Goal: Task Accomplishment & Management: Manage account settings

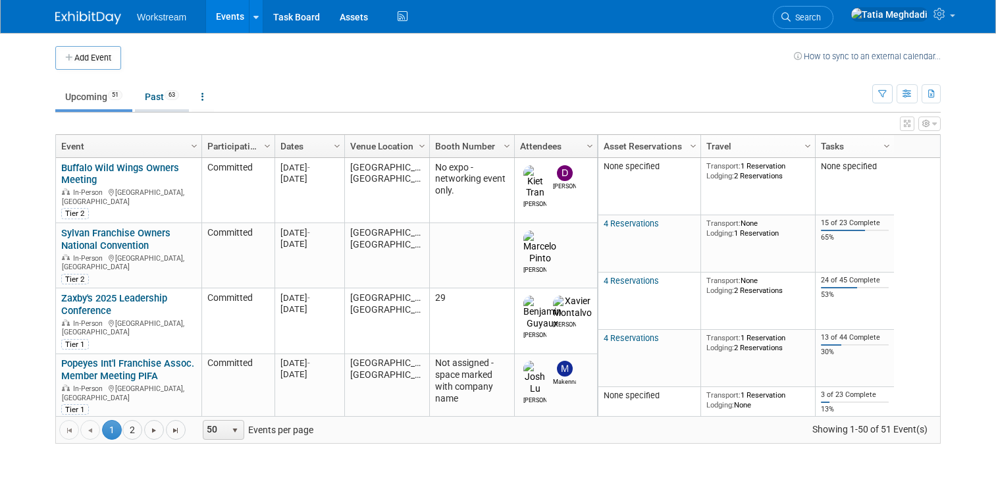
click at [151, 98] on link "Past 63" at bounding box center [162, 96] width 54 height 25
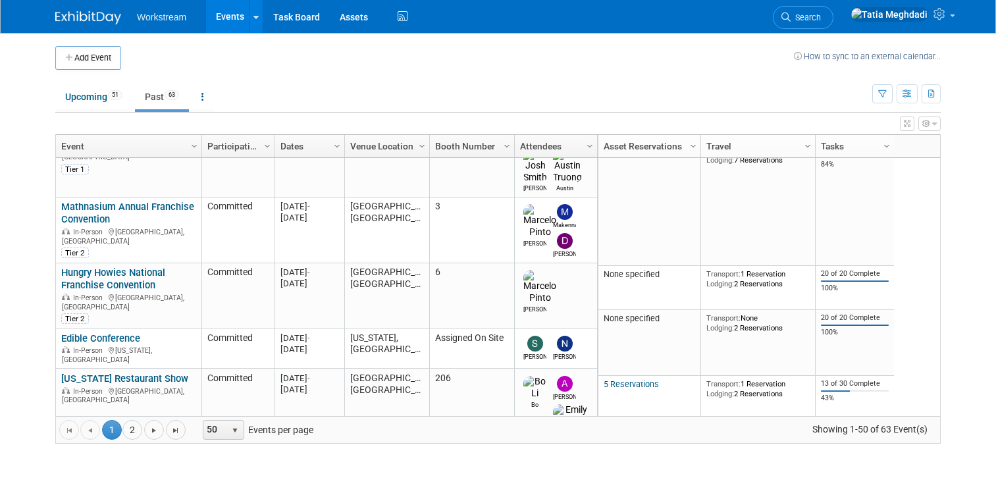
scroll to position [2362, 0]
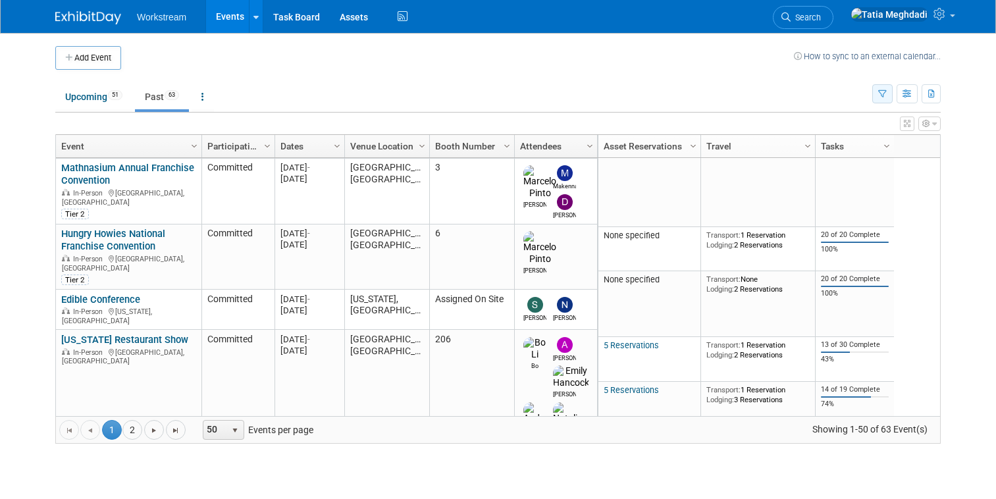
click at [876, 92] on button "button" at bounding box center [882, 93] width 20 height 19
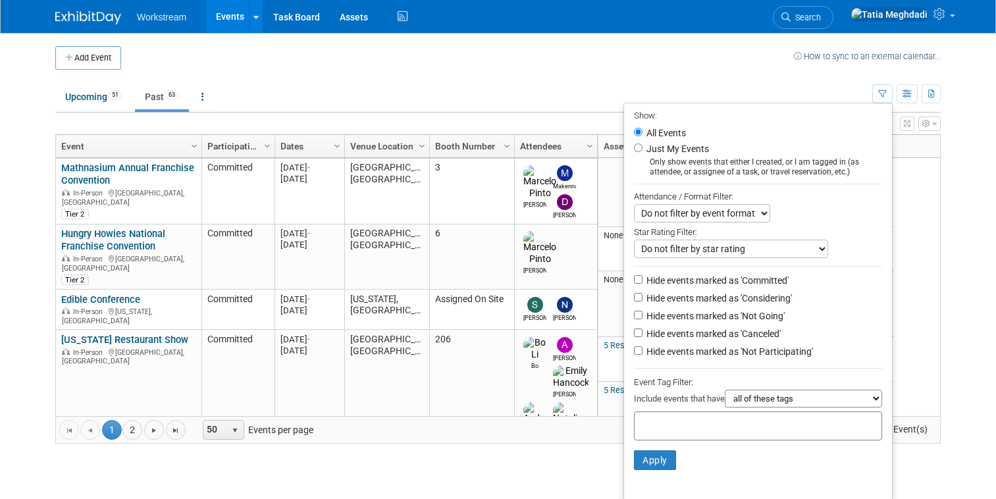
click at [715, 73] on td "Upcoming 51 Past 63 All Events 114 Past and Upcoming Grouped Annually Events gr…" at bounding box center [463, 91] width 817 height 43
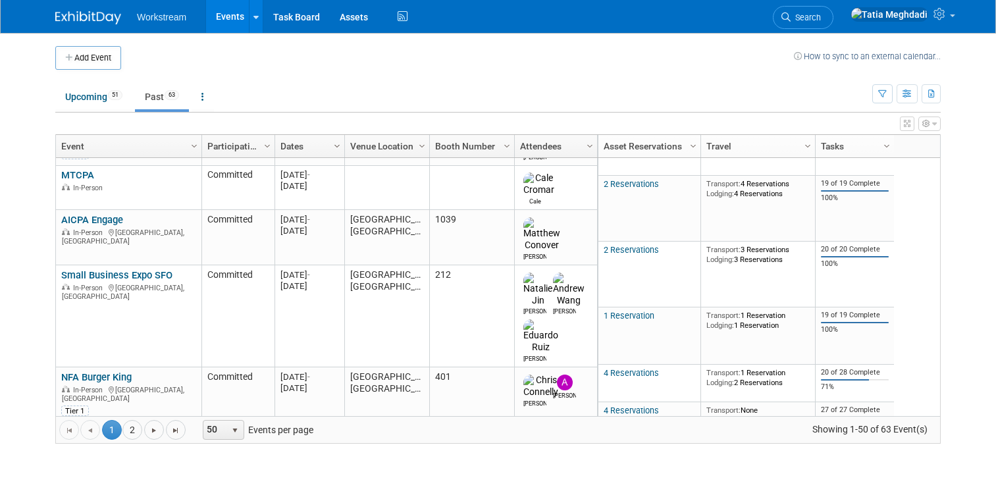
click at [338, 146] on span "Column Settings" at bounding box center [337, 146] width 11 height 11
click at [362, 166] on span "Sort Ascending" at bounding box center [382, 165] width 105 height 20
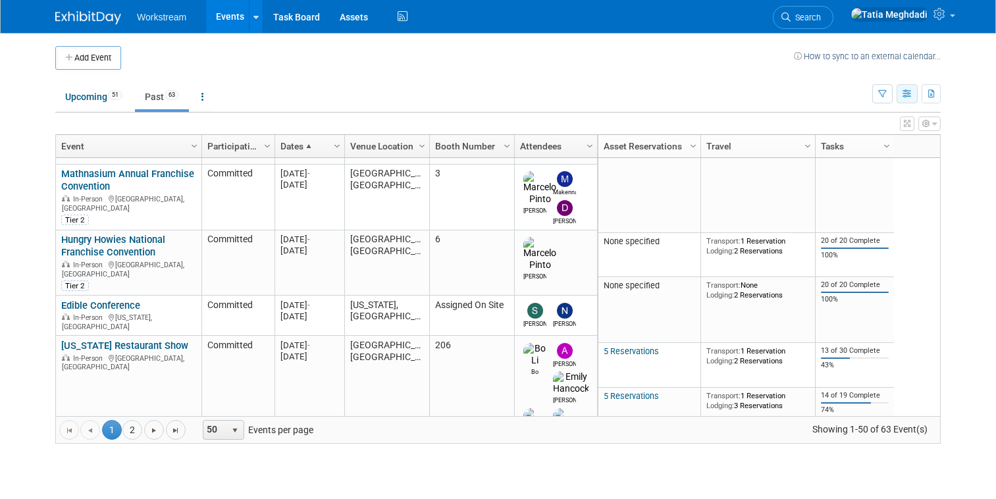
click at [905, 95] on icon "button" at bounding box center [907, 94] width 10 height 9
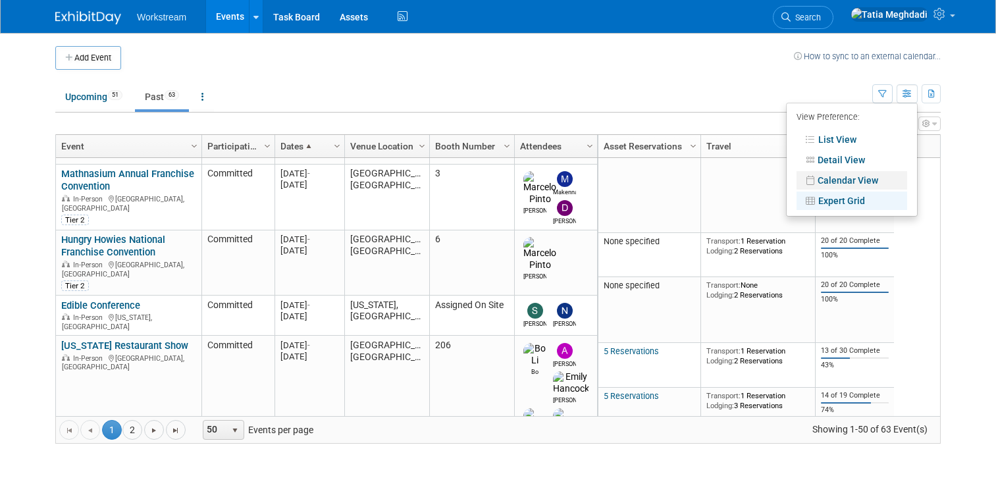
click at [823, 174] on link "Calendar View" at bounding box center [851, 180] width 111 height 18
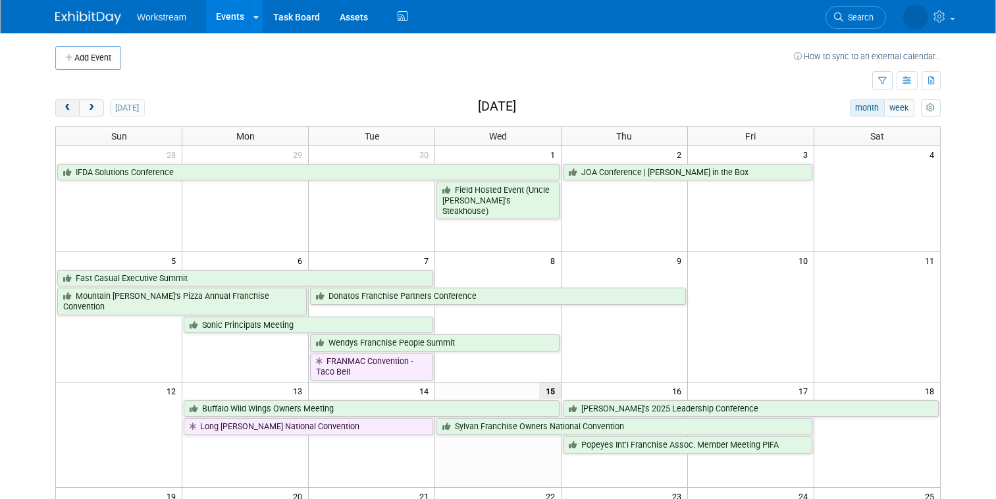
click at [63, 108] on span "prev" at bounding box center [68, 108] width 10 height 9
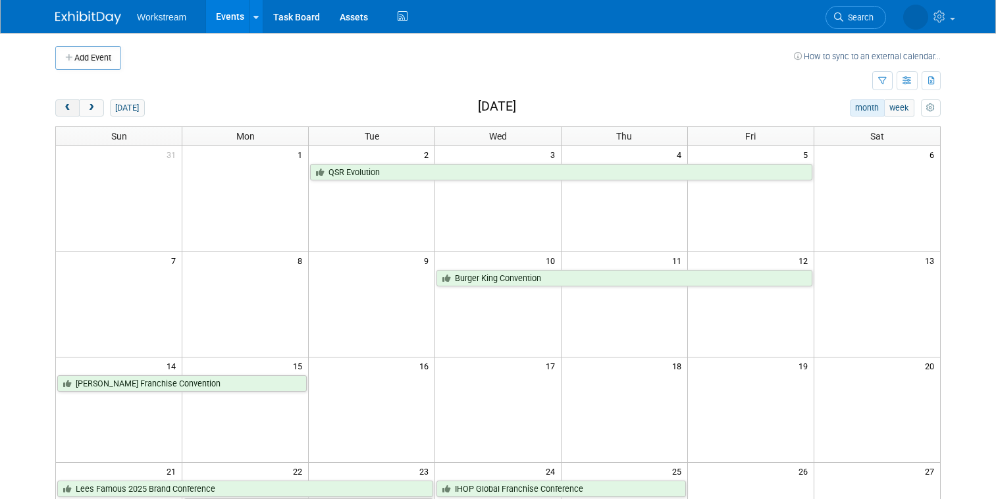
click at [63, 108] on span "prev" at bounding box center [68, 108] width 10 height 9
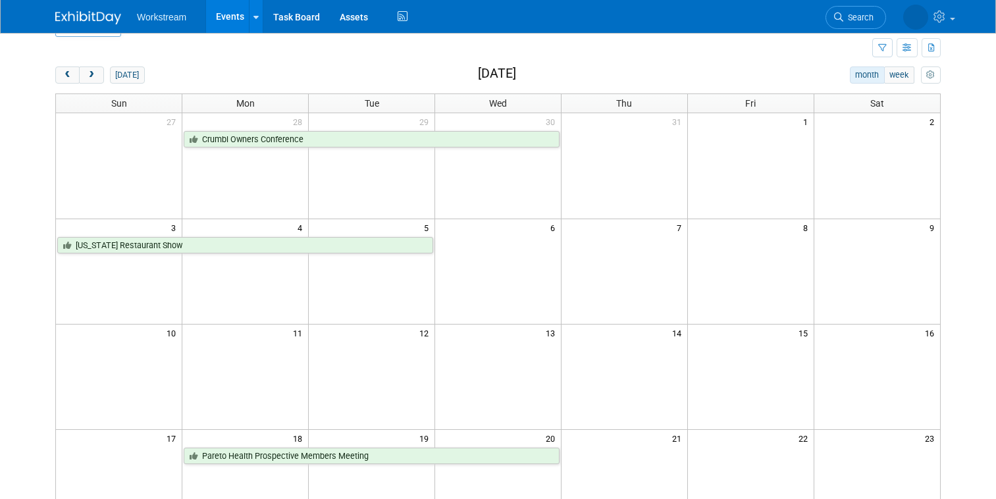
scroll to position [34, 0]
click at [91, 74] on span "next" at bounding box center [91, 74] width 10 height 9
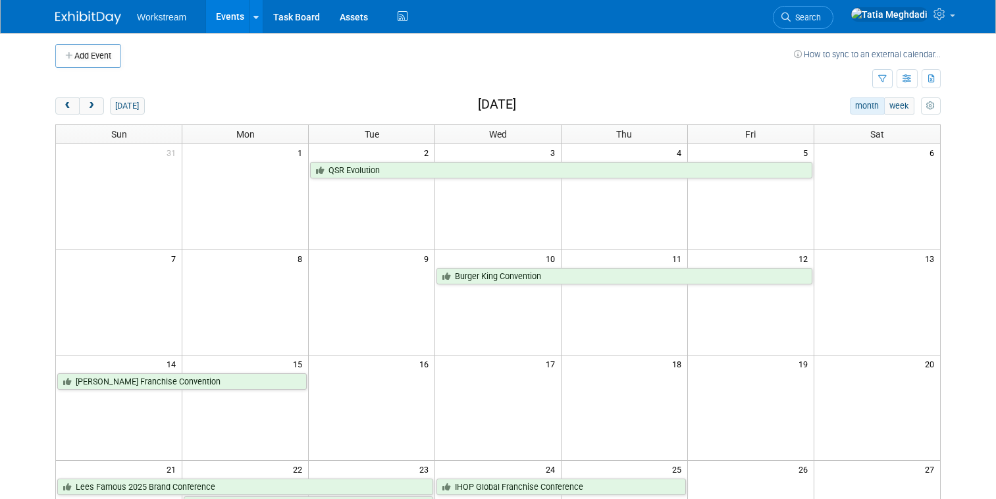
scroll to position [3, 0]
click at [821, 19] on span "Search" at bounding box center [805, 18] width 30 height 10
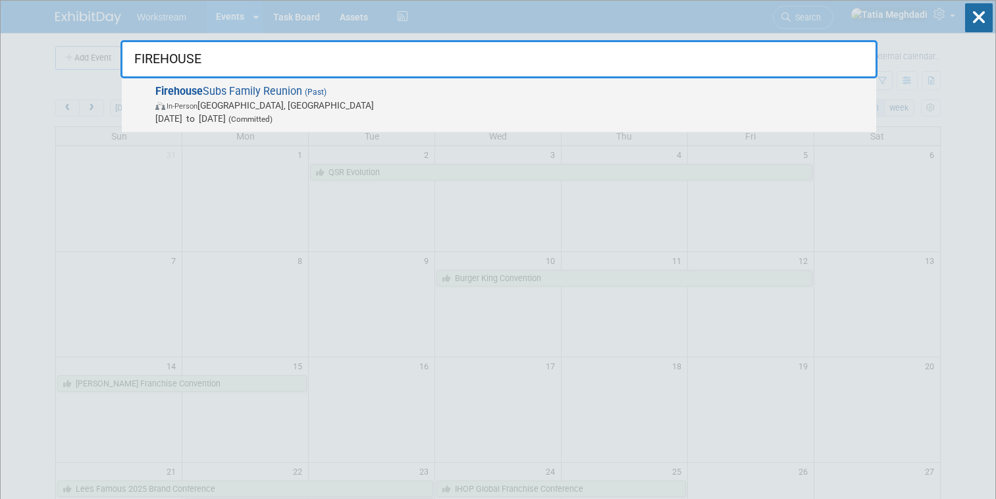
type input "FIREHOUSE"
click at [226, 95] on span "Firehouse Subs Family Reunion (Past) In-Person Las Vegas, NV Jul 8, 2025 to Jul…" at bounding box center [510, 105] width 718 height 40
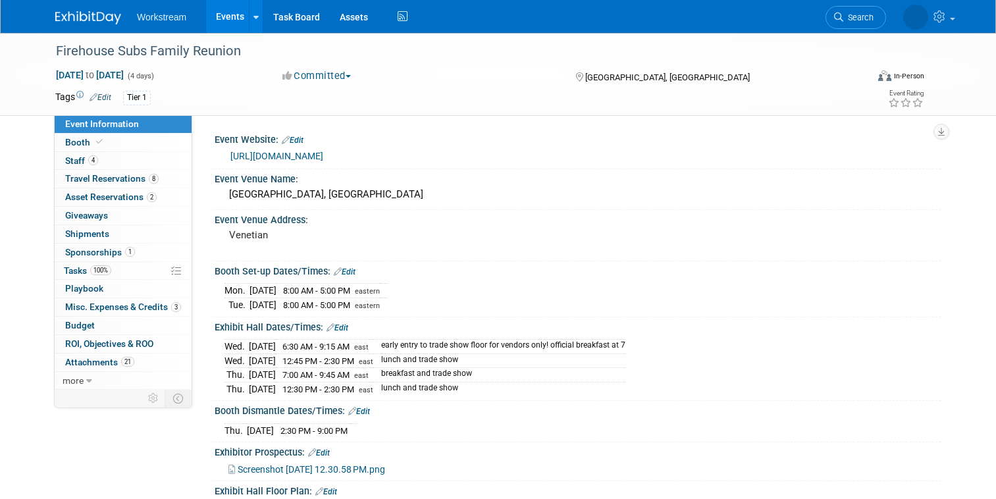
select select "Franchise"
select select "Restaurant"
select select "TBD"
click at [224, 17] on link "Events" at bounding box center [230, 16] width 48 height 33
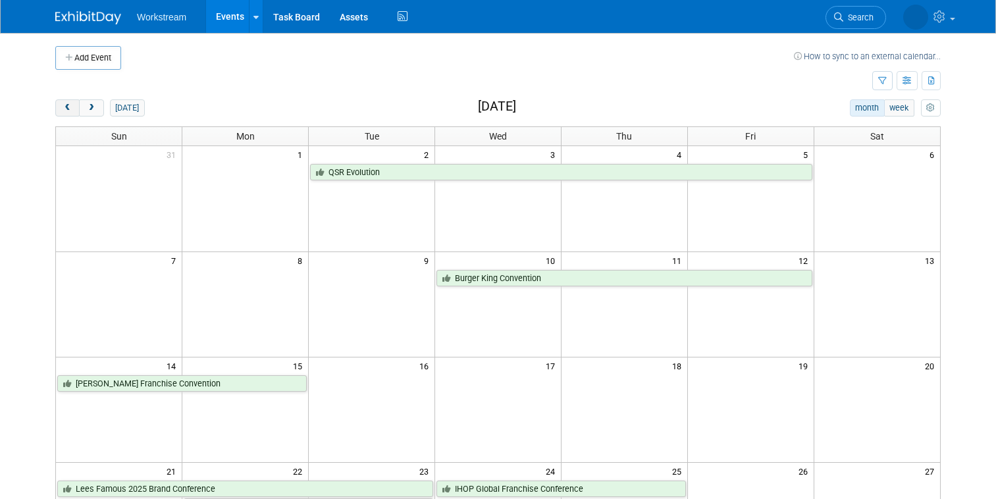
click at [65, 107] on span "prev" at bounding box center [68, 108] width 10 height 9
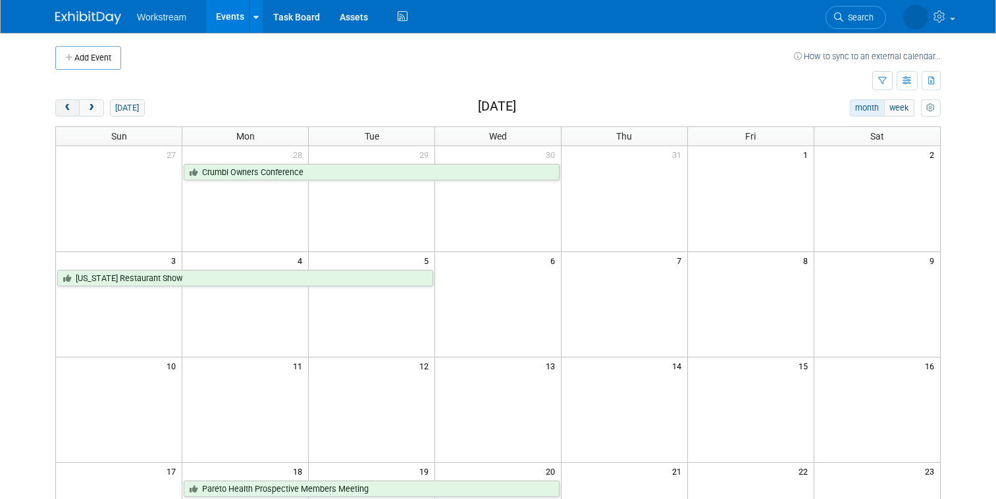
click at [65, 107] on span "prev" at bounding box center [68, 108] width 10 height 9
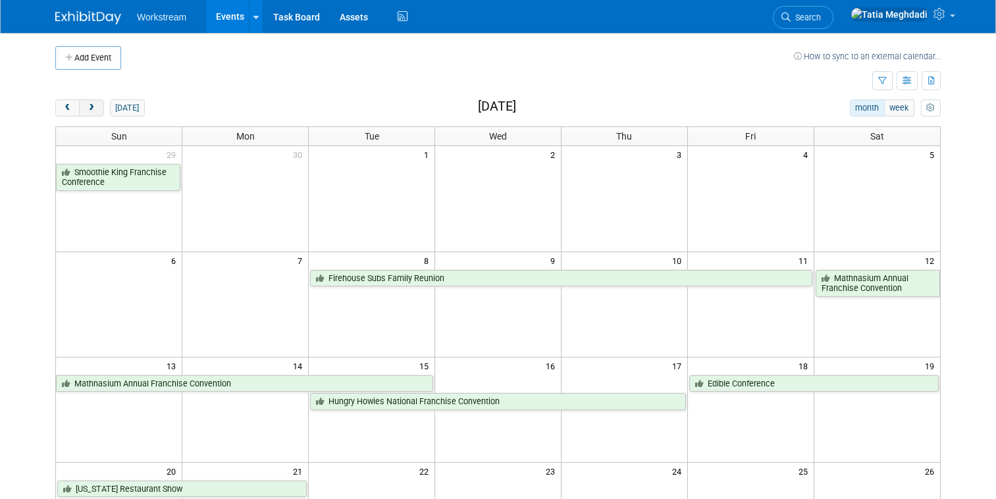
click at [90, 107] on span "next" at bounding box center [91, 108] width 10 height 9
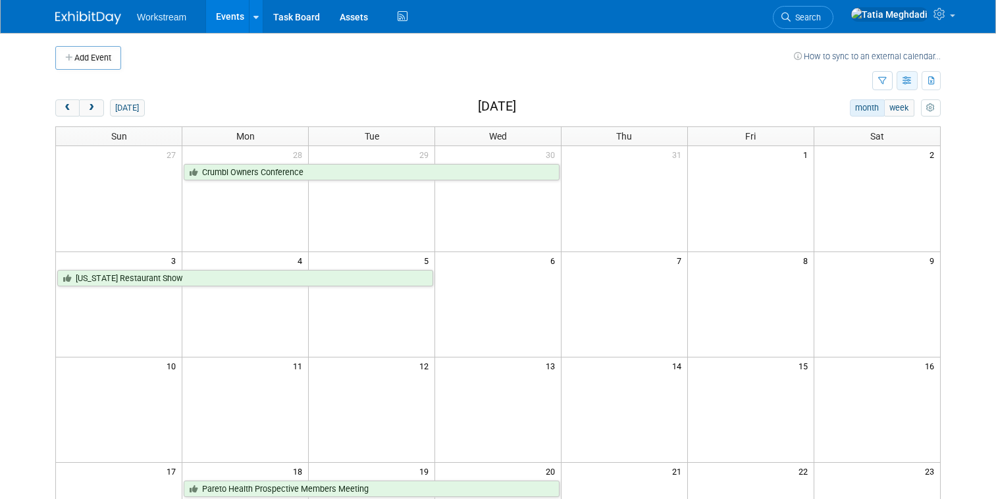
click at [905, 79] on icon "button" at bounding box center [907, 81] width 10 height 9
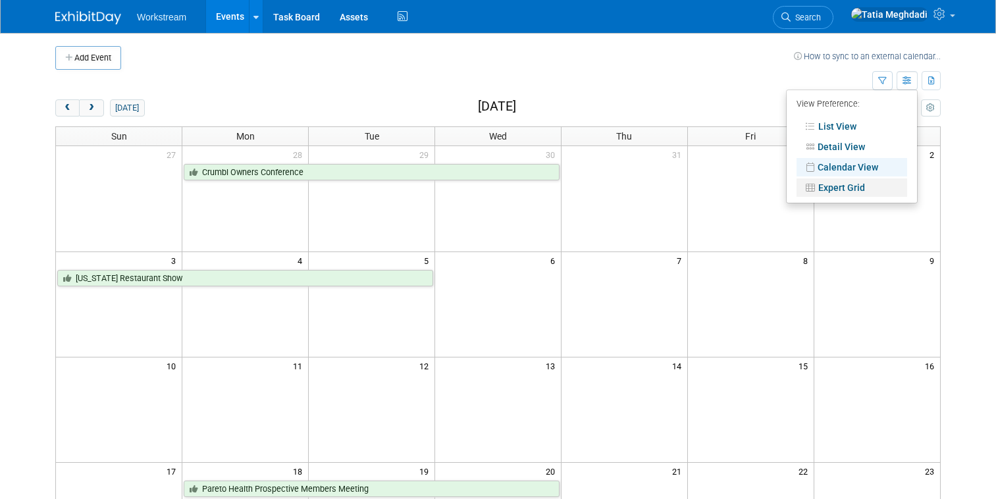
click at [846, 180] on link "Expert Grid" at bounding box center [851, 187] width 111 height 18
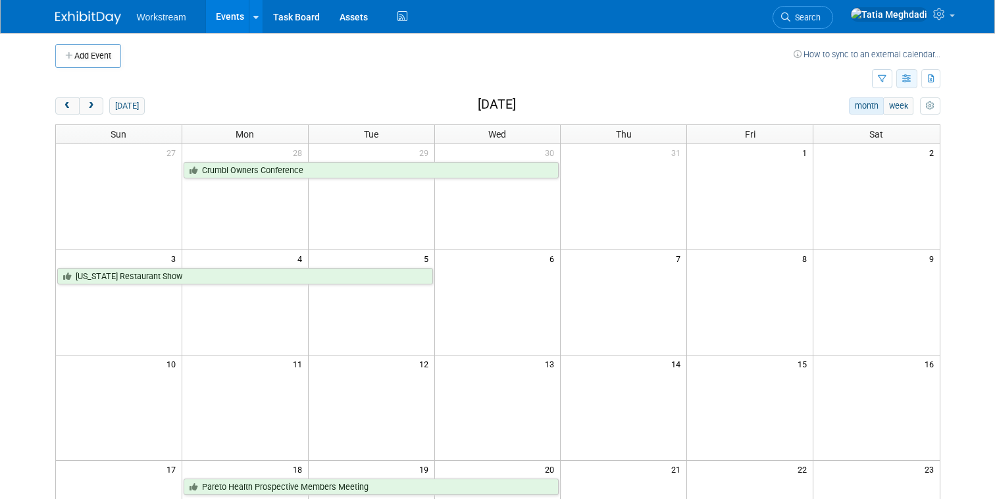
click at [908, 79] on icon "button" at bounding box center [907, 79] width 10 height 9
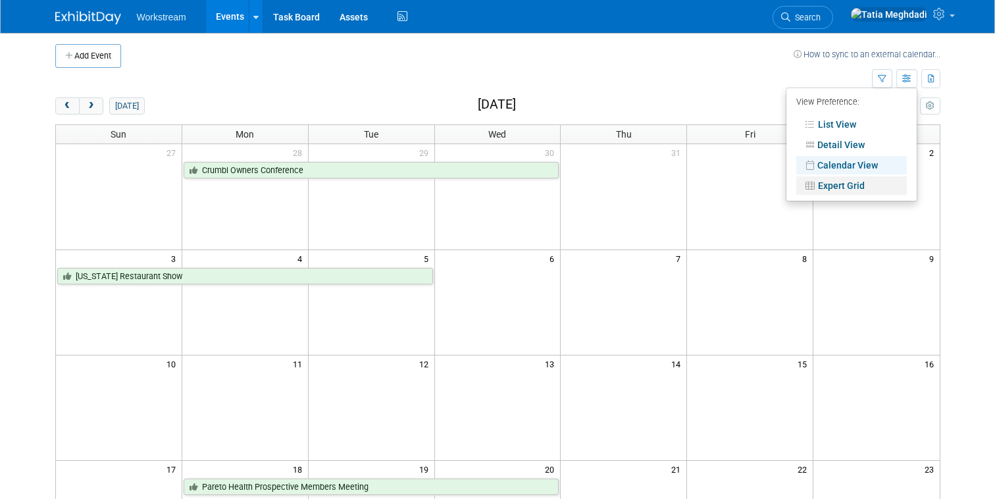
click at [848, 179] on link "Expert Grid" at bounding box center [851, 185] width 111 height 18
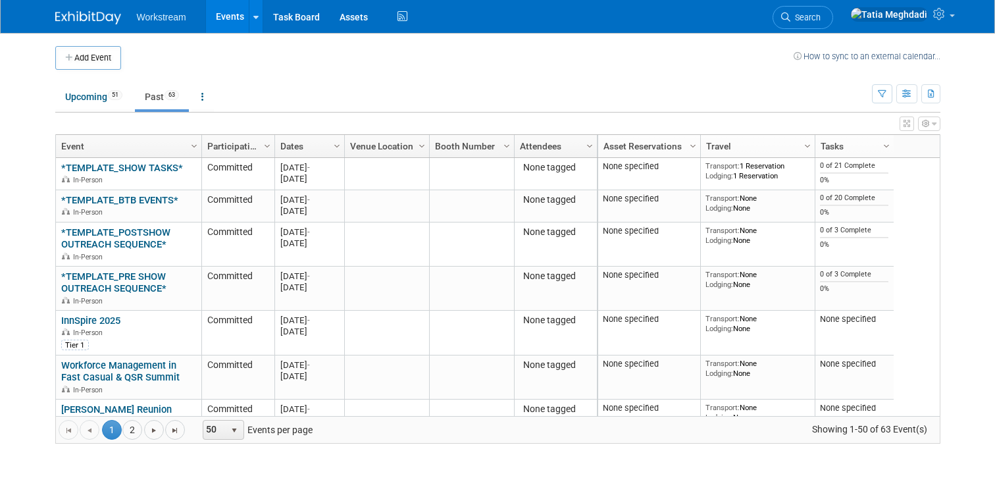
click at [231, 16] on link "Events" at bounding box center [230, 16] width 48 height 33
click at [161, 97] on link "Past 63" at bounding box center [162, 96] width 54 height 25
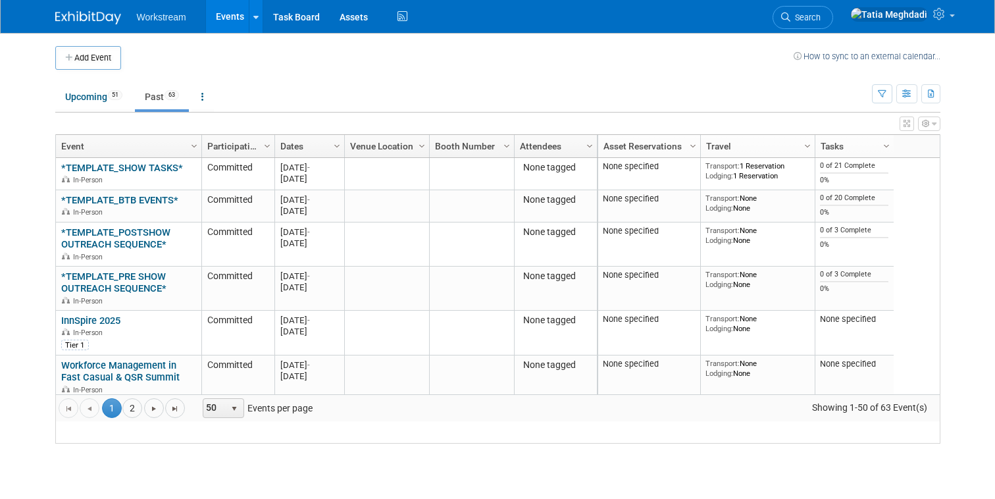
click at [154, 96] on link "Past 63" at bounding box center [162, 96] width 54 height 25
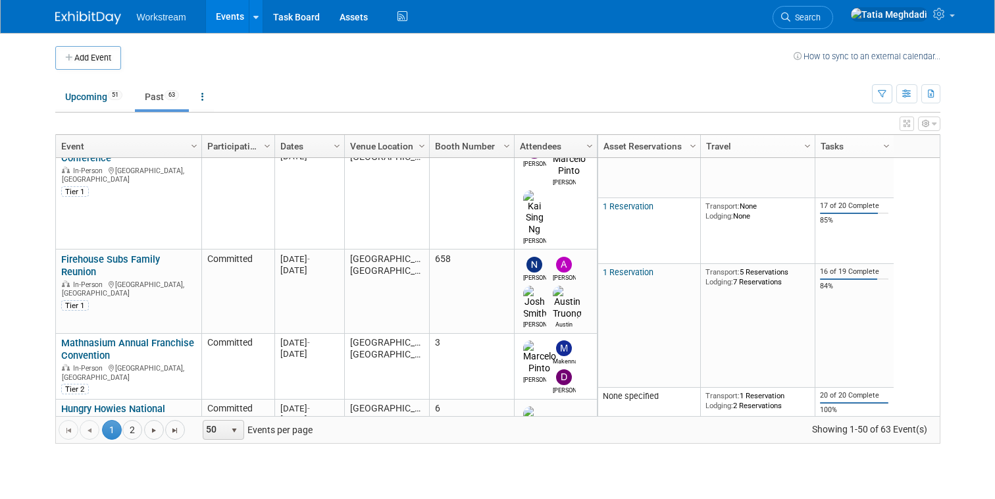
scroll to position [2170, 0]
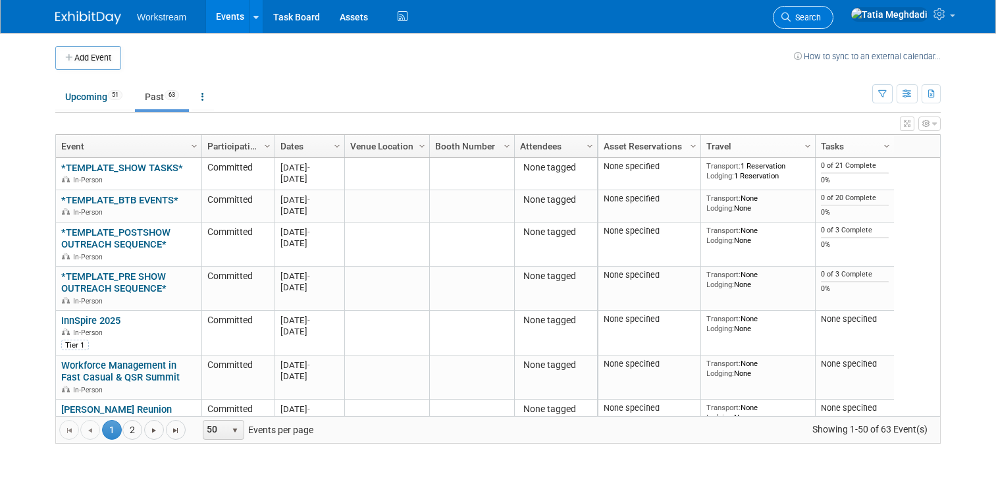
click at [821, 20] on span "Search" at bounding box center [805, 18] width 30 height 10
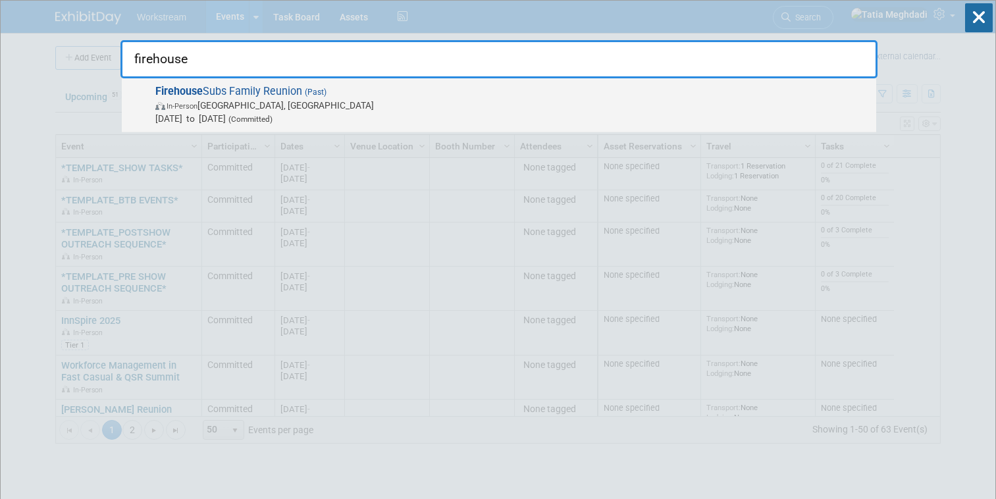
type input "firehouse"
click at [176, 93] on strong "Firehouse" at bounding box center [178, 91] width 47 height 13
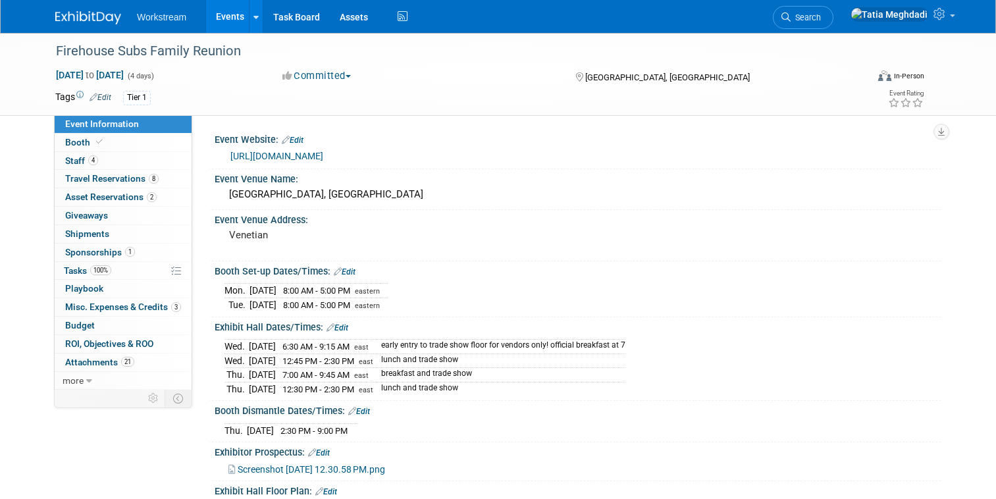
select select "Franchise"
select select "Restaurant"
select select "TBD"
click at [76, 161] on span "Staff 4" at bounding box center [81, 160] width 33 height 11
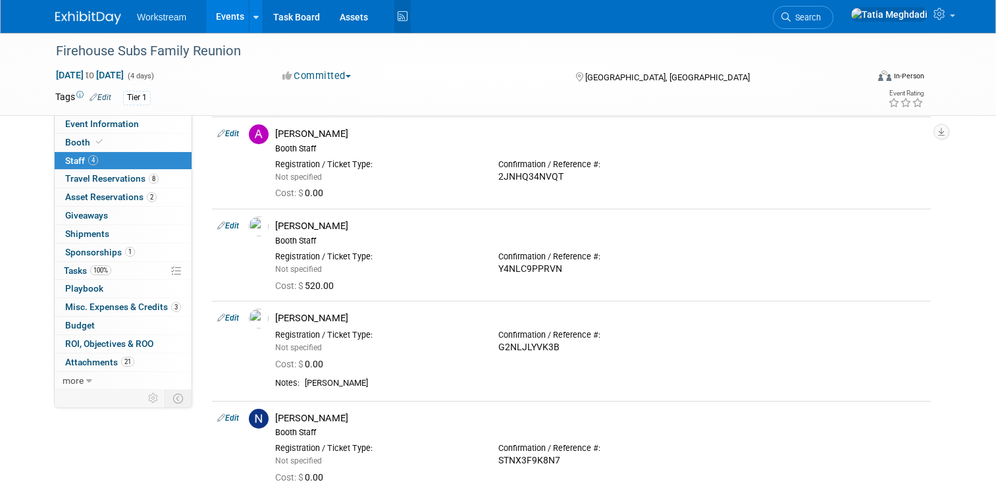
scroll to position [50, 0]
click at [106, 122] on span "Event Information" at bounding box center [102, 123] width 74 height 11
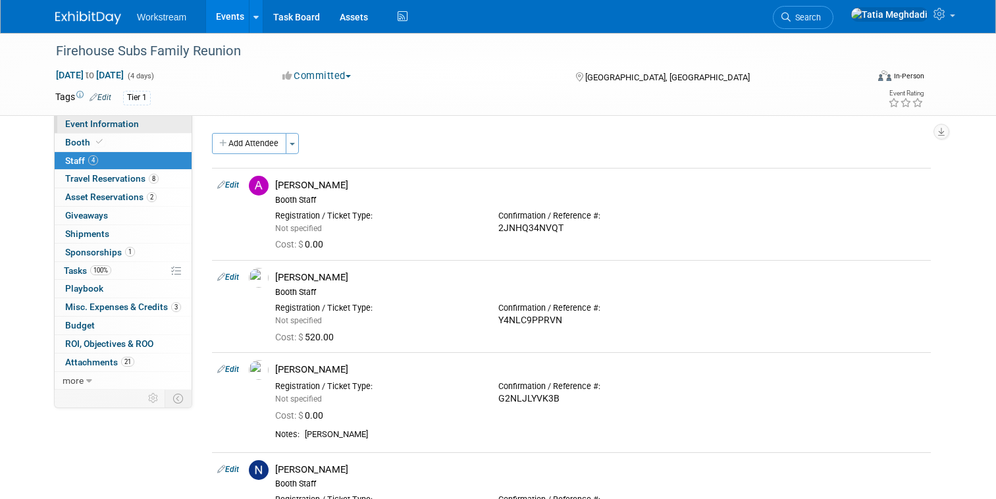
select select "Franchise"
select select "Restaurant"
select select "TBD"
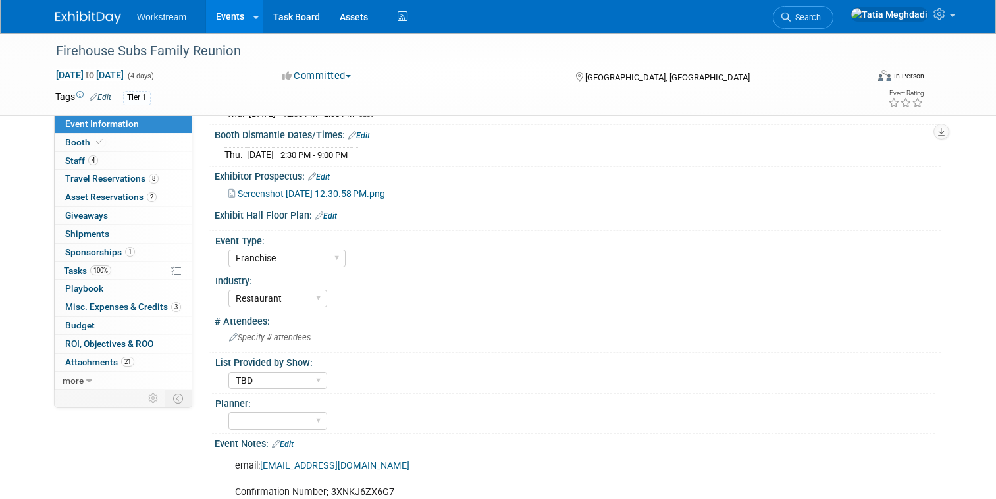
scroll to position [427, 0]
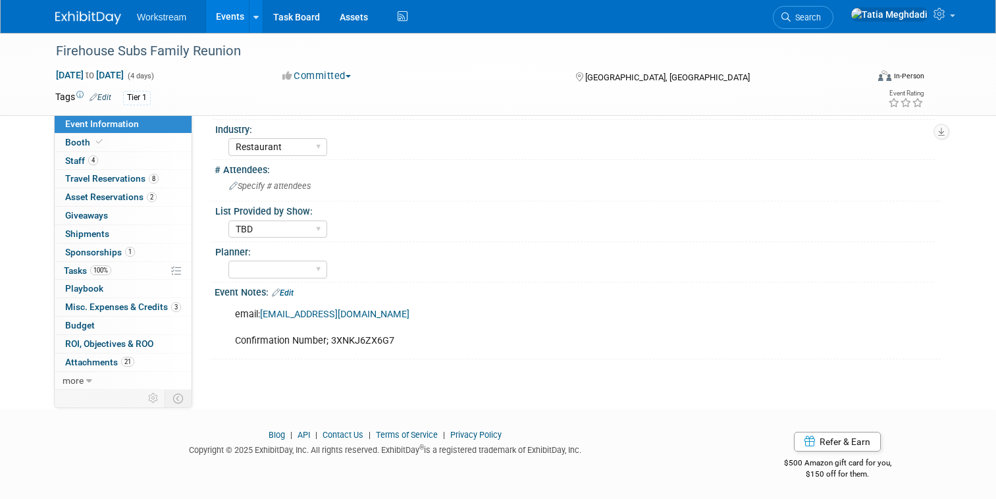
click at [290, 288] on link "Edit" at bounding box center [283, 292] width 22 height 9
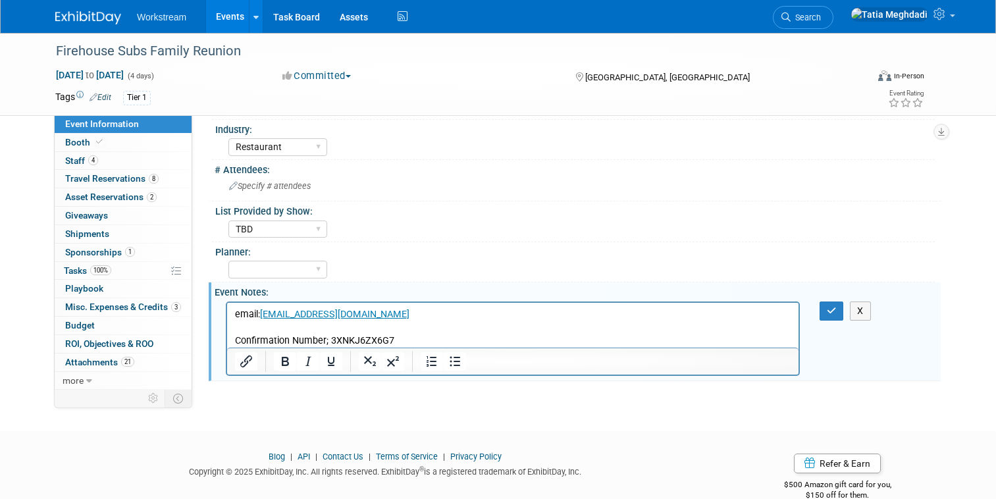
scroll to position [0, 0]
click at [249, 331] on p "email: vendor@firehousesubsconvention.com Confirmation Number; 3XNKJ6ZX6G7" at bounding box center [513, 326] width 556 height 39
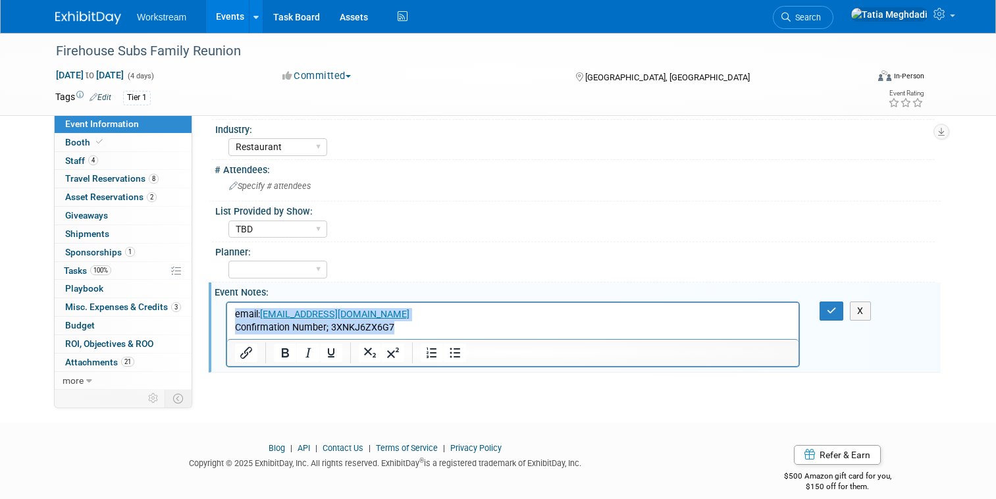
drag, startPoint x: 236, startPoint y: 317, endPoint x: 424, endPoint y: 331, distance: 188.7
click at [424, 331] on body "email: vendor@firehousesubsconvention.com Confirmation Number; 3XNKJ6ZX6G7" at bounding box center [512, 320] width 557 height 26
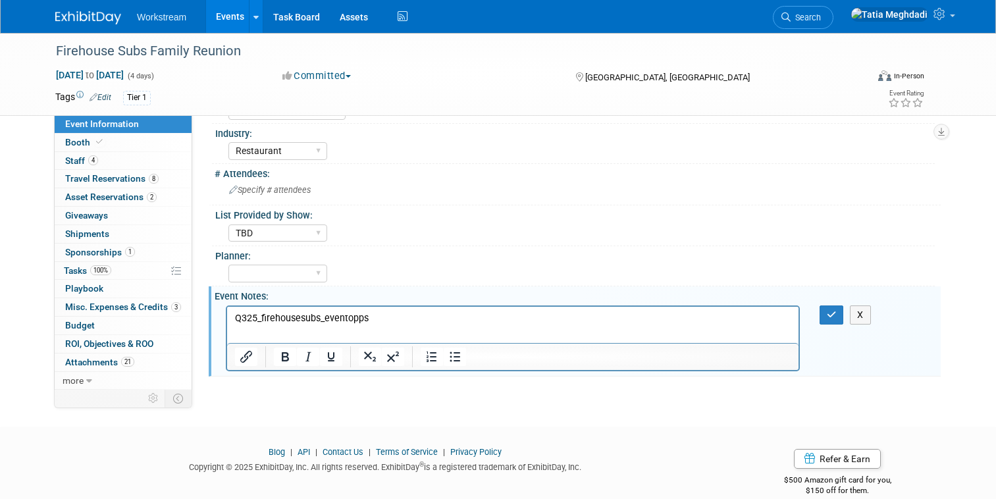
scroll to position [425, 0]
drag, startPoint x: 374, startPoint y: 315, endPoint x: 222, endPoint y: 308, distance: 152.2
click at [227, 308] on html "Q325_firehousesubs_eventopps" at bounding box center [512, 313] width 571 height 18
click at [245, 356] on icon "Insert/edit link" at bounding box center [246, 355] width 16 height 16
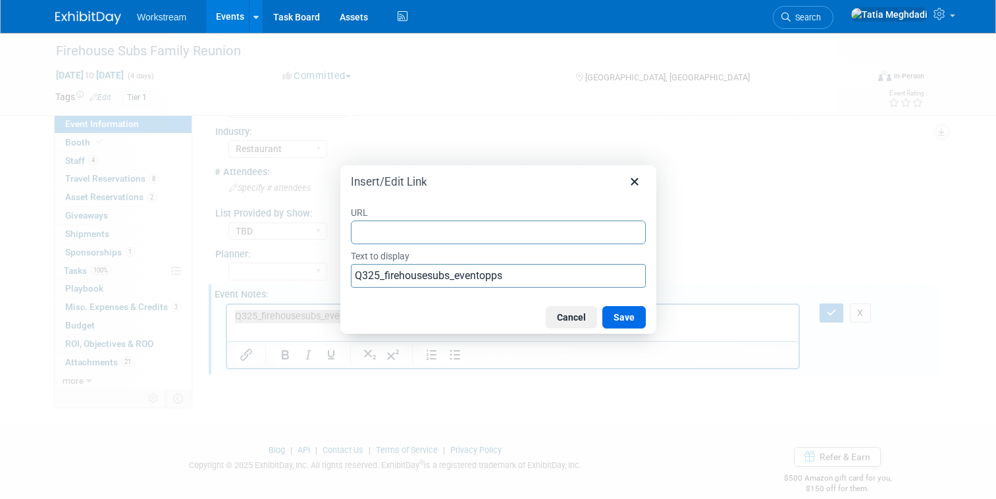
type input "https://docs.google.com/spreadsheets/d/1u2ZFAyosFjX6wwjCcWvAkg7yK0NGyKoNappvAGK…"
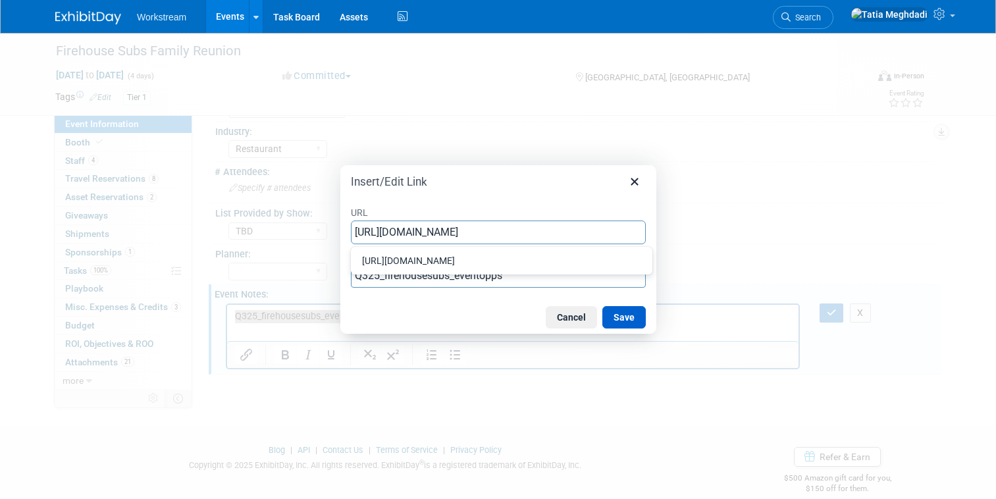
click at [630, 320] on button "Save" at bounding box center [623, 317] width 43 height 22
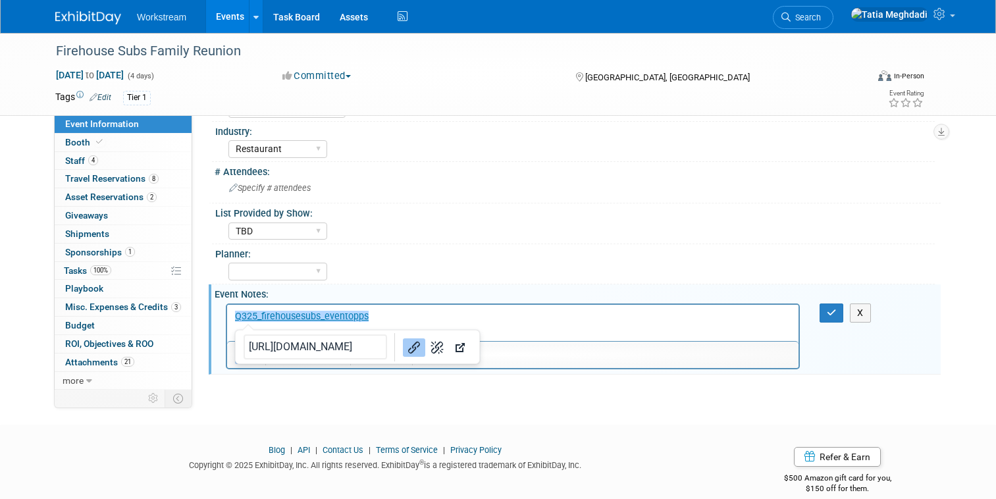
click at [608, 287] on div "Event Notes: Edit" at bounding box center [578, 292] width 726 height 16
click at [484, 122] on div "Industry:" at bounding box center [574, 130] width 719 height 16
click at [74, 159] on span "Staff 4" at bounding box center [81, 160] width 33 height 11
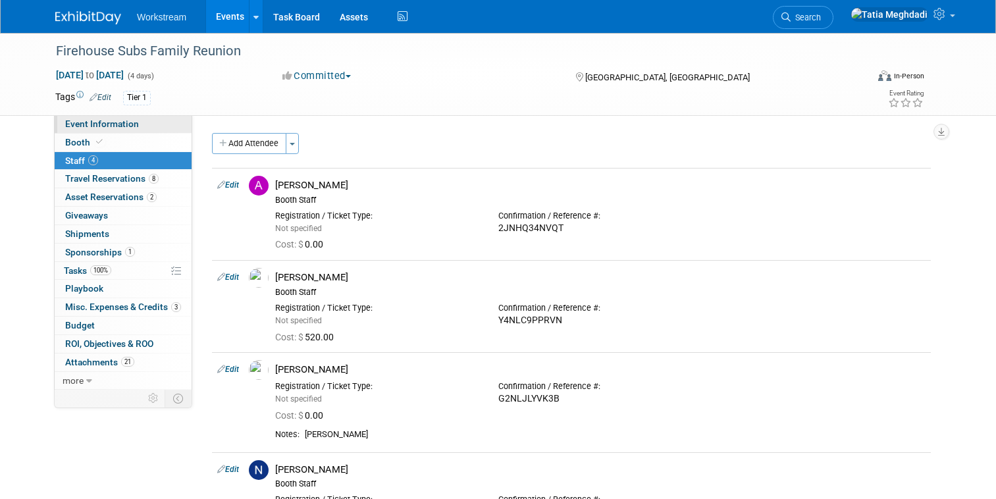
click at [98, 120] on span "Event Information" at bounding box center [102, 123] width 74 height 11
select select "Franchise"
select select "Restaurant"
select select "TBD"
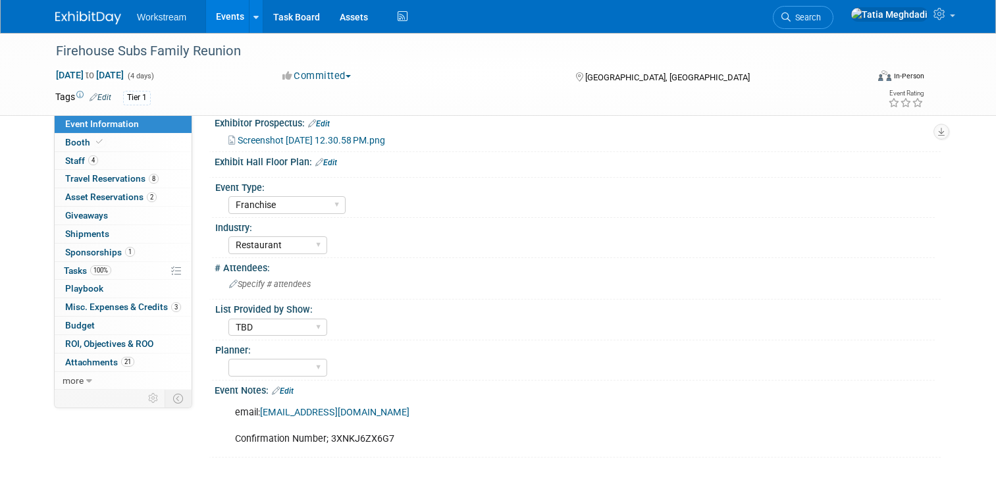
scroll to position [427, 0]
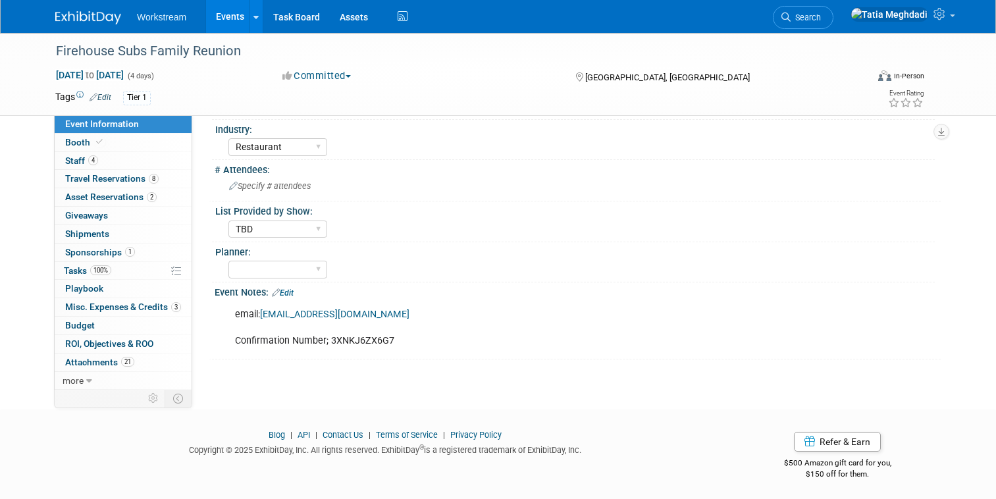
click at [293, 288] on link "Edit" at bounding box center [283, 292] width 22 height 9
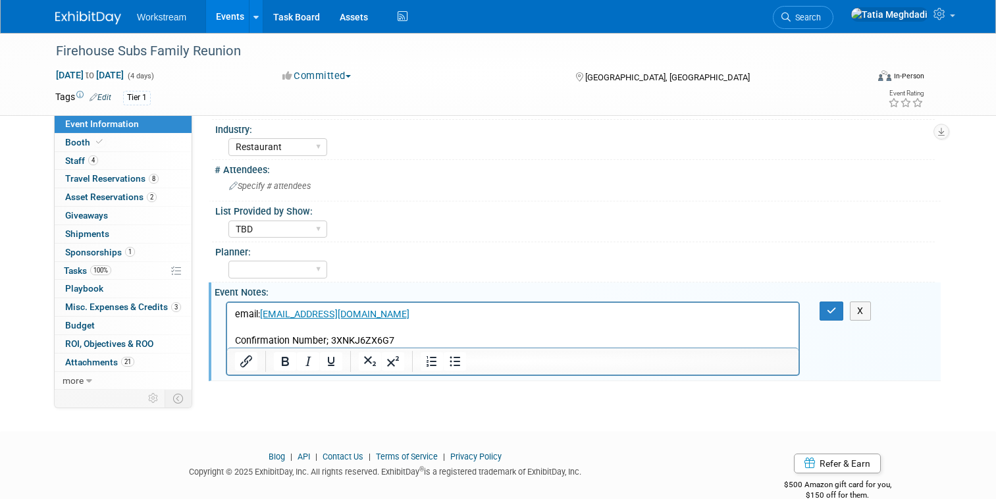
scroll to position [0, 0]
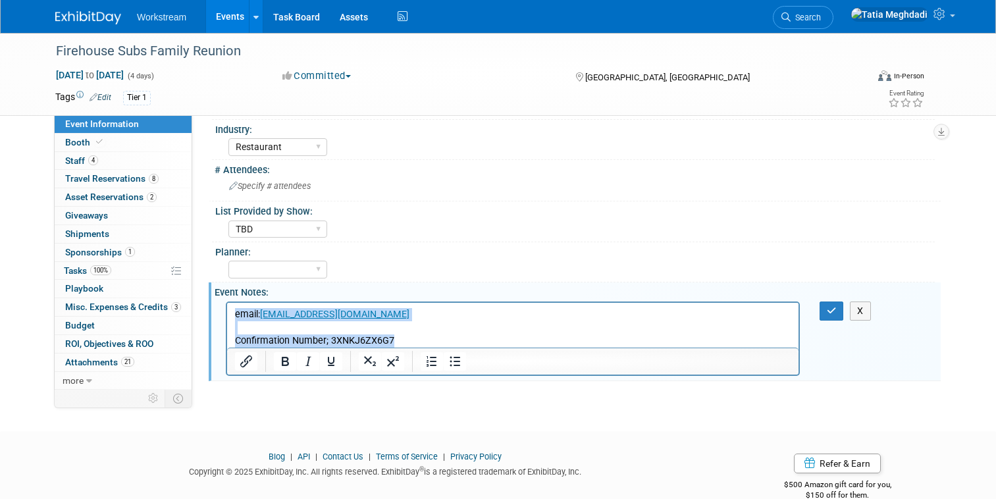
drag, startPoint x: 397, startPoint y: 340, endPoint x: 213, endPoint y: 303, distance: 188.7
click at [227, 303] on html "email: vendor@firehousesubsconvention.com Confirmation Number; 3XNKJ6ZX6G7" at bounding box center [512, 324] width 571 height 45
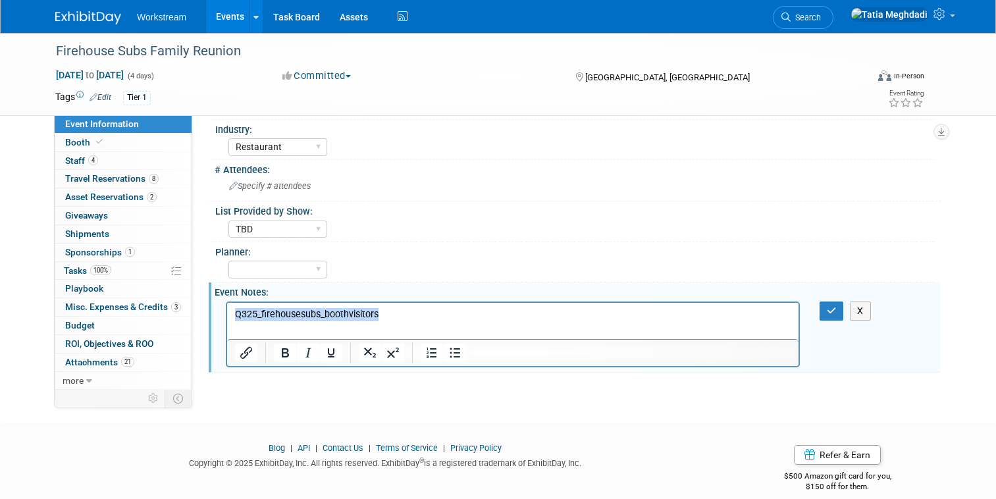
drag, startPoint x: 284, startPoint y: 311, endPoint x: 209, endPoint y: 309, distance: 74.4
click at [227, 309] on html "Q325_firehousesubs_boothvisitors" at bounding box center [512, 311] width 571 height 18
click at [245, 349] on icon "Insert/edit link" at bounding box center [246, 353] width 12 height 12
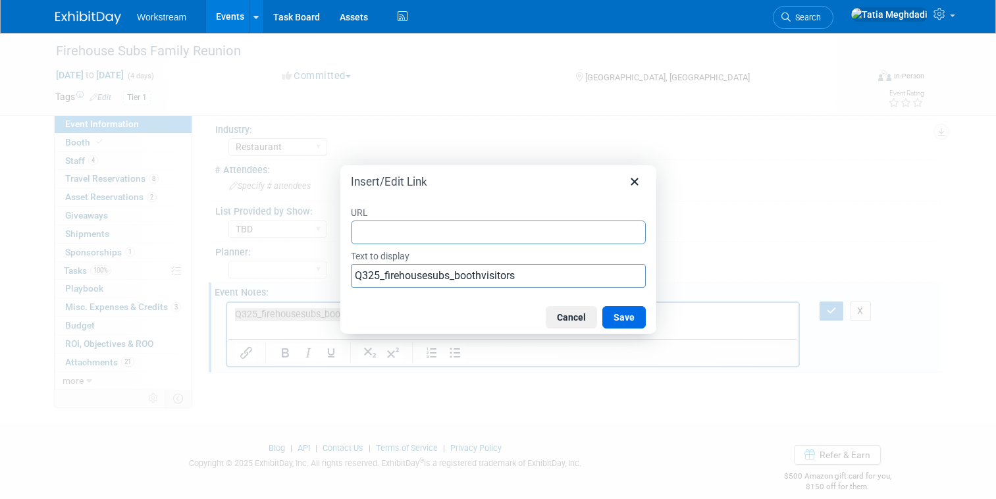
click at [442, 230] on input "URL" at bounding box center [498, 232] width 295 height 24
type input "https://docs.google.com/spreadsheets/d/15YS5q30iYdhfpECYYHXPFLLEvVGEywNNR-swuUR…"
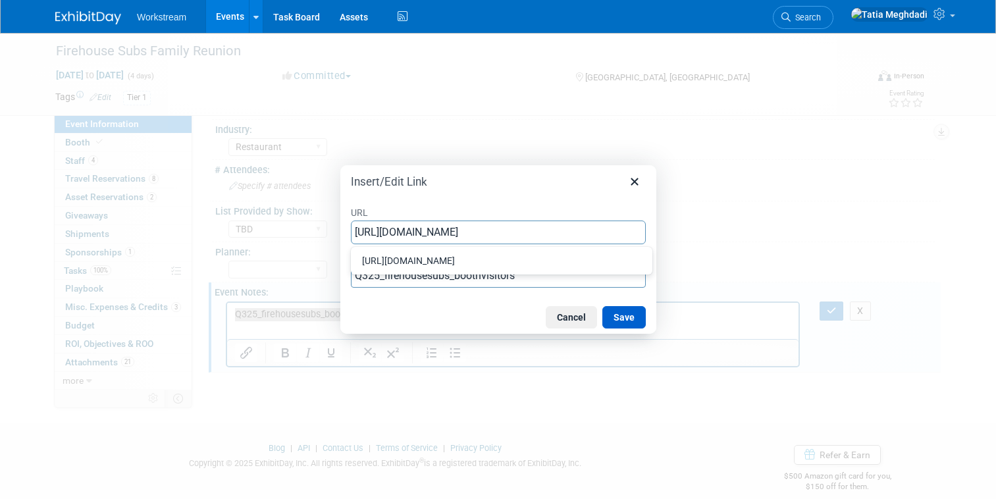
click at [629, 317] on button "Save" at bounding box center [623, 317] width 43 height 22
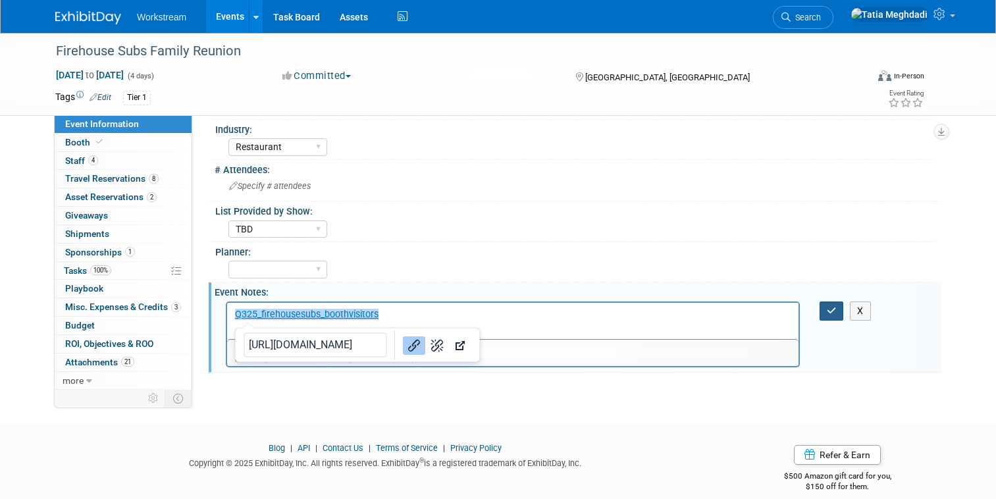
click at [832, 301] on button "button" at bounding box center [831, 310] width 24 height 19
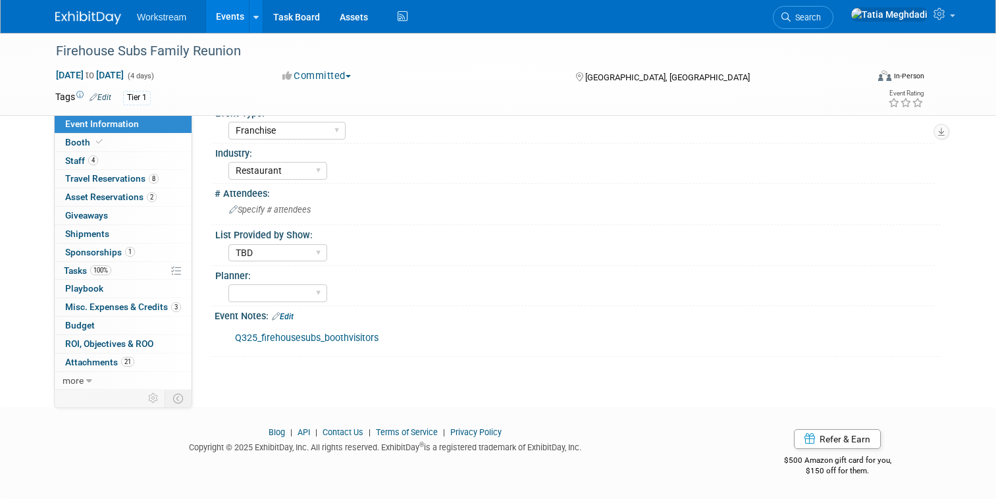
scroll to position [400, 0]
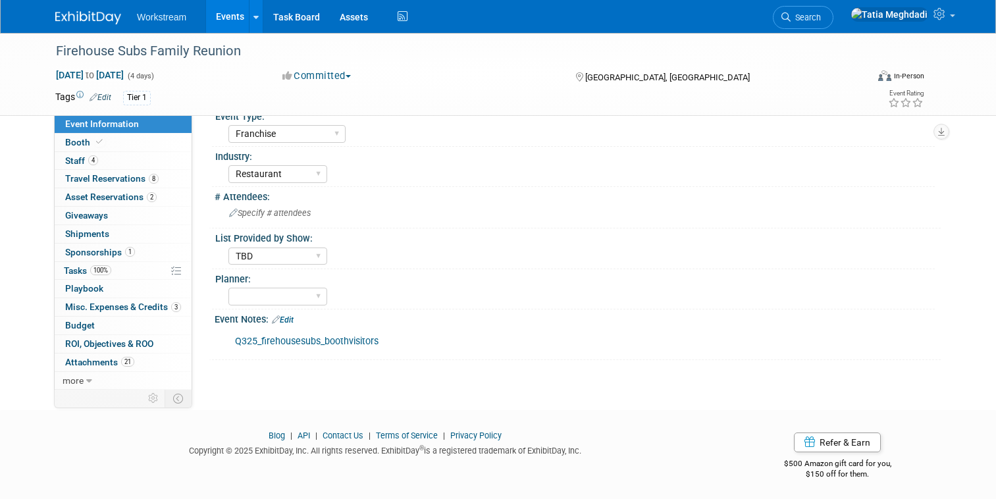
click at [290, 316] on link "Edit" at bounding box center [283, 319] width 22 height 9
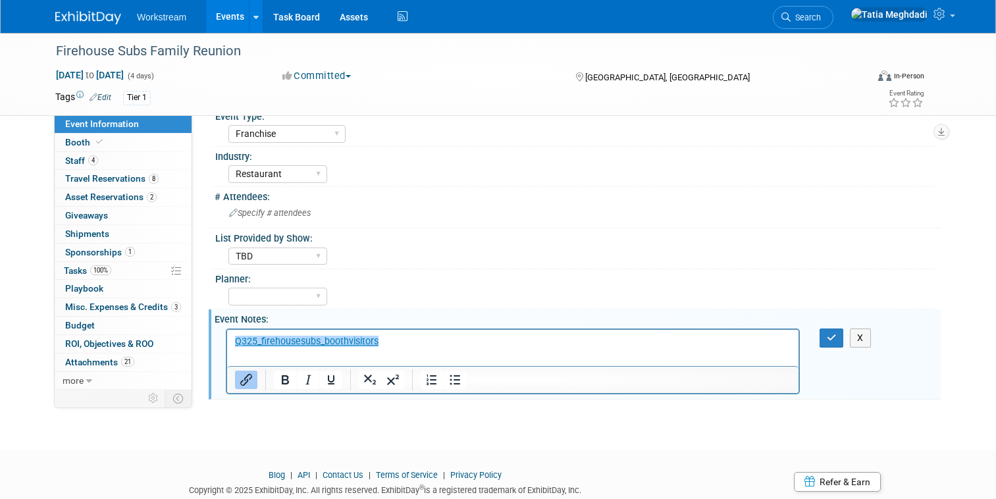
scroll to position [0, 0]
click at [232, 343] on html "﻿Q325_firehousesubs_boothvisitors" at bounding box center [512, 338] width 571 height 18
click at [235, 342] on link "﻿Q325_firehousesubs_boothvisitors" at bounding box center [306, 340] width 143 height 11
paste body "Rich Text Area. Press ALT-0 for help."
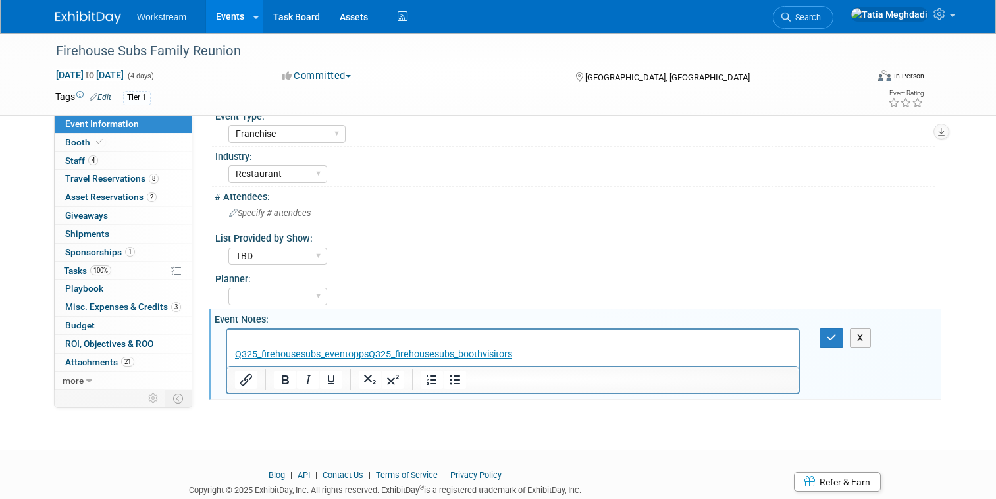
scroll to position [384, 0]
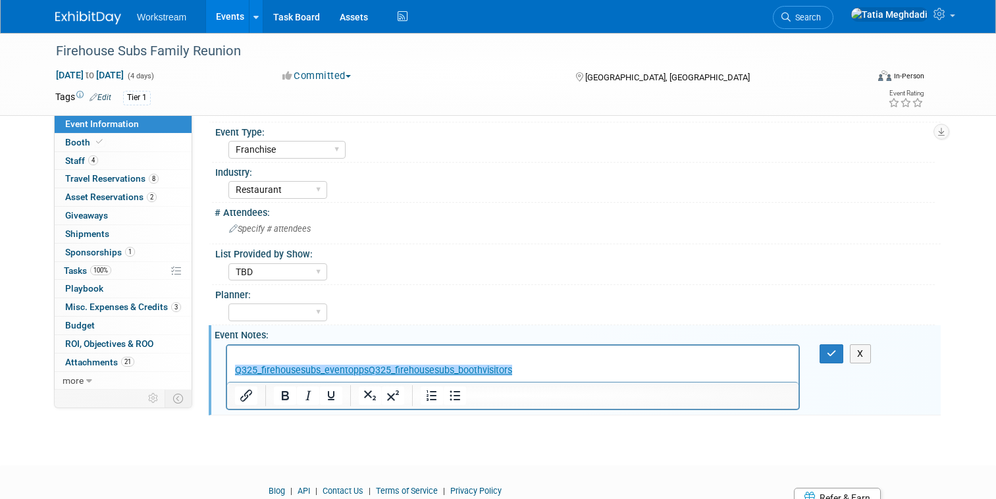
click at [367, 371] on link "Q325_firehousesubs_eventoppsQ325_firehousesubs_boothvisitors" at bounding box center [373, 369] width 277 height 11
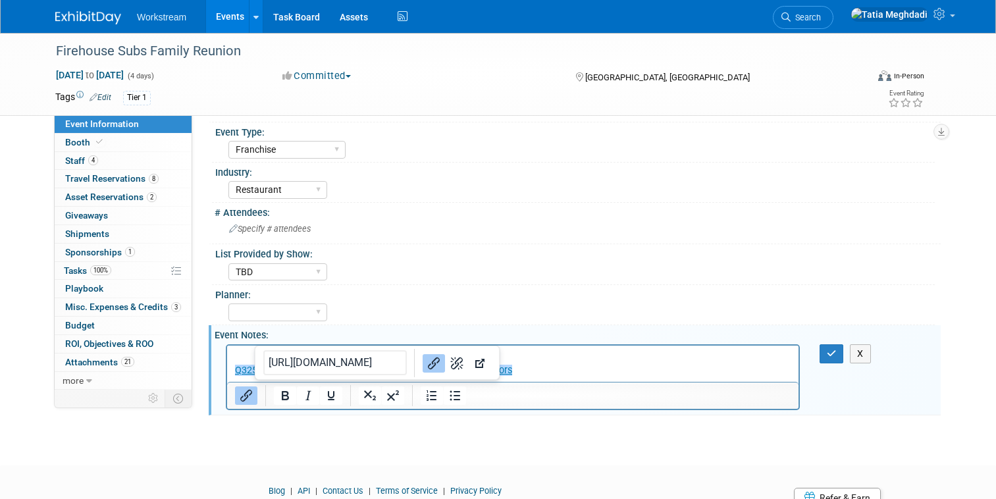
scroll to position [384, 0]
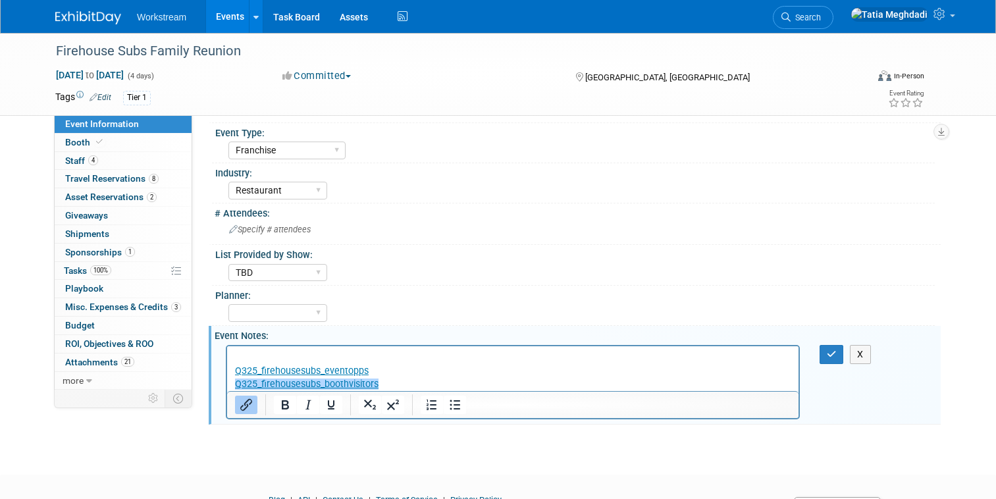
click at [389, 291] on div "Planner:" at bounding box center [574, 294] width 719 height 16
click at [447, 338] on div "Event Notes: Edit" at bounding box center [578, 334] width 726 height 16
click at [236, 372] on link "﻿Q325_firehousesubs_eventopps" at bounding box center [302, 370] width 134 height 11
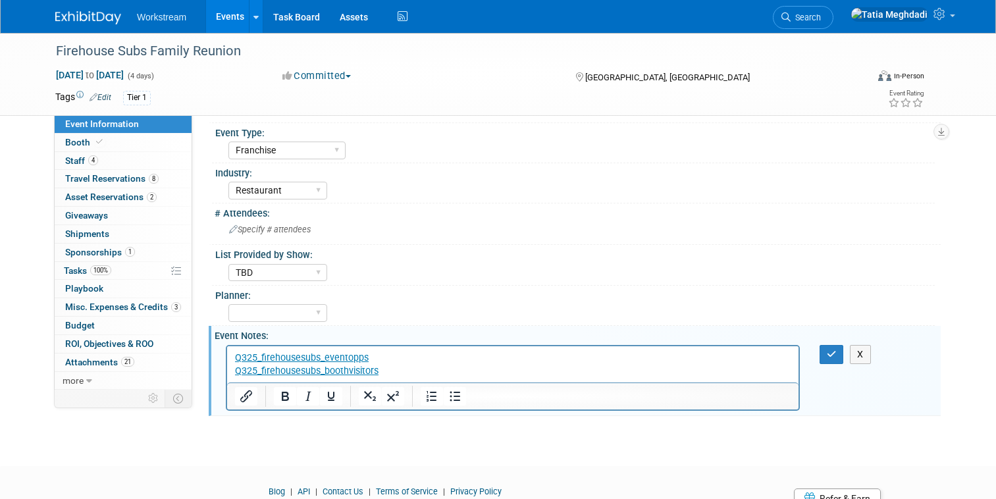
click at [476, 288] on div "Planner:" at bounding box center [574, 294] width 719 height 16
click at [498, 294] on div "Planner:" at bounding box center [574, 294] width 719 height 16
click at [828, 349] on icon "button" at bounding box center [831, 353] width 10 height 9
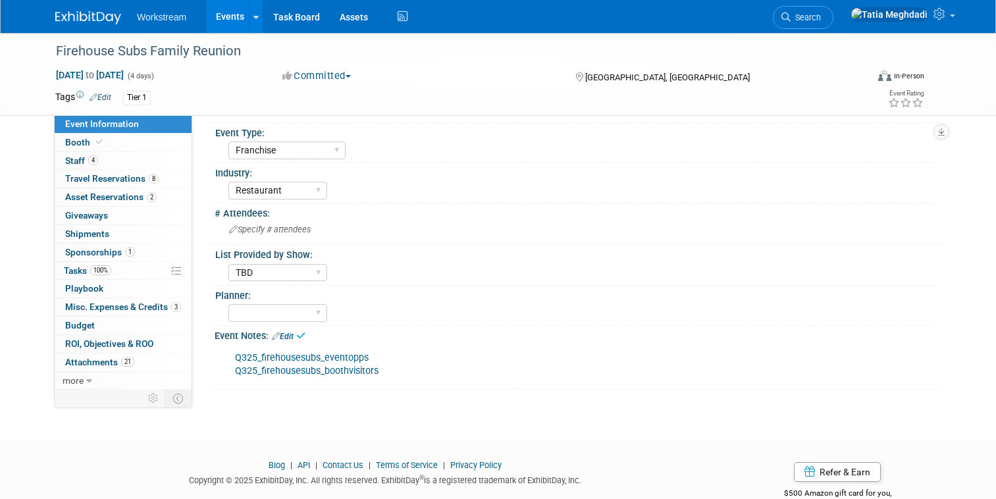
click at [320, 353] on link "Q325_firehousesubs_eventopps" at bounding box center [302, 357] width 134 height 11
click at [293, 334] on link "Edit" at bounding box center [283, 336] width 22 height 9
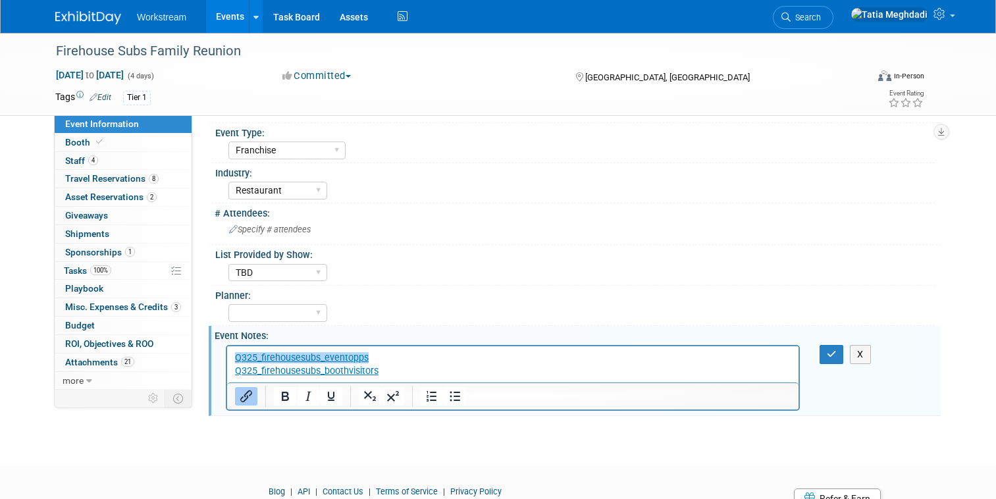
scroll to position [0, 0]
drag, startPoint x: 309, startPoint y: 363, endPoint x: 178, endPoint y: 340, distance: 133.5
click at [227, 345] on html "Q325_firehousesubs_eventopps Q325_firehousesubs_boothvisitors﻿" at bounding box center [512, 361] width 571 height 32
click at [245, 353] on p "Rich Text Area. Press ALT-0 for help." at bounding box center [513, 357] width 556 height 13
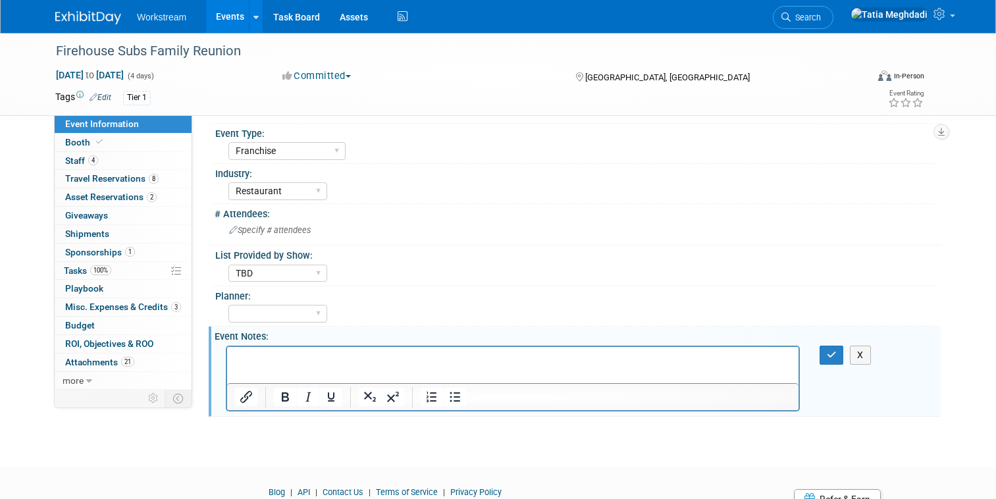
paste body "Rich Text Area. Press ALT-0 for help."
click at [380, 280] on div "List Provided by Show: Yes No TBD" at bounding box center [573, 265] width 723 height 40
drag, startPoint x: 368, startPoint y: 359, endPoint x: 240, endPoint y: 380, distance: 129.3
click at [227, 353] on html "Q325_firehousesubs_eventopps Q325_firehousesubs_boothvisitors" at bounding box center [512, 362] width 571 height 32
click at [245, 391] on icon "Insert/edit link" at bounding box center [246, 397] width 12 height 12
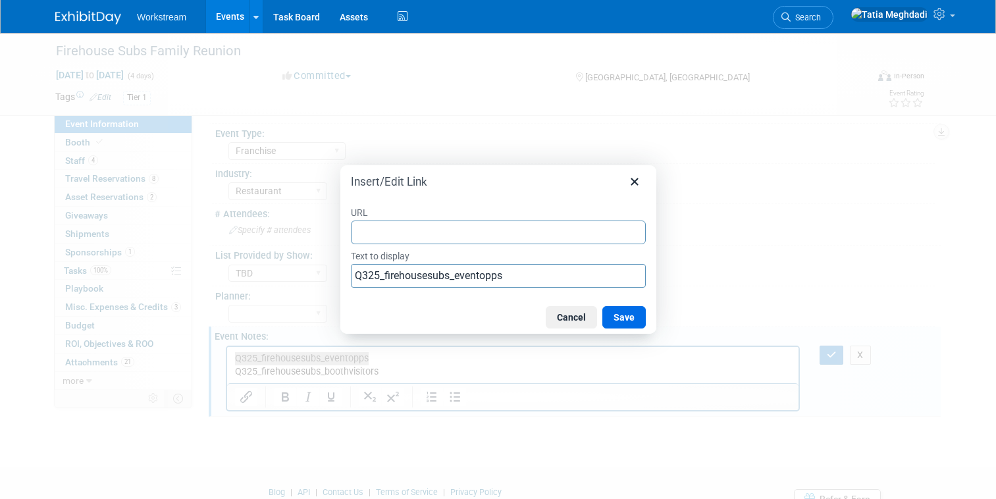
click at [426, 232] on input "URL" at bounding box center [498, 232] width 295 height 24
type input "https://docs.google.com/spreadsheets/d/1u2ZFAyosFjX6wwjCcWvAkg7yK0NGyKoNappvAGK…"
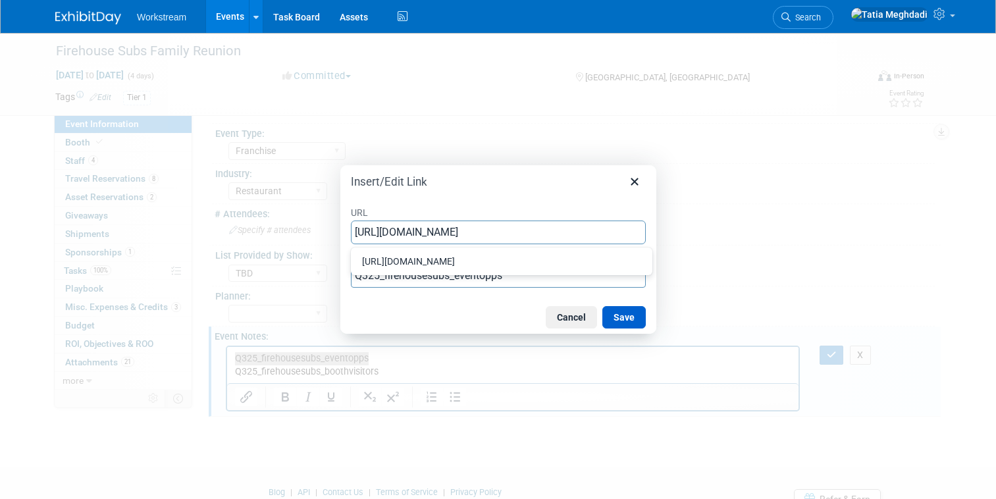
click at [629, 317] on button "Save" at bounding box center [623, 317] width 43 height 22
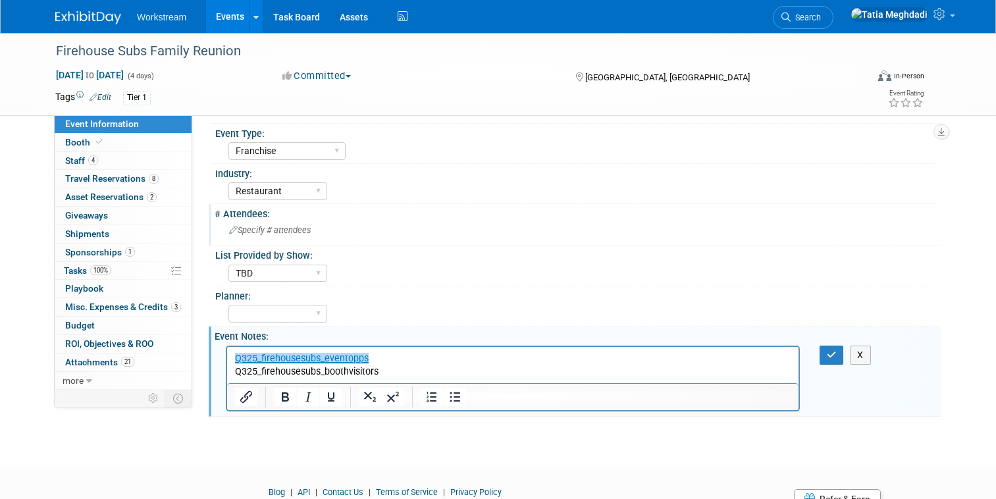
click at [638, 216] on div "# Attendees:" at bounding box center [578, 212] width 726 height 16
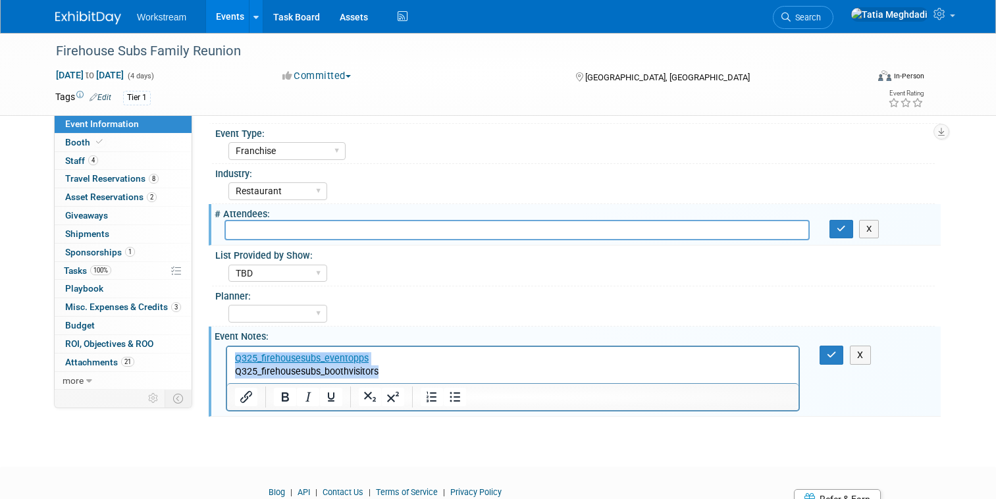
drag, startPoint x: 383, startPoint y: 369, endPoint x: 197, endPoint y: 363, distance: 186.3
click at [227, 363] on html "Q325_firehousesubs_eventopps Q325_firehousesubs_boothvisitors" at bounding box center [512, 362] width 571 height 32
click at [247, 374] on p "Q325_firehousesubs_eventopps Q325_firehousesubs_boothvisitors" at bounding box center [513, 364] width 556 height 26
drag, startPoint x: 356, startPoint y: 370, endPoint x: 232, endPoint y: 378, distance: 124.0
click at [227, 370] on html "Q325_firehousesubs_eventopps Q325_firehousesubs_boothvisitors" at bounding box center [512, 362] width 571 height 32
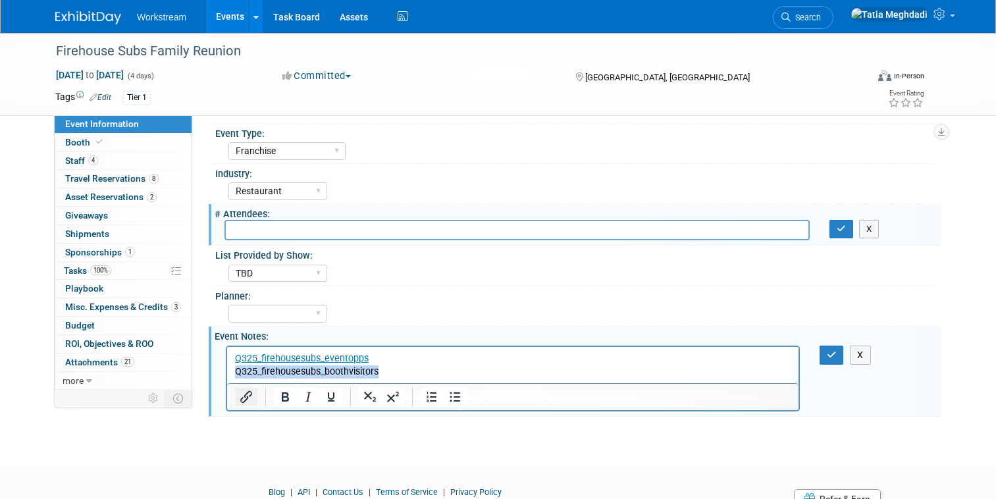
click at [245, 393] on icon "Insert/edit link" at bounding box center [246, 397] width 16 height 16
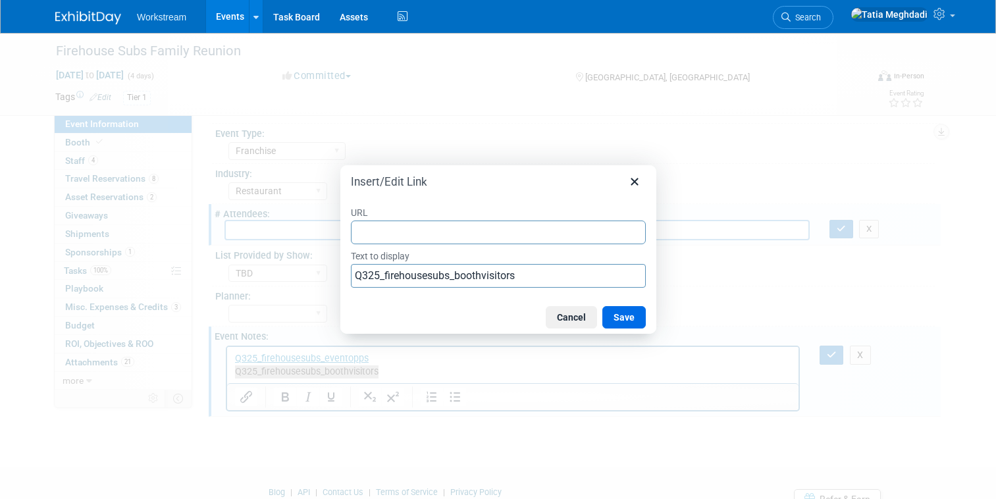
type input "https://docs.google.com/spreadsheets/d/15YS5q30iYdhfpECYYHXPFLLEvVGEywNNR-swuUR…"
drag, startPoint x: 635, startPoint y: 315, endPoint x: 728, endPoint y: 325, distance: 94.0
click at [641, 315] on button "Save" at bounding box center [623, 317] width 43 height 22
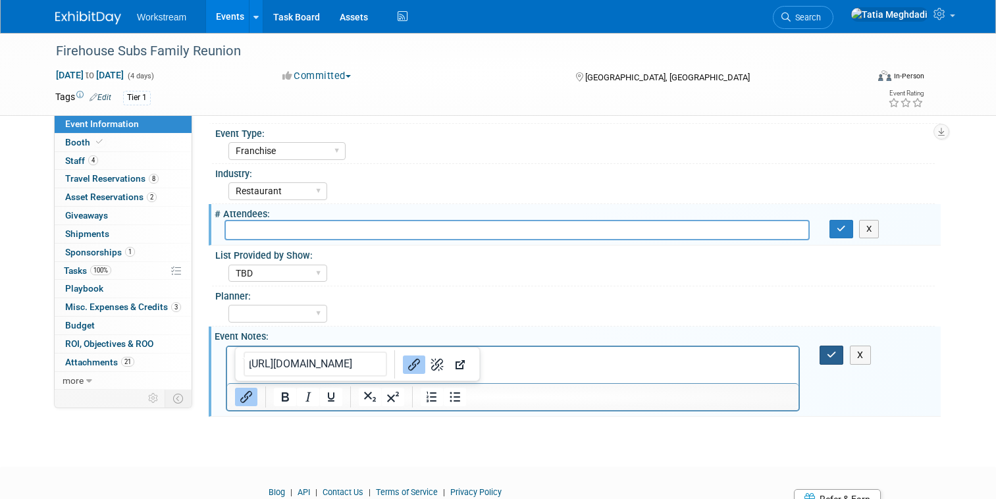
click at [834, 350] on icon "button" at bounding box center [831, 354] width 10 height 9
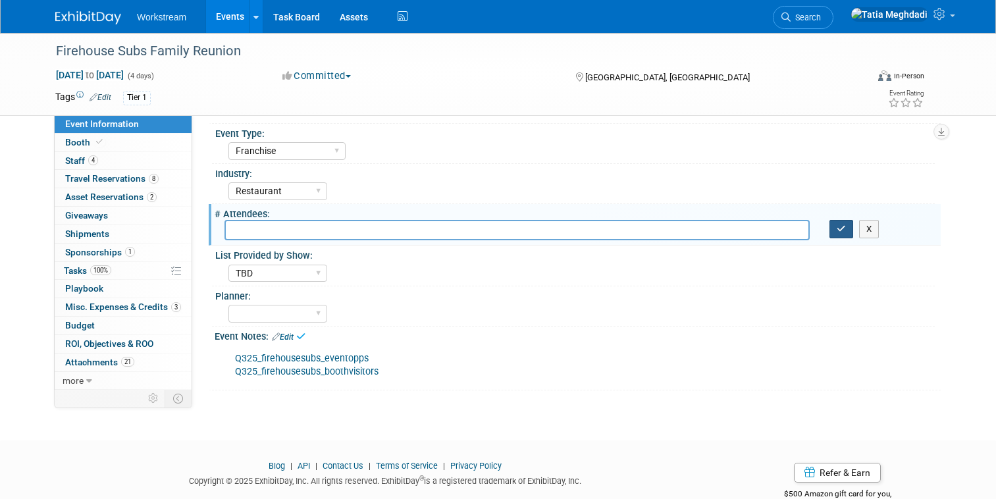
click at [836, 220] on button "button" at bounding box center [841, 229] width 24 height 18
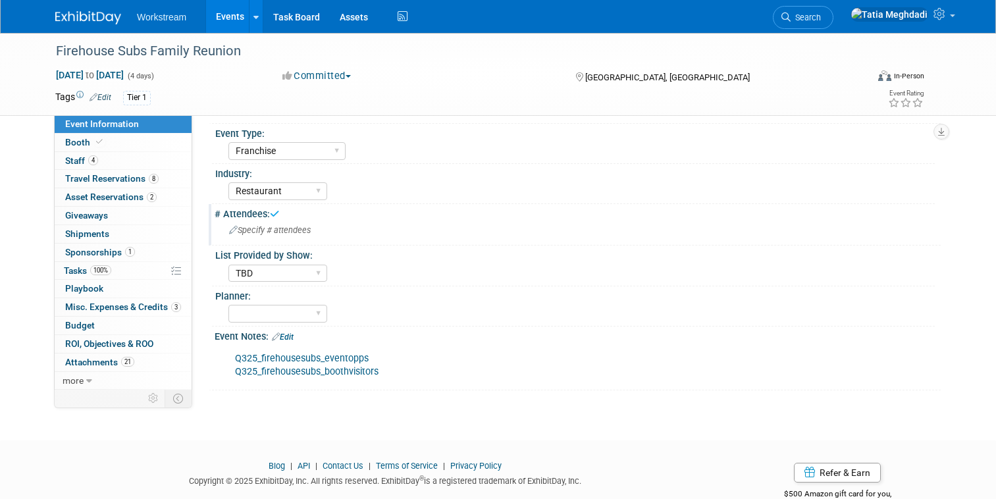
click at [726, 320] on div "Planner: Tatia Meghdadi Keira Wiele Annabelle Gu" at bounding box center [573, 306] width 723 height 40
click at [268, 315] on select "Tatia Meghdadi Keira Wiele Annabelle Gu" at bounding box center [277, 314] width 99 height 18
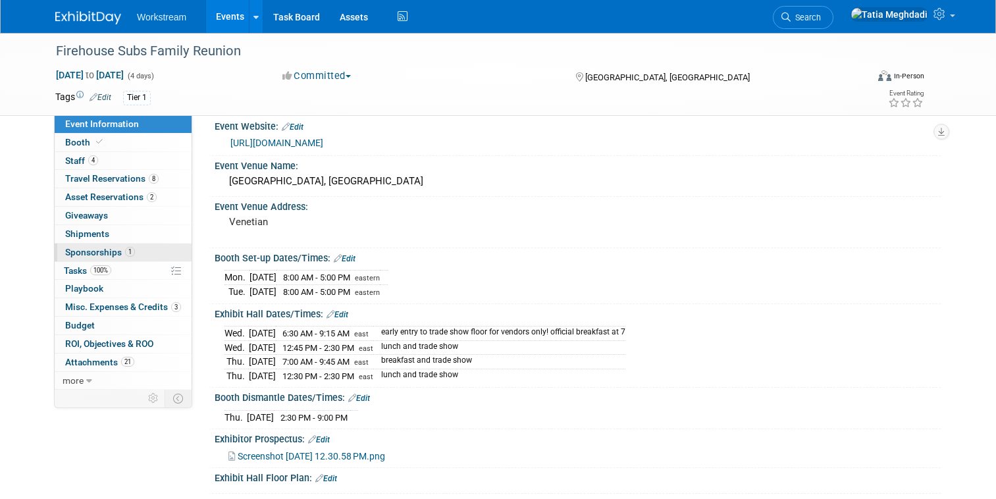
scroll to position [0, 0]
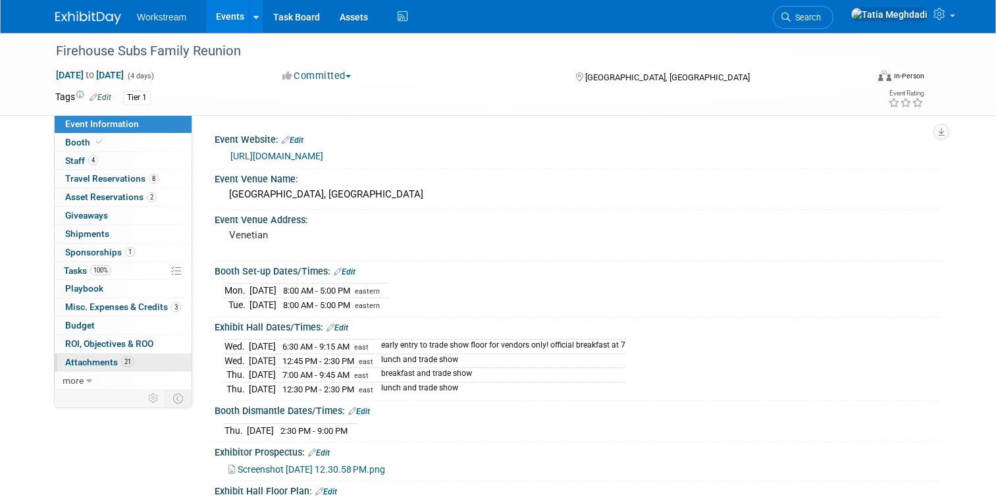
click at [89, 369] on link "21 Attachments 21" at bounding box center [123, 362] width 137 height 18
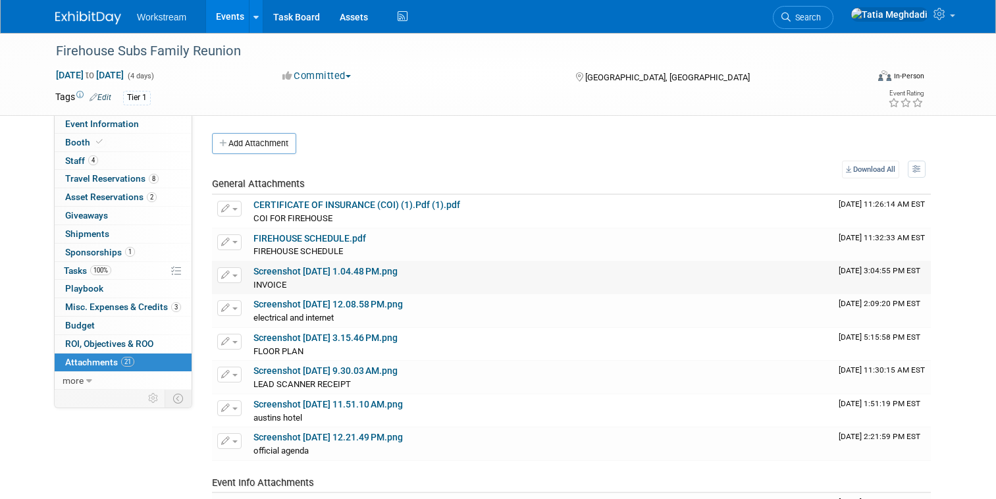
scroll to position [5, 0]
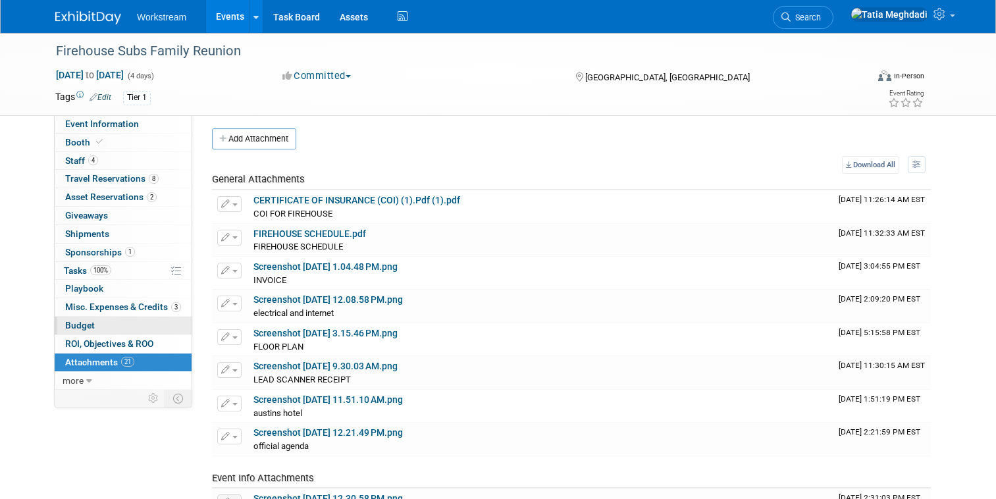
click at [79, 321] on span "Budget" at bounding box center [80, 325] width 30 height 11
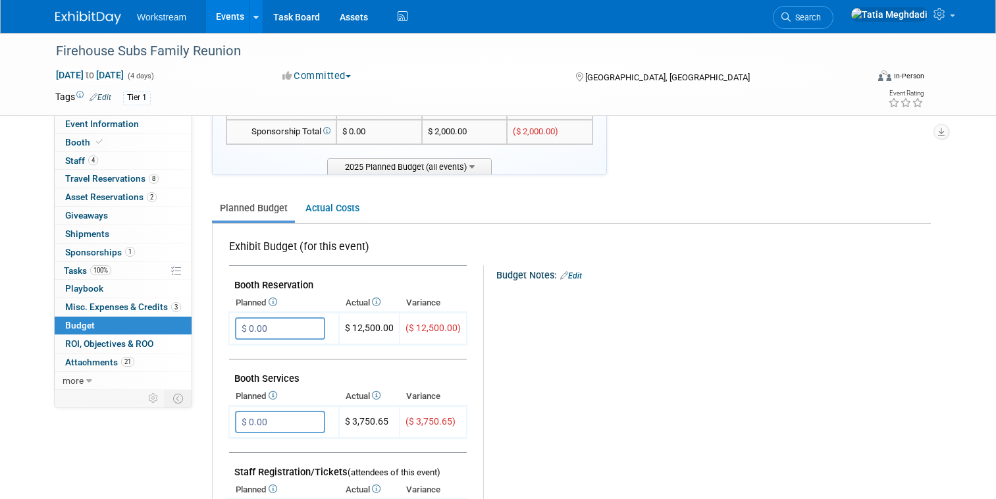
scroll to position [118, 0]
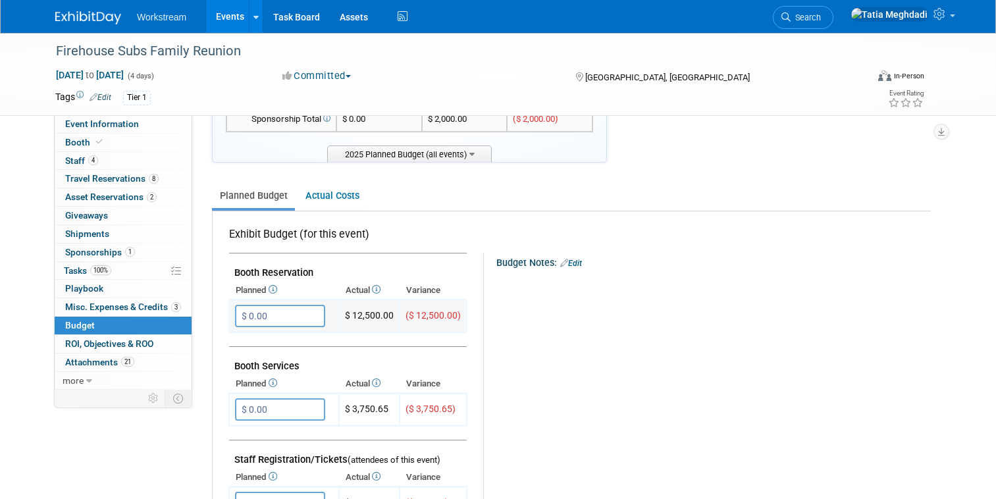
click at [298, 316] on input "$ 0.00" at bounding box center [280, 316] width 90 height 22
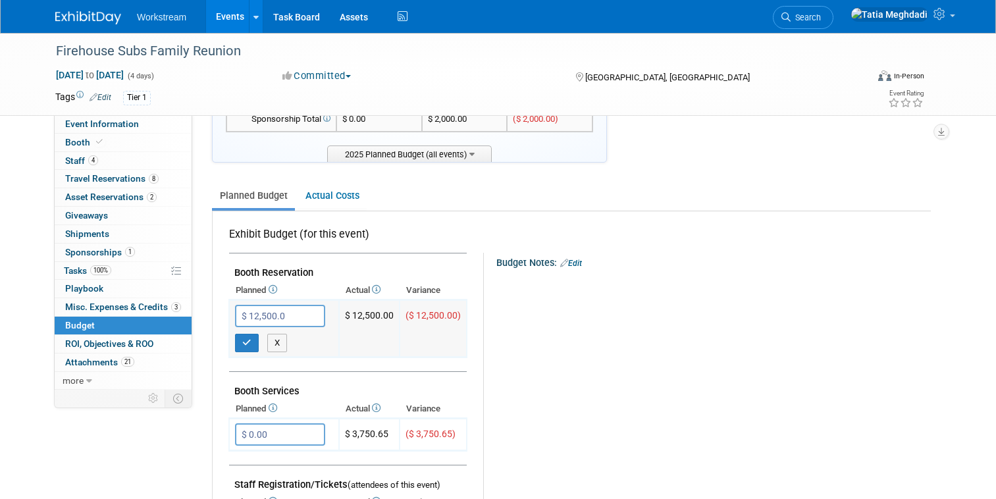
type input "$ 12,500.00"
drag, startPoint x: 242, startPoint y: 342, endPoint x: 240, endPoint y: 328, distance: 13.4
click at [243, 342] on icon "button" at bounding box center [246, 342] width 9 height 9
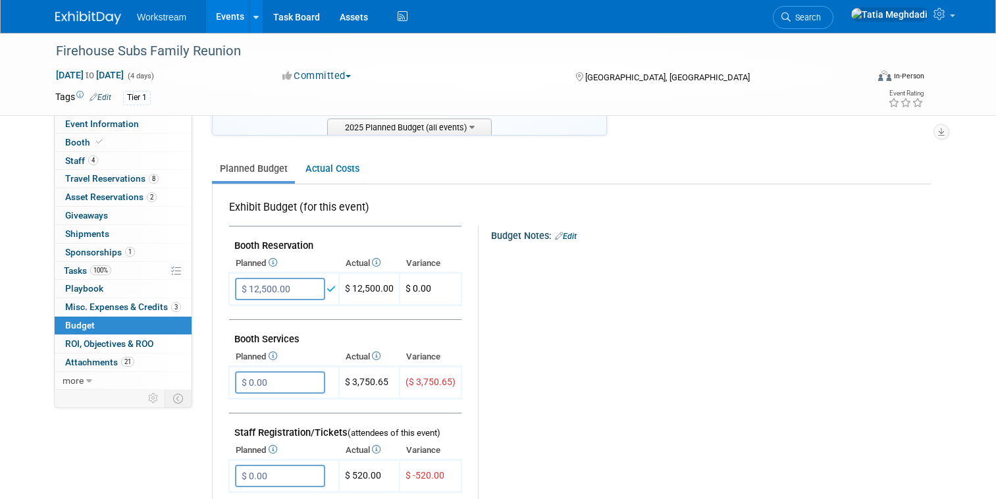
scroll to position [173, 0]
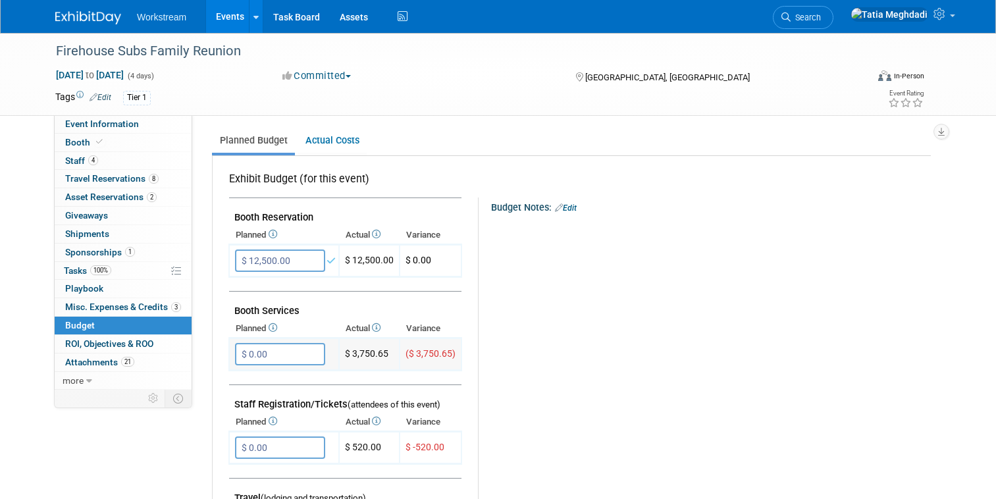
click at [288, 349] on input "$ 0.00" at bounding box center [280, 354] width 90 height 22
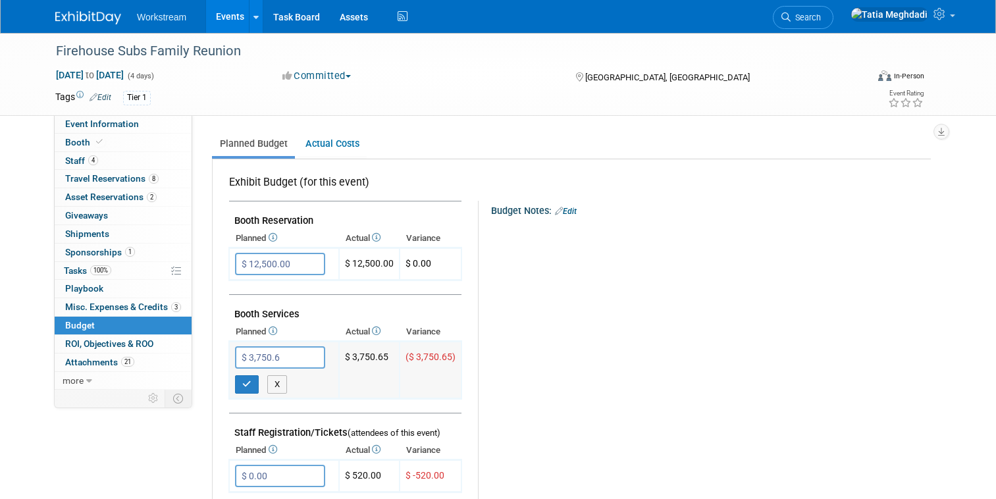
type input "$ 3,750.65"
click at [248, 383] on icon "button" at bounding box center [246, 384] width 9 height 9
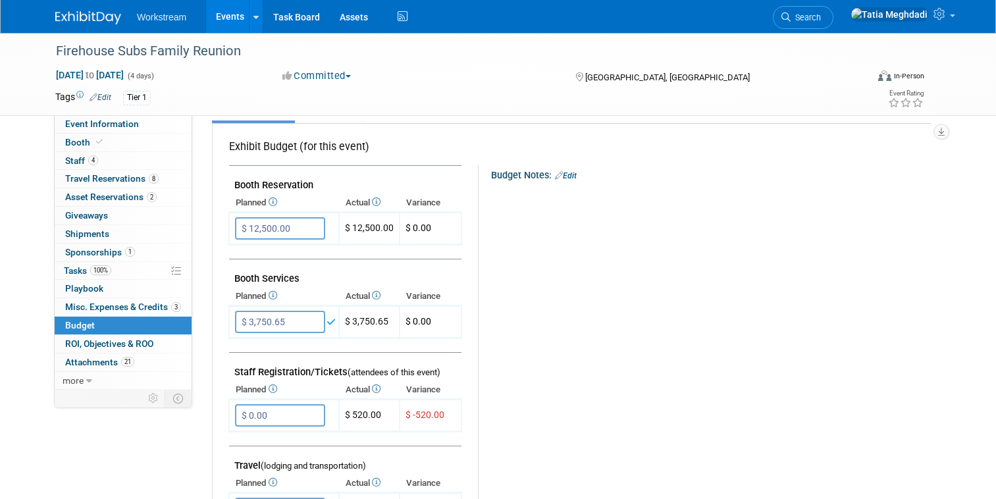
scroll to position [210, 0]
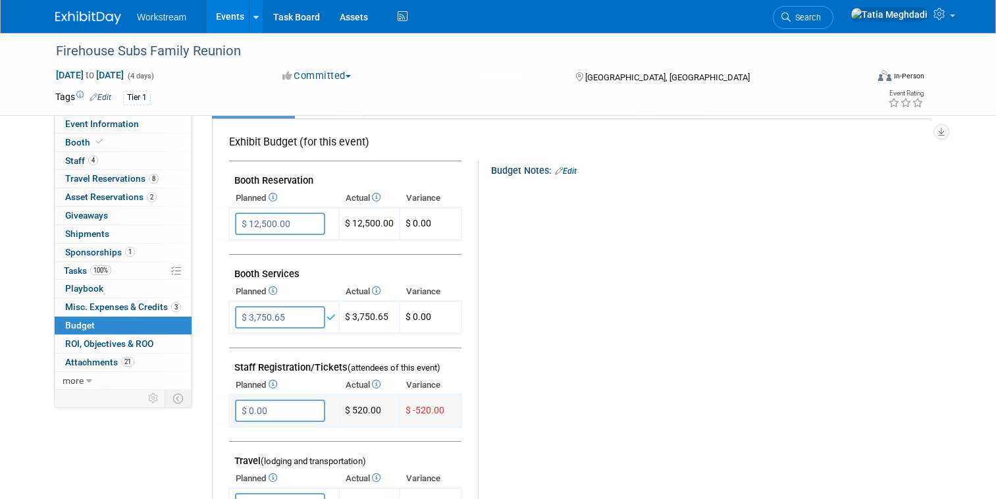
click at [264, 409] on input "$ 0.00" at bounding box center [280, 410] width 90 height 22
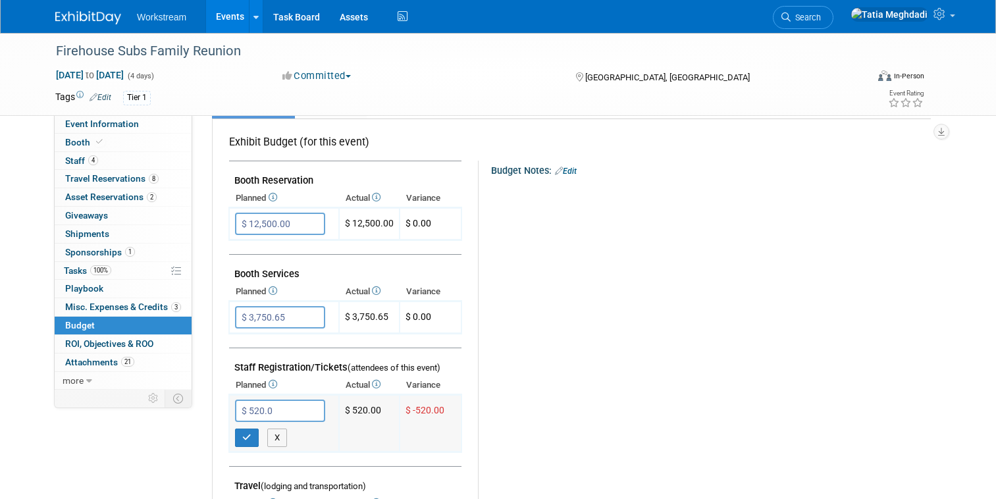
type input "$ 520.00"
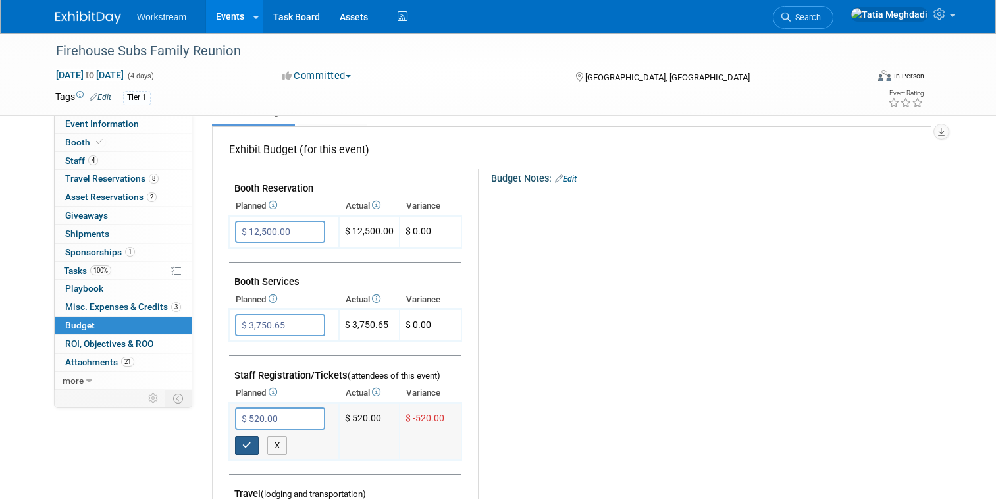
drag, startPoint x: 245, startPoint y: 442, endPoint x: 241, endPoint y: 433, distance: 9.7
click at [245, 442] on icon "button" at bounding box center [246, 445] width 9 height 9
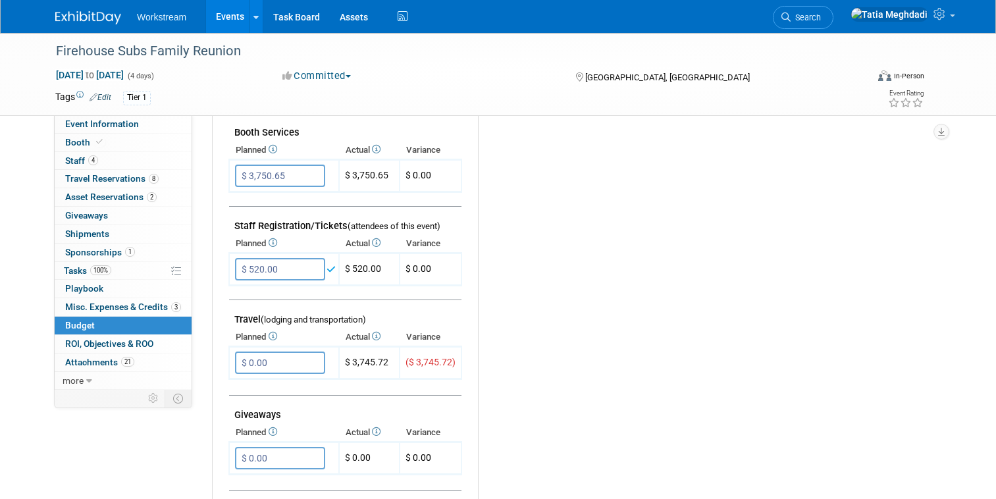
scroll to position [388, 0]
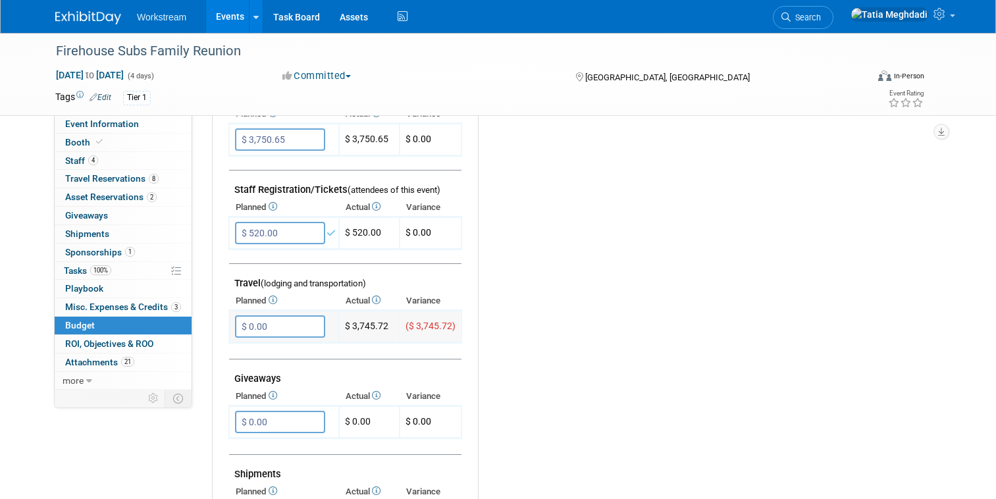
click at [284, 326] on input "$ 0.00" at bounding box center [280, 326] width 90 height 22
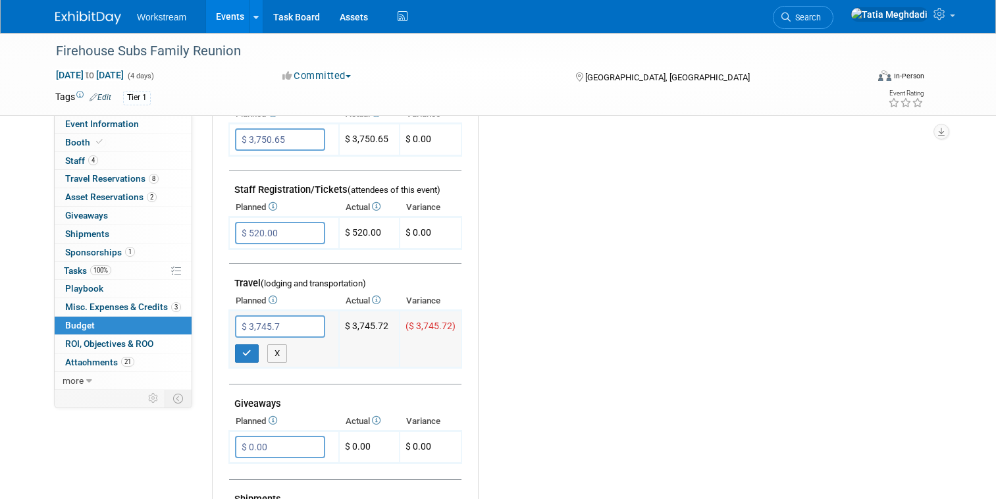
type input "$ 3,745.72"
click at [245, 353] on icon "button" at bounding box center [246, 353] width 9 height 9
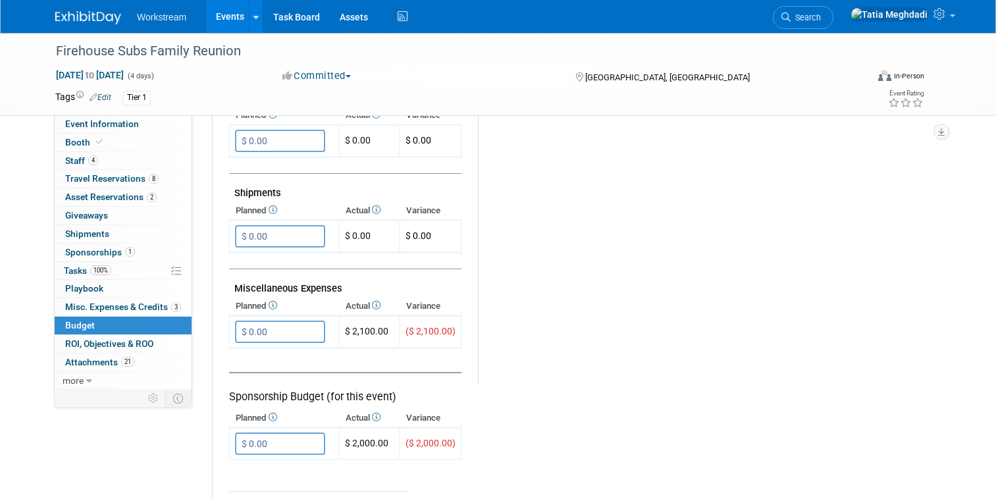
scroll to position [709, 0]
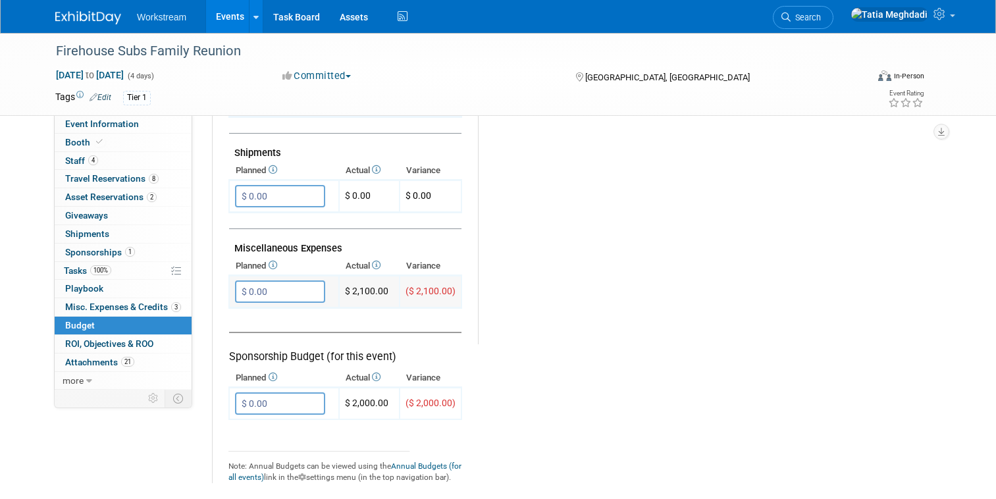
click at [280, 288] on input "$ 0.00" at bounding box center [280, 291] width 90 height 22
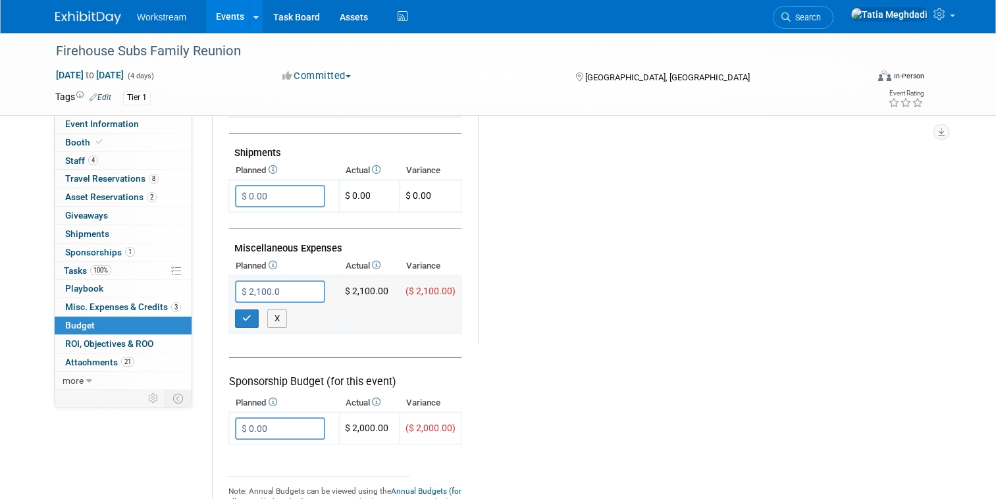
type input "$ 2,100.00"
click at [244, 317] on icon "button" at bounding box center [246, 318] width 9 height 9
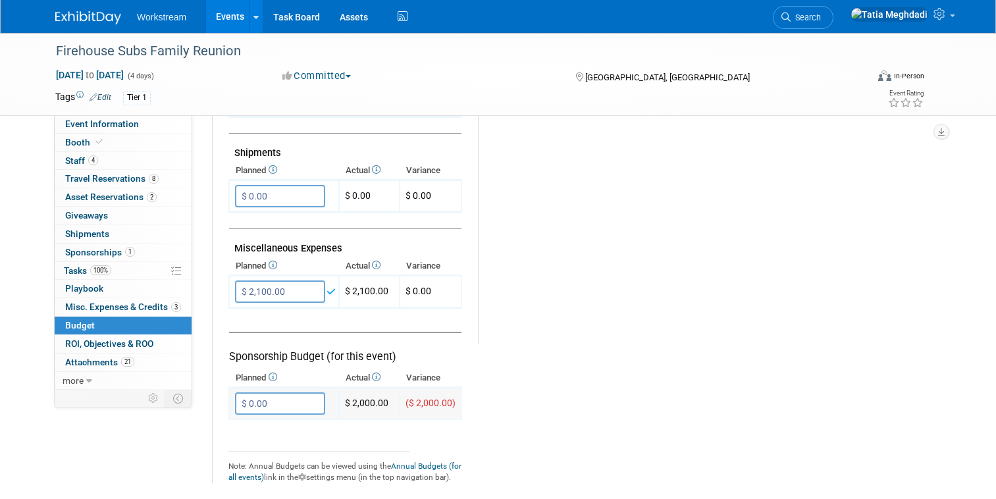
click at [288, 403] on input "$ 0.00" at bounding box center [280, 403] width 90 height 22
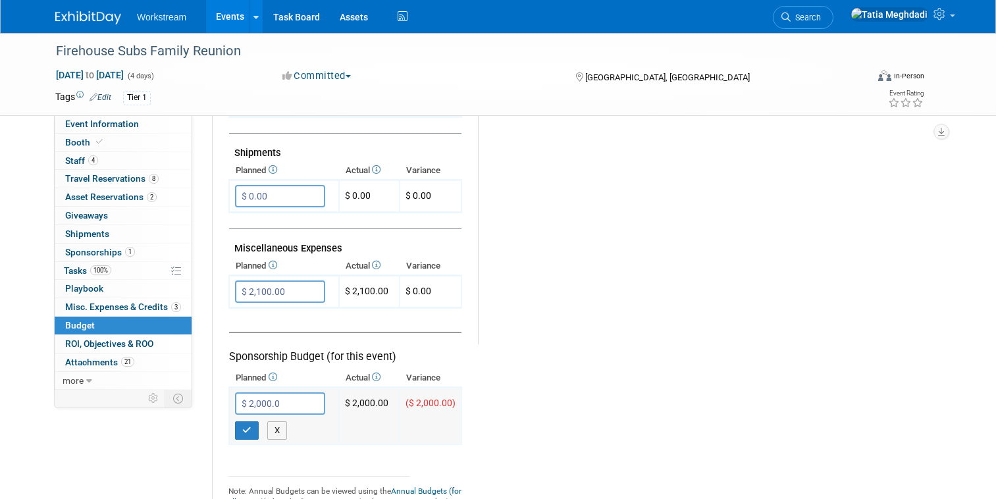
type input "$ 2,000.00"
drag, startPoint x: 251, startPoint y: 429, endPoint x: 267, endPoint y: 387, distance: 44.8
click at [253, 429] on button "button" at bounding box center [247, 430] width 24 height 18
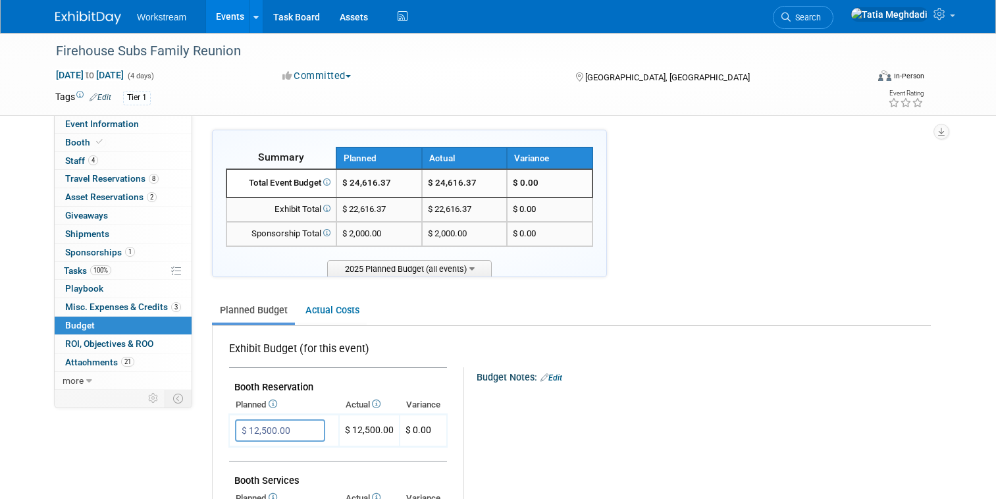
scroll to position [0, 0]
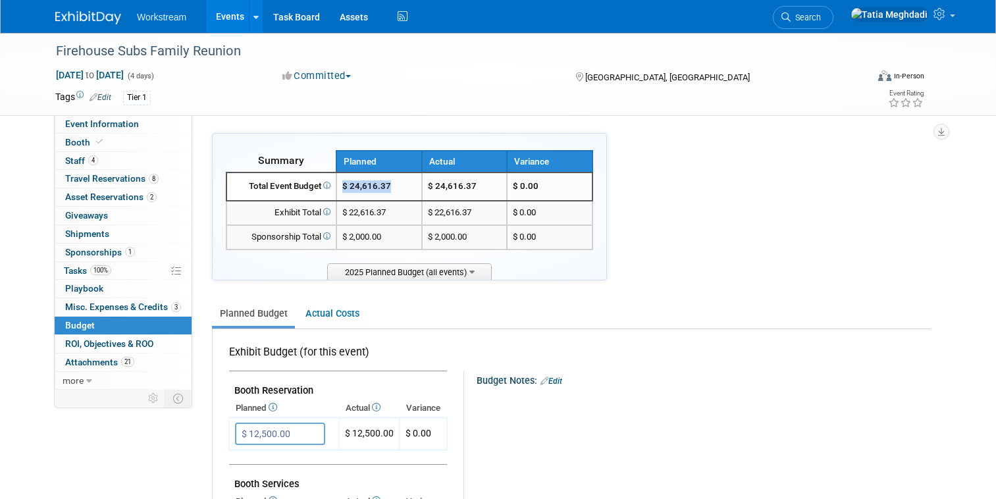
drag, startPoint x: 384, startPoint y: 186, endPoint x: 340, endPoint y: 186, distance: 44.1
click at [340, 186] on td "$ 24,616.37" at bounding box center [379, 186] width 86 height 28
copy span "$ 24,616.37"
click at [218, 14] on link "Events" at bounding box center [230, 16] width 48 height 33
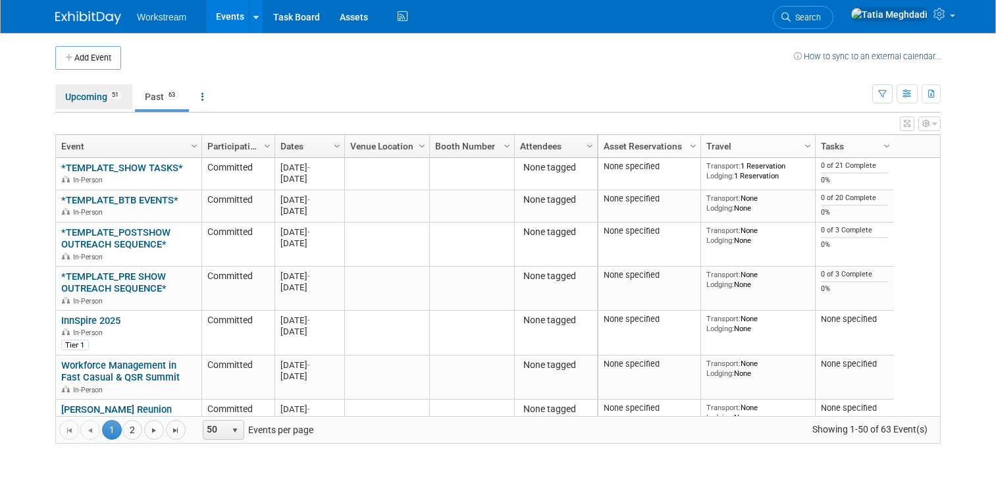
click at [85, 99] on link "Upcoming 51" at bounding box center [93, 96] width 77 height 25
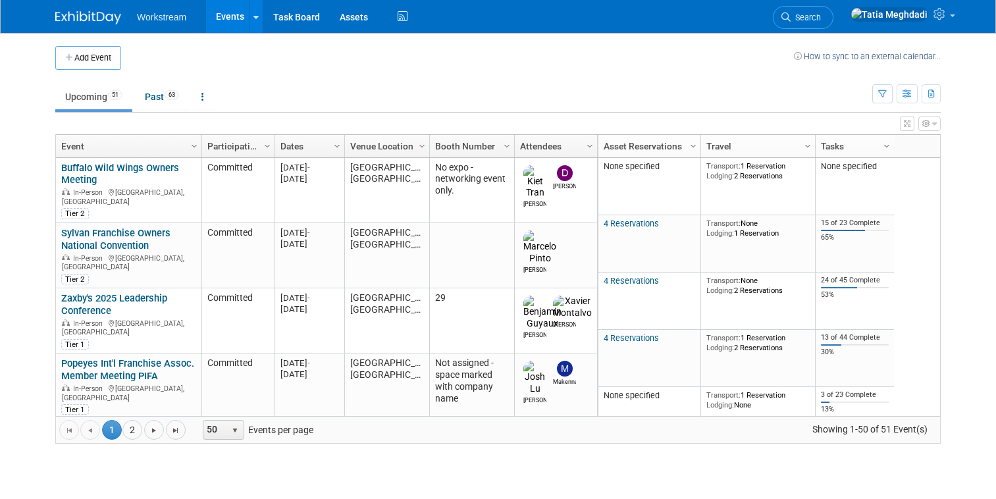
click at [96, 292] on link "Zaxby's 2025 Leadership Conference" at bounding box center [114, 304] width 106 height 24
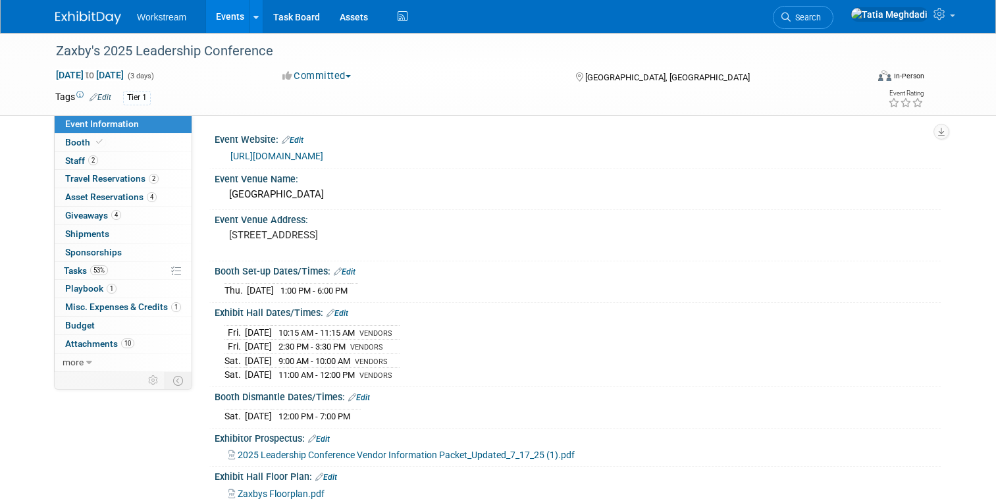
select select "Franchise"
select select "Restaurant"
select select "No"
click at [75, 234] on span "Shipments 0" at bounding box center [87, 233] width 44 height 11
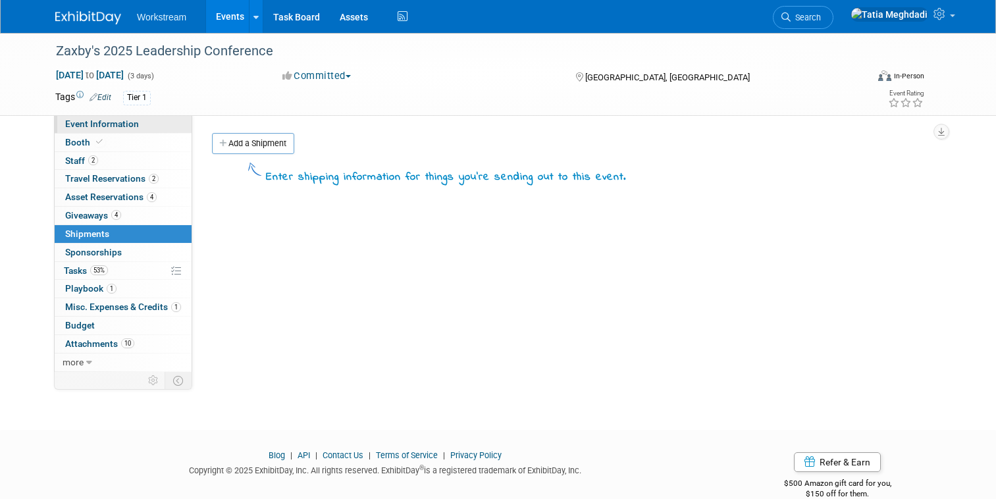
click at [76, 126] on span "Event Information" at bounding box center [102, 123] width 74 height 11
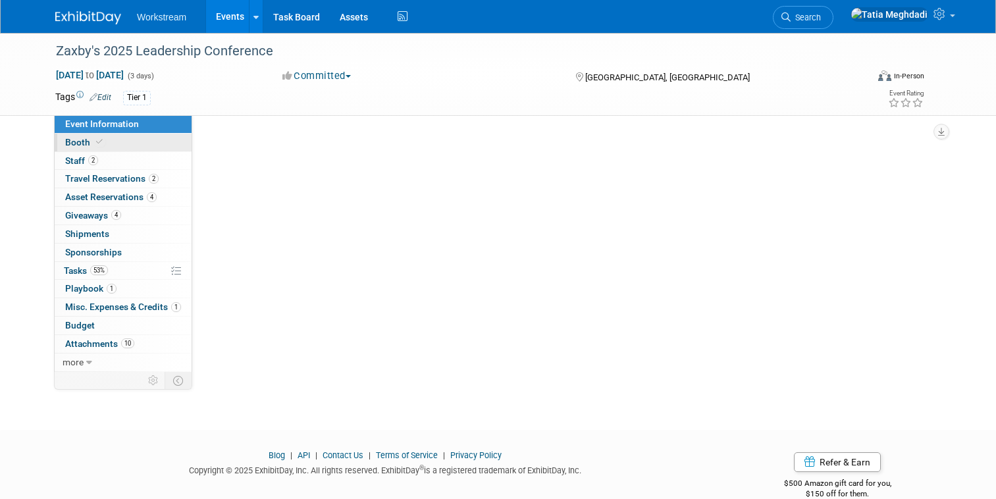
select select "Franchise"
select select "Restaurant"
select select "No"
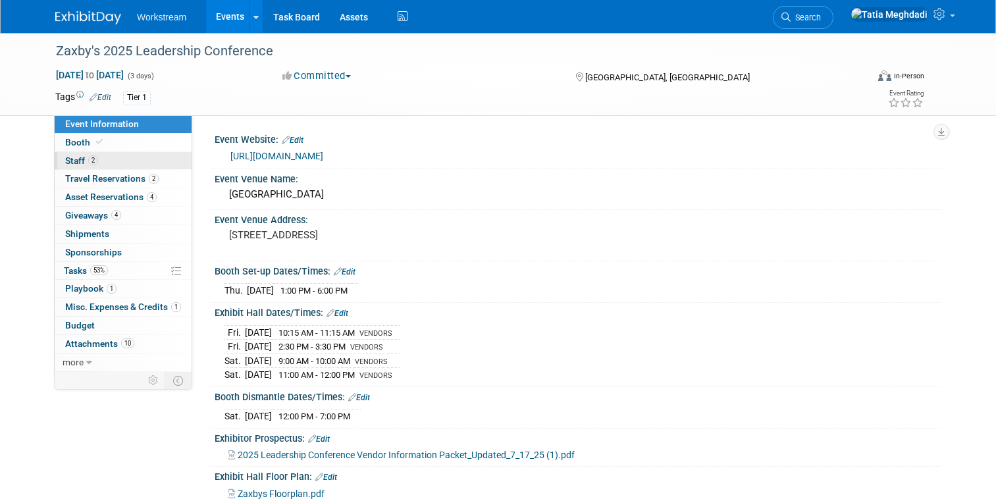
click at [75, 159] on span "Staff 2" at bounding box center [81, 160] width 33 height 11
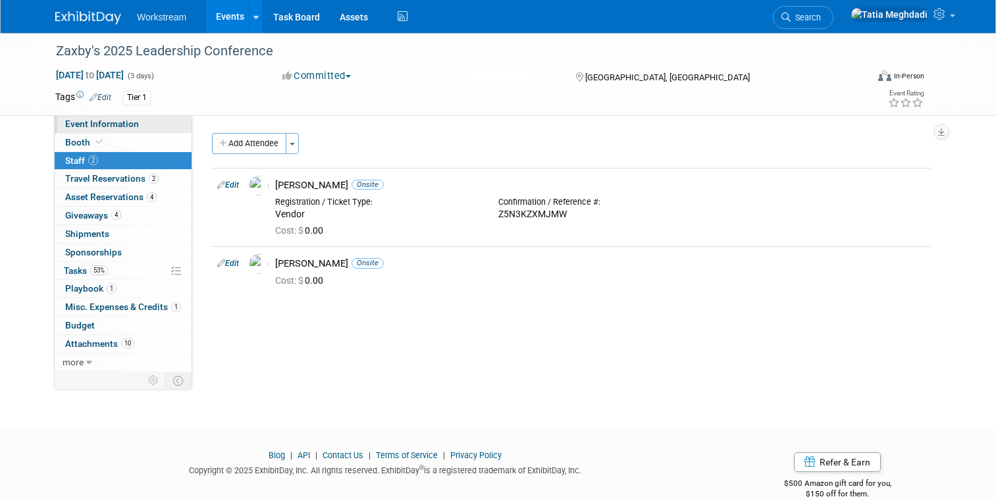
click at [83, 125] on span "Event Information" at bounding box center [102, 123] width 74 height 11
select select "Franchise"
select select "Restaurant"
select select "No"
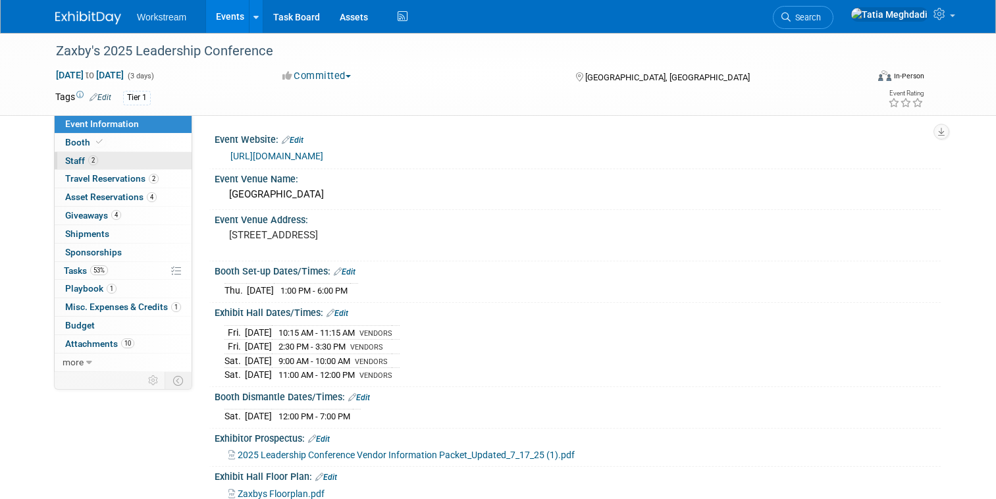
drag, startPoint x: 78, startPoint y: 157, endPoint x: 130, endPoint y: 163, distance: 52.3
click at [79, 157] on span "Staff 2" at bounding box center [81, 160] width 33 height 11
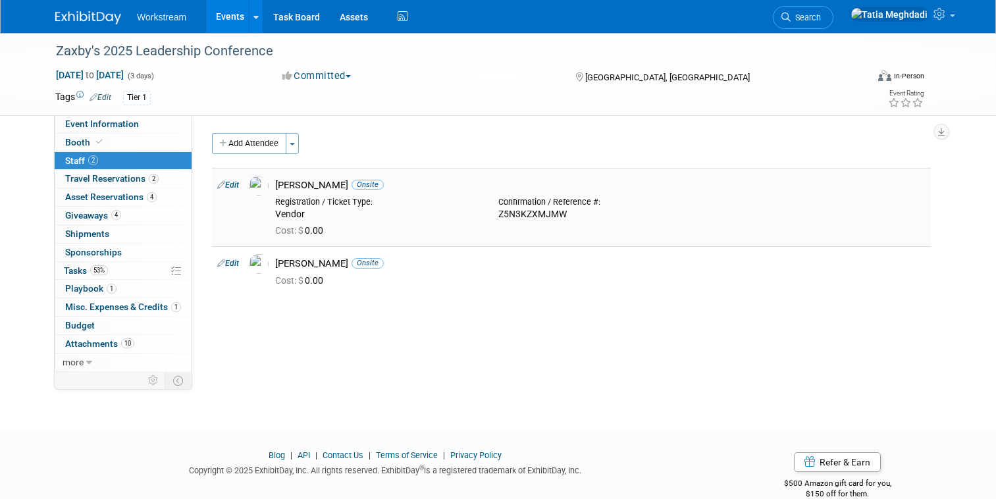
click at [264, 191] on img at bounding box center [259, 186] width 20 height 20
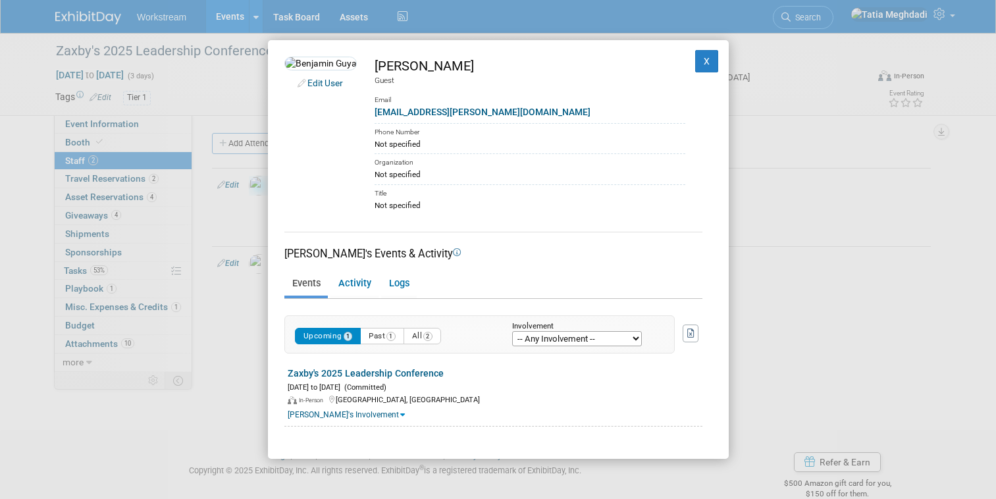
click at [424, 144] on div "Not specified" at bounding box center [529, 144] width 311 height 12
drag, startPoint x: 211, startPoint y: 216, endPoint x: 254, endPoint y: 207, distance: 43.8
click at [212, 216] on div "Edit User Benjamin Guyaux Guest Email ben.guyaux@workstream.is Phone Number Not…" at bounding box center [498, 249] width 996 height 499
click at [696, 54] on button "X" at bounding box center [707, 61] width 24 height 22
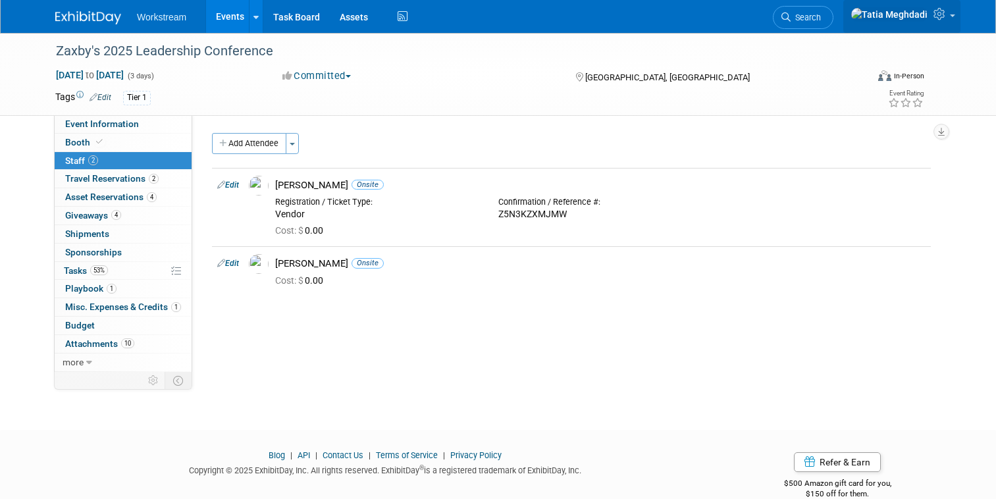
click at [950, 16] on link at bounding box center [901, 16] width 117 height 33
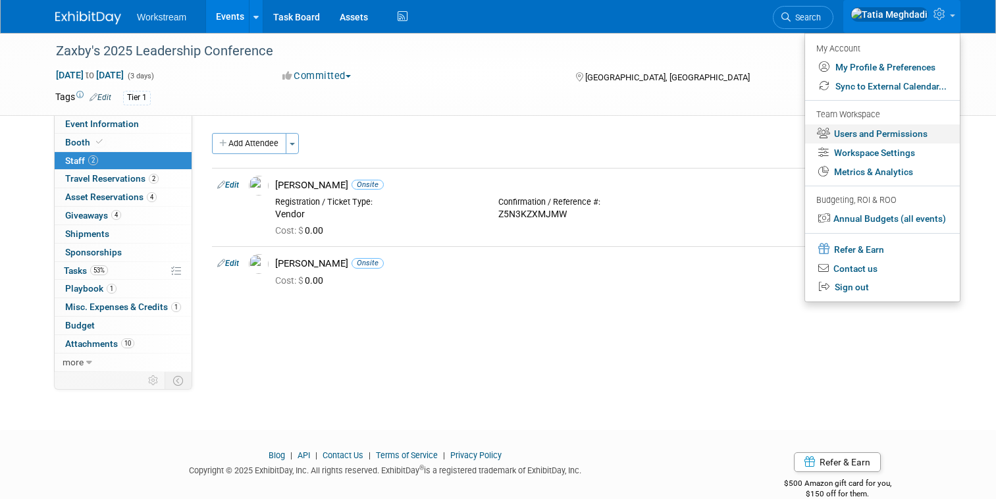
click at [892, 132] on link "Users and Permissions" at bounding box center [882, 133] width 155 height 19
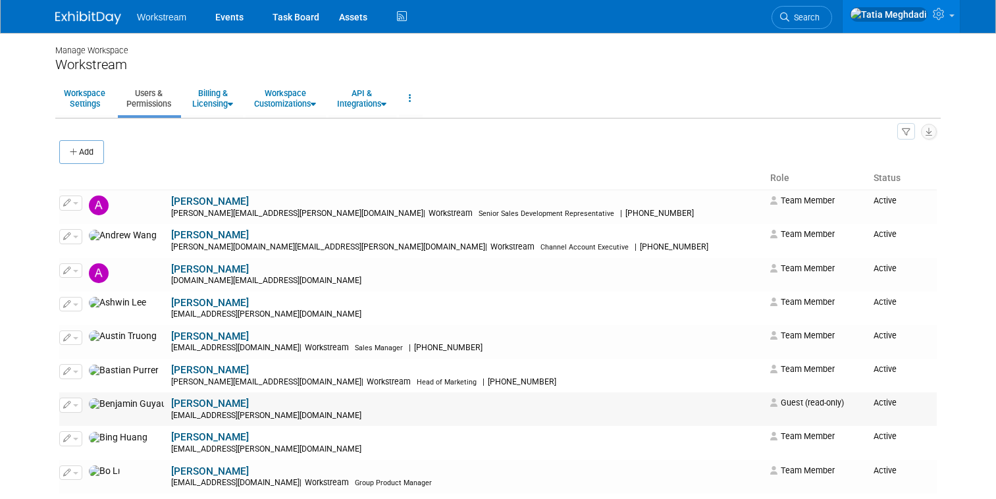
click at [171, 405] on link "[PERSON_NAME]" at bounding box center [210, 403] width 78 height 12
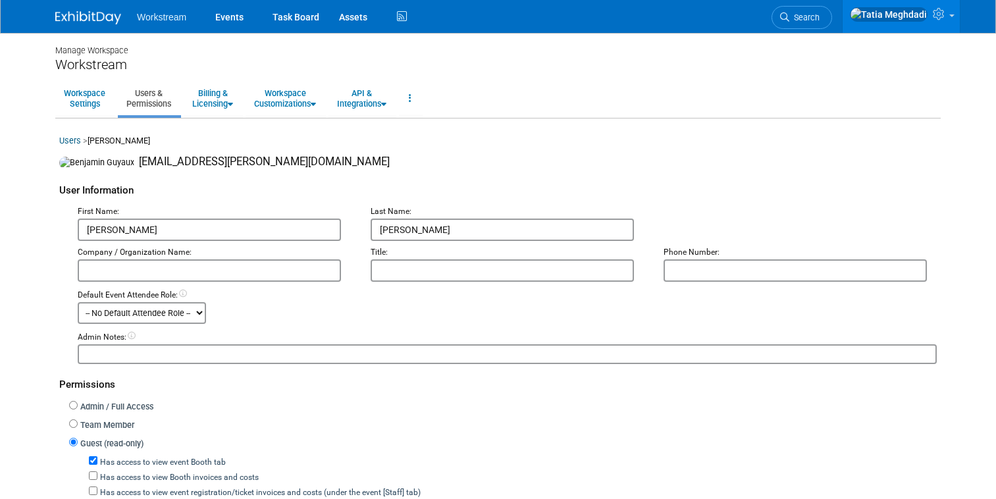
click at [717, 279] on input "text" at bounding box center [794, 270] width 263 height 22
paste input "[PHONE_NUMBER]"
type input "[PHONE_NUMBER]"
click at [477, 282] on input "text" at bounding box center [501, 270] width 263 height 22
type input "Account Executive"
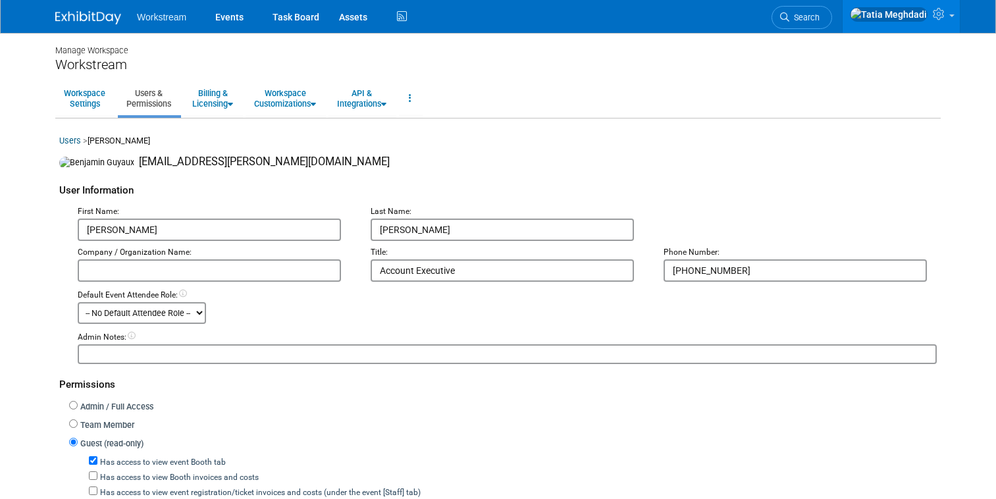
click at [250, 276] on input "text" at bounding box center [209, 270] width 263 height 22
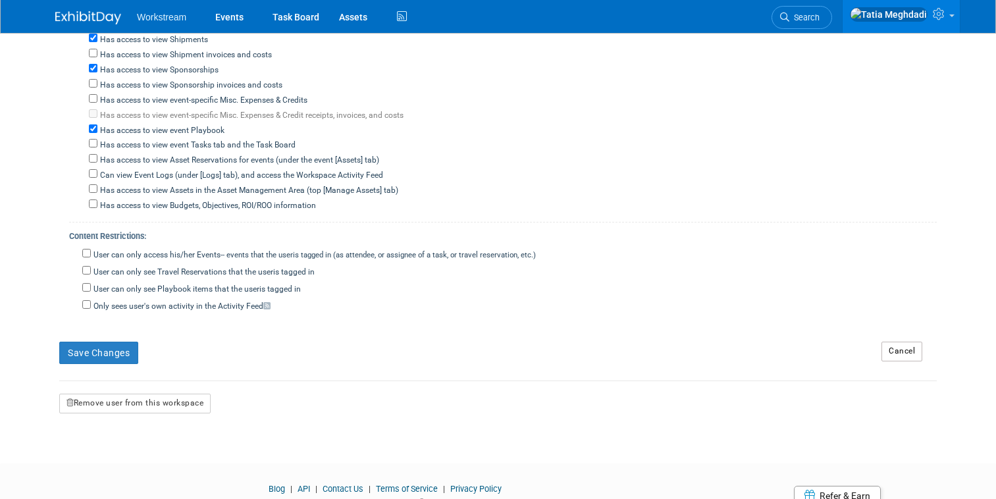
scroll to position [578, 0]
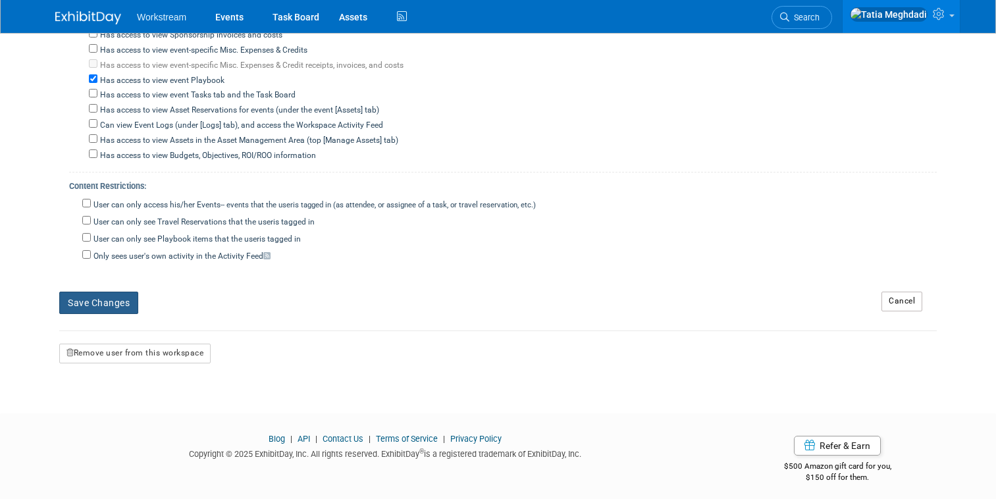
type input "Workstream"
drag, startPoint x: 114, startPoint y: 295, endPoint x: 195, endPoint y: 305, distance: 81.5
click at [132, 298] on button "Save Changes" at bounding box center [98, 303] width 79 height 22
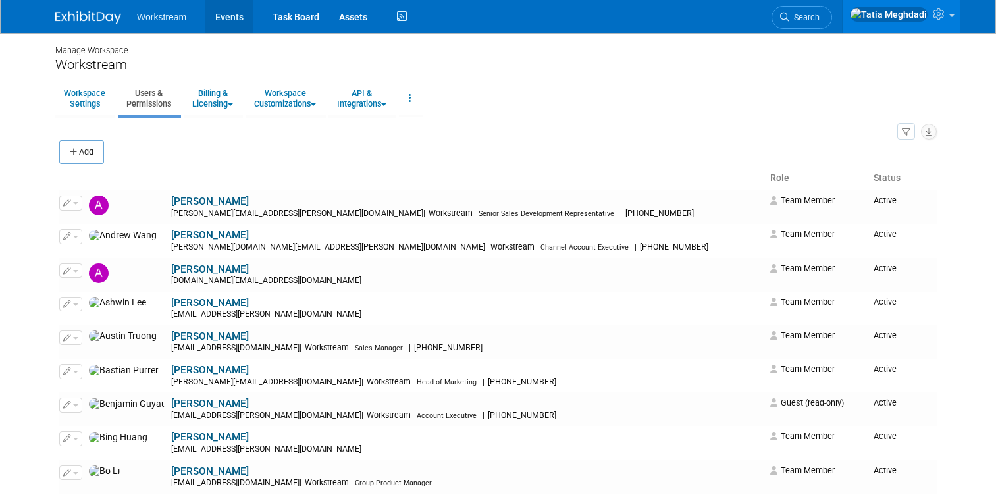
click at [222, 14] on link "Events" at bounding box center [229, 16] width 48 height 33
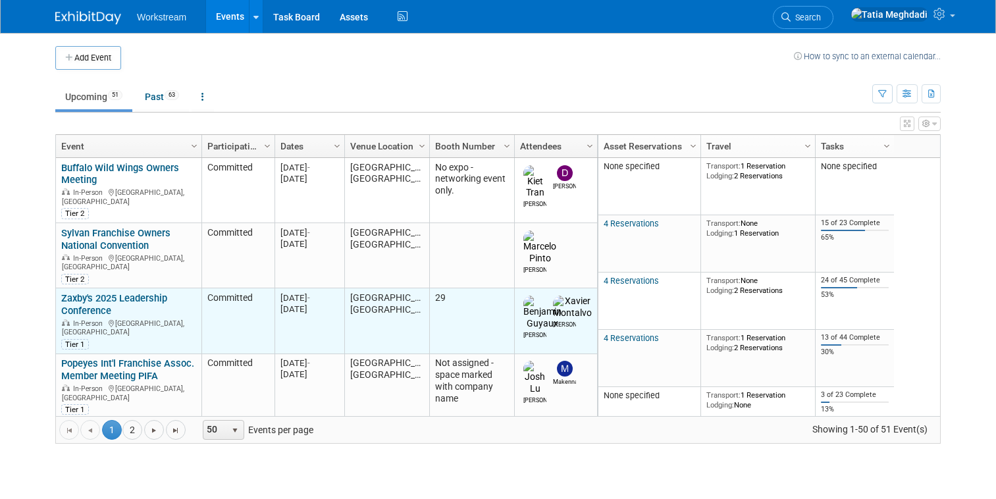
click at [112, 292] on link "Zaxby's 2025 Leadership Conference" at bounding box center [114, 304] width 106 height 24
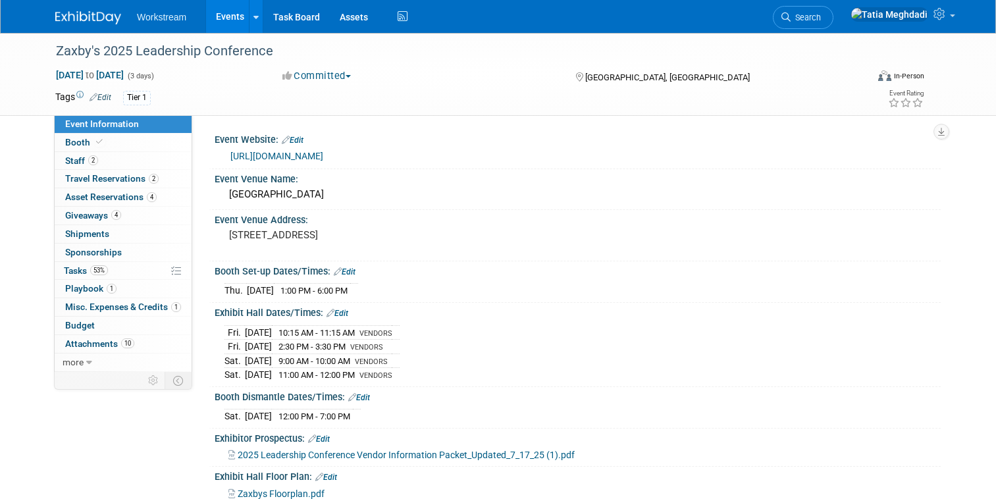
select select "Franchise"
select select "Restaurant"
select select "No"
drag, startPoint x: 238, startPoint y: 195, endPoint x: 426, endPoint y: 199, distance: 188.9
click at [426, 199] on div "[GEOGRAPHIC_DATA]" at bounding box center [577, 194] width 706 height 20
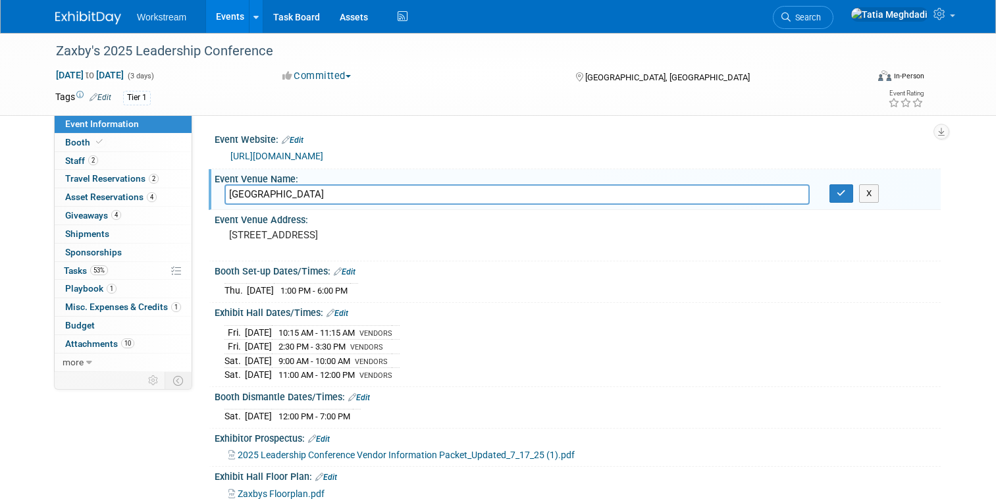
click at [277, 195] on input "[GEOGRAPHIC_DATA]" at bounding box center [516, 194] width 585 height 20
click at [277, 195] on input "Marriott Phoenix Desert Ridge Resort & Spa" at bounding box center [516, 194] width 585 height 20
drag, startPoint x: 314, startPoint y: 243, endPoint x: 269, endPoint y: 242, distance: 44.8
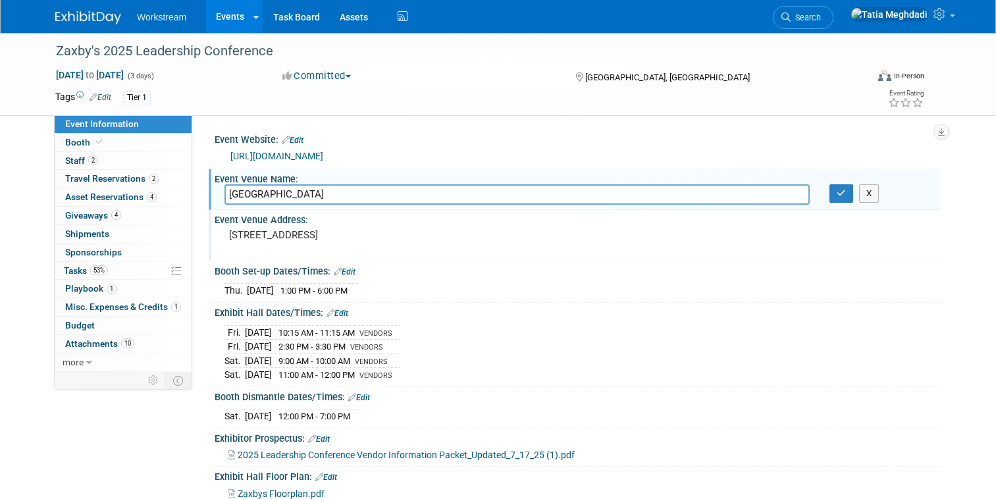
click at [269, 241] on pre "[STREET_ADDRESS]" at bounding box center [366, 235] width 274 height 12
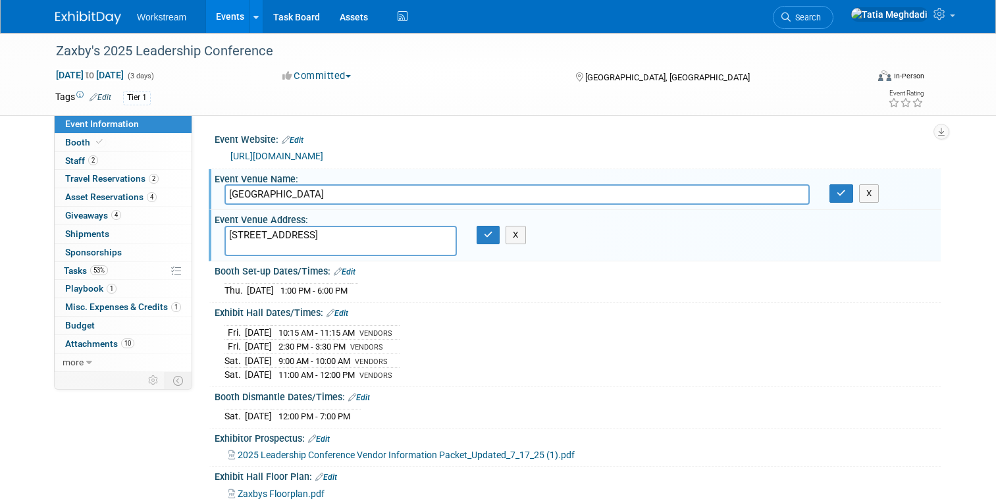
click at [270, 242] on textarea "[STREET_ADDRESS]" at bounding box center [340, 241] width 232 height 30
drag, startPoint x: 328, startPoint y: 243, endPoint x: 220, endPoint y: 237, distance: 108.8
click at [220, 237] on div "[STREET_ADDRESS]" at bounding box center [341, 241] width 252 height 30
click at [476, 238] on button "button" at bounding box center [488, 235] width 24 height 18
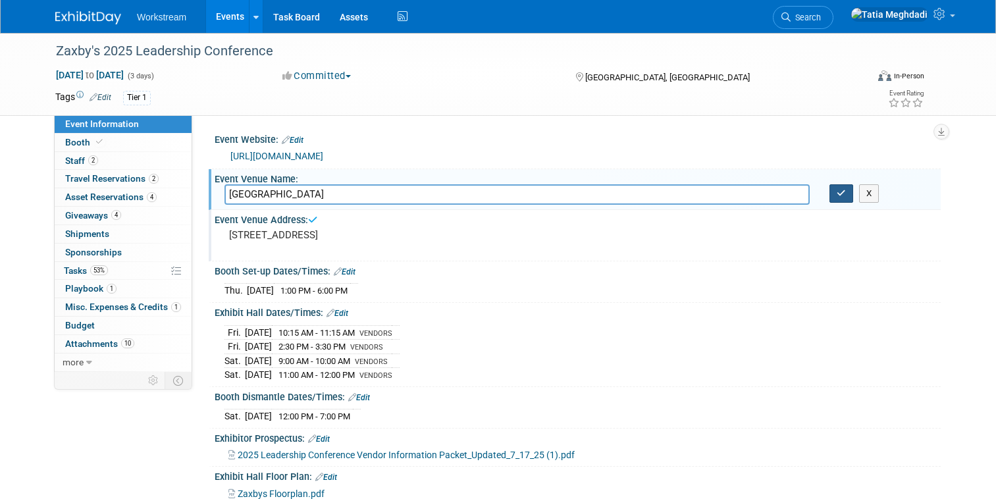
click at [841, 194] on icon "button" at bounding box center [840, 193] width 9 height 9
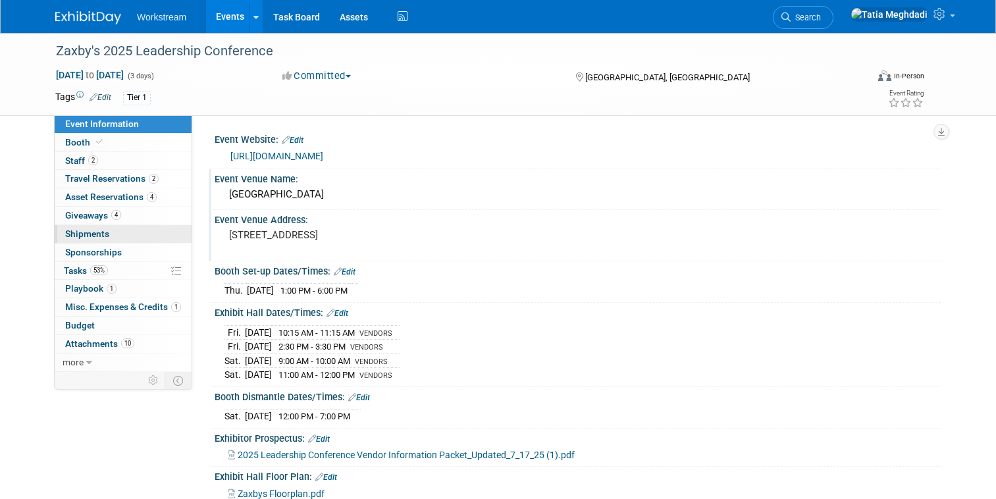
click at [90, 228] on link "0 Shipments 0" at bounding box center [123, 234] width 137 height 18
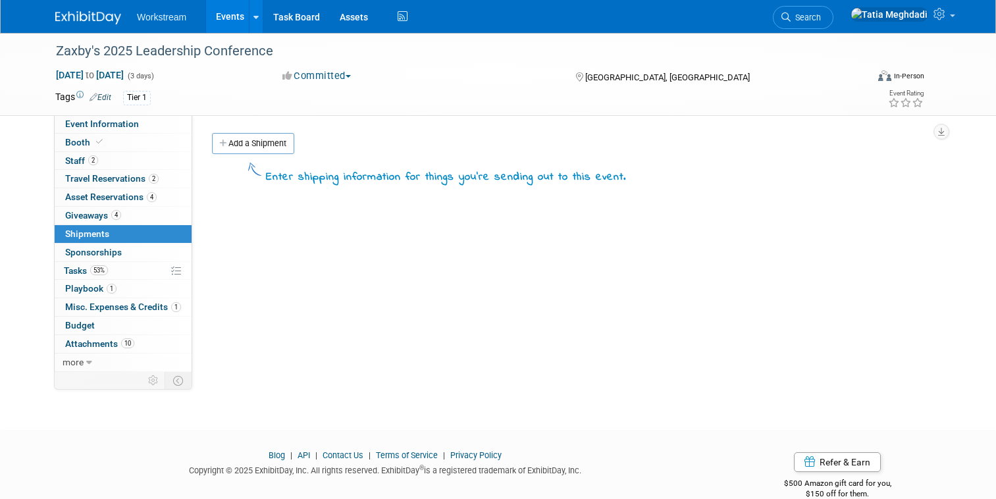
drag, startPoint x: 242, startPoint y: 143, endPoint x: 253, endPoint y: 145, distance: 10.7
click at [242, 143] on link "Add a Shipment" at bounding box center [253, 143] width 82 height 21
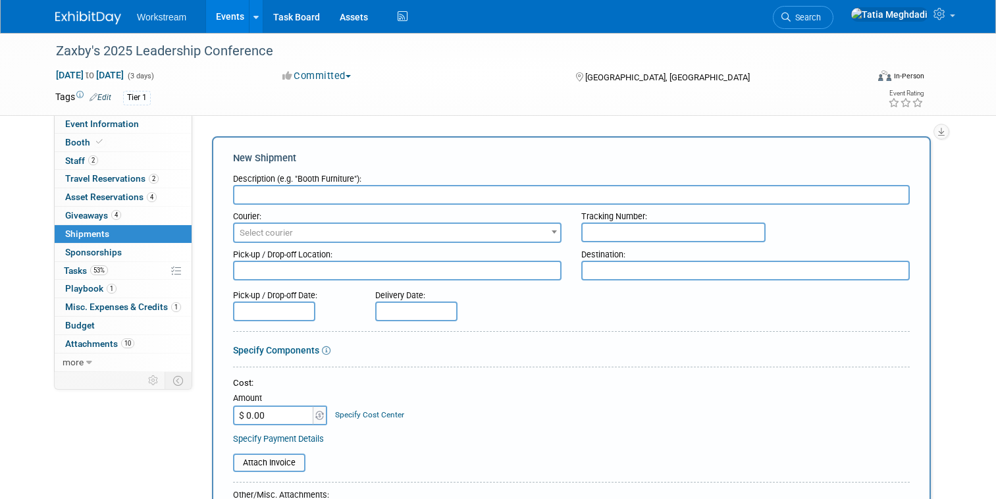
drag, startPoint x: 281, startPoint y: 197, endPoint x: 338, endPoint y: 203, distance: 57.6
click at [282, 197] on input "text" at bounding box center [571, 195] width 676 height 20
type input "B"
type input "Pelican Case & Shoes - 2 pieces"
click at [392, 234] on span "Select courier" at bounding box center [397, 233] width 326 height 18
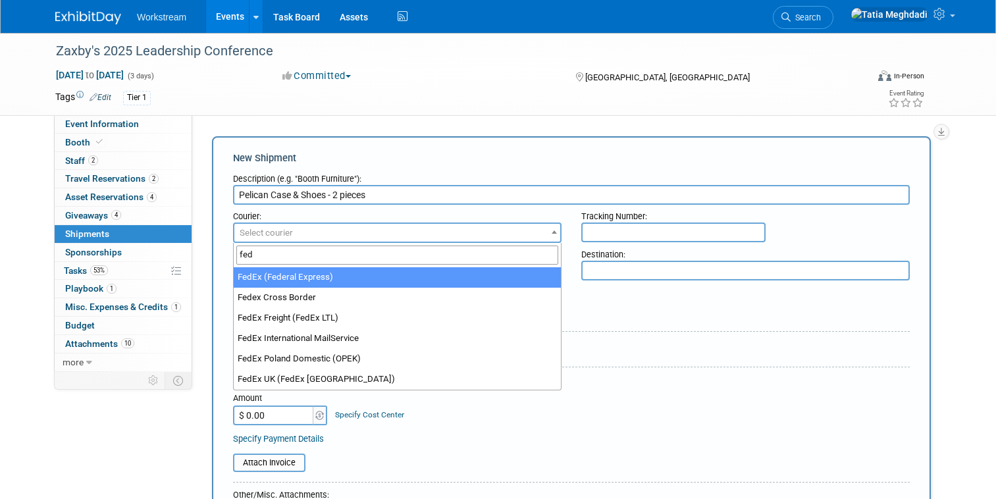
type input "fed"
select select "206"
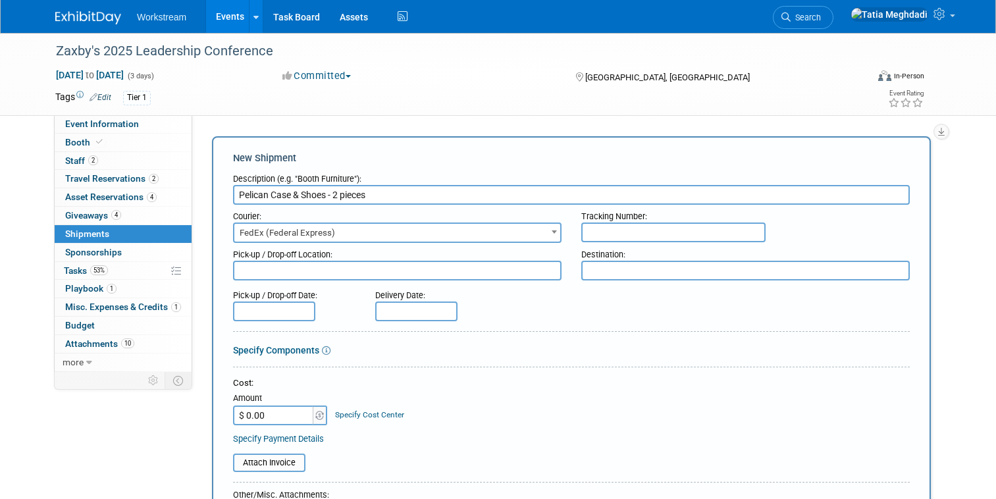
drag, startPoint x: 267, startPoint y: 195, endPoint x: 225, endPoint y: 194, distance: 41.5
click at [225, 194] on div "New Shipment Description (e.g. "Booth Furniture"): Pelican Case & Shoes - 2 pie…" at bounding box center [571, 443] width 719 height 615
drag, startPoint x: 274, startPoint y: 195, endPoint x: 324, endPoint y: 198, distance: 50.1
click at [324, 198] on input "Shoes - 2 pieces" at bounding box center [571, 195] width 676 height 20
type input "Shoes"
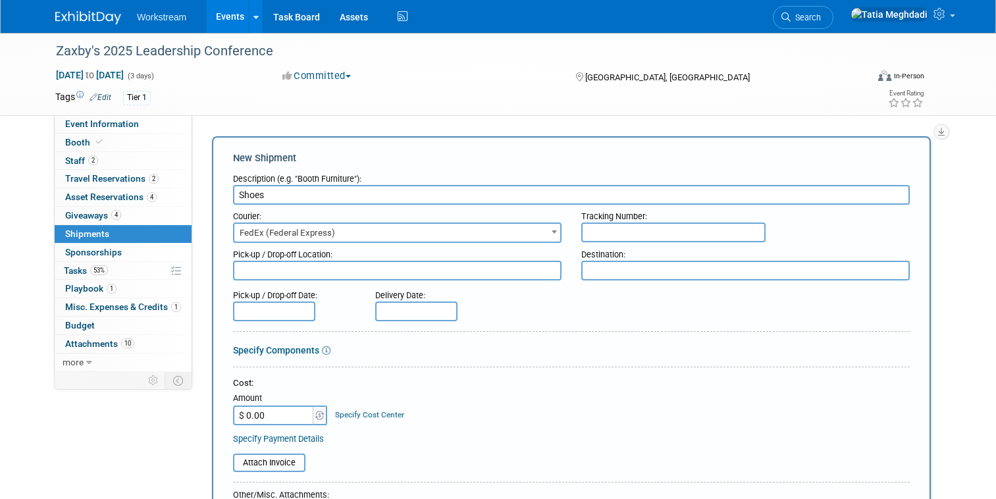
click at [609, 236] on input "text" at bounding box center [673, 232] width 184 height 20
type input "885211941313"
click at [422, 274] on textarea at bounding box center [397, 271] width 328 height 20
type textarea "Fedex Office American Fork"
type textarea "Marriott Phoenix Desert Ridge"
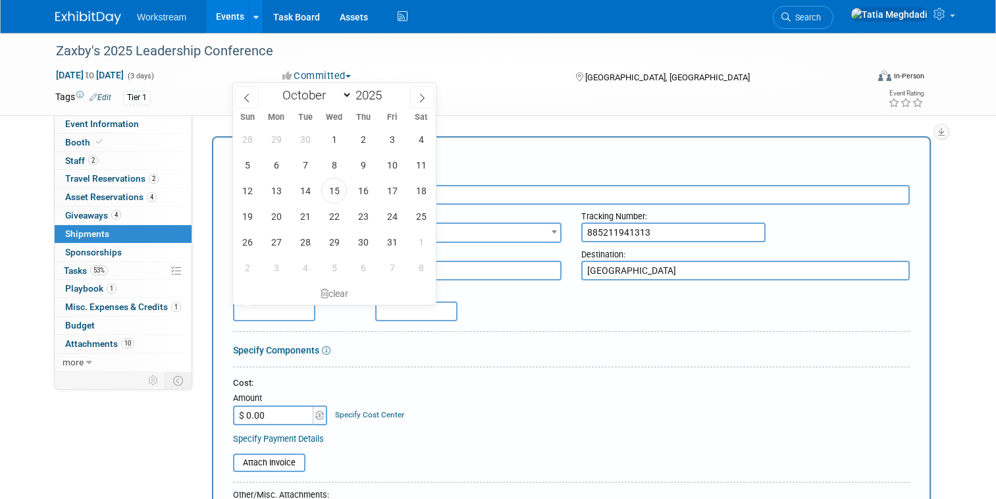
click at [314, 313] on input "text" at bounding box center [274, 311] width 82 height 20
click at [333, 187] on span "15" at bounding box center [334, 191] width 26 height 26
type input "[DATE]"
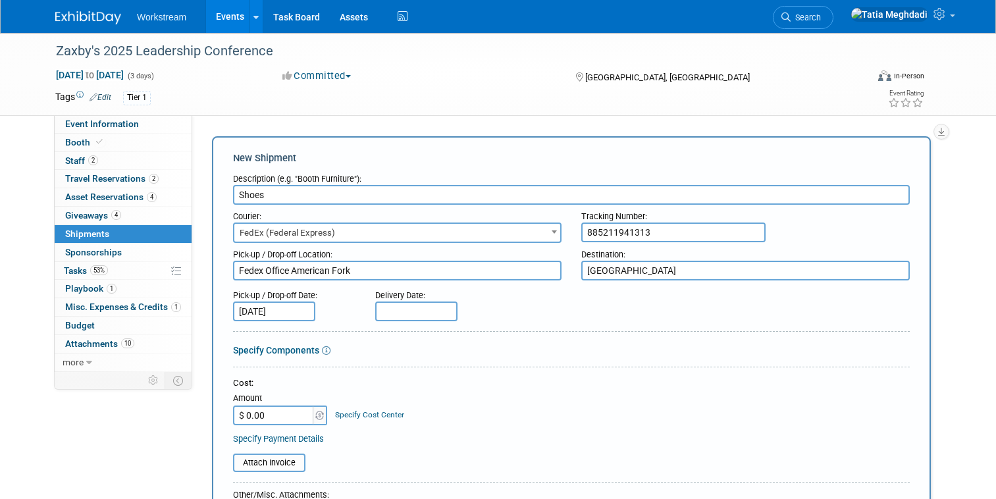
click at [407, 307] on input "text" at bounding box center [416, 311] width 82 height 20
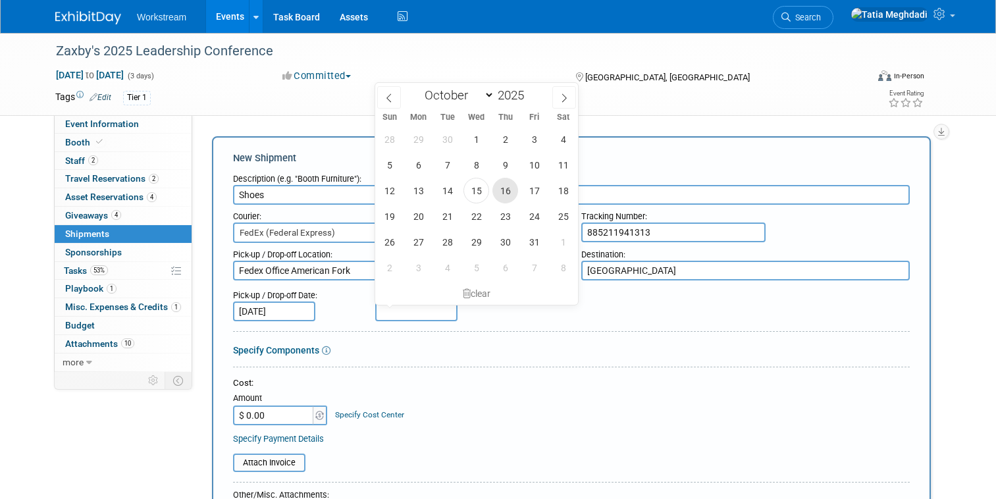
click at [506, 192] on span "16" at bounding box center [505, 191] width 26 height 26
type input "[DATE]"
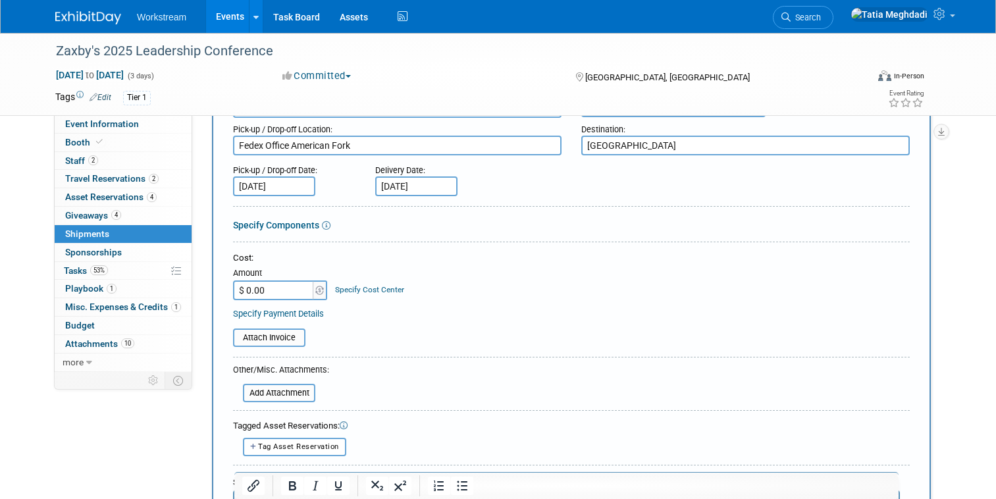
scroll to position [190, 0]
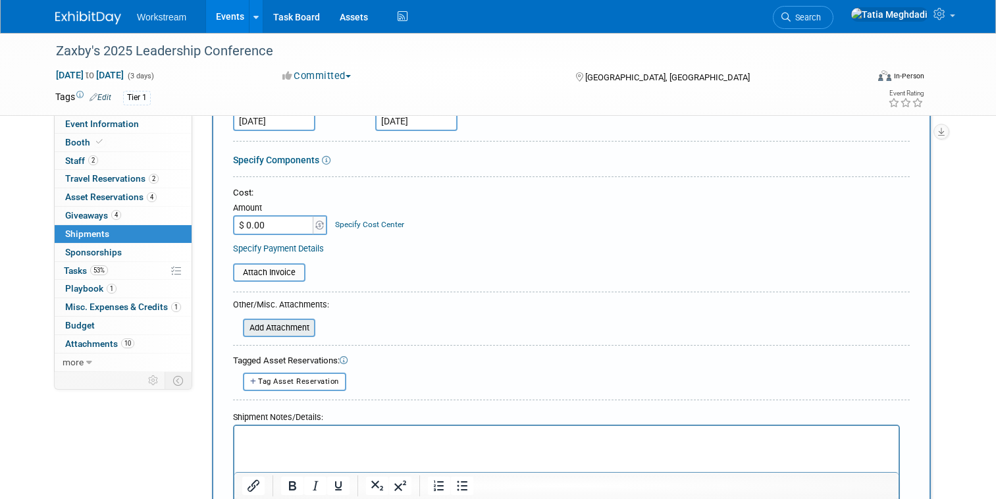
click at [293, 326] on input "file" at bounding box center [235, 328] width 157 height 16
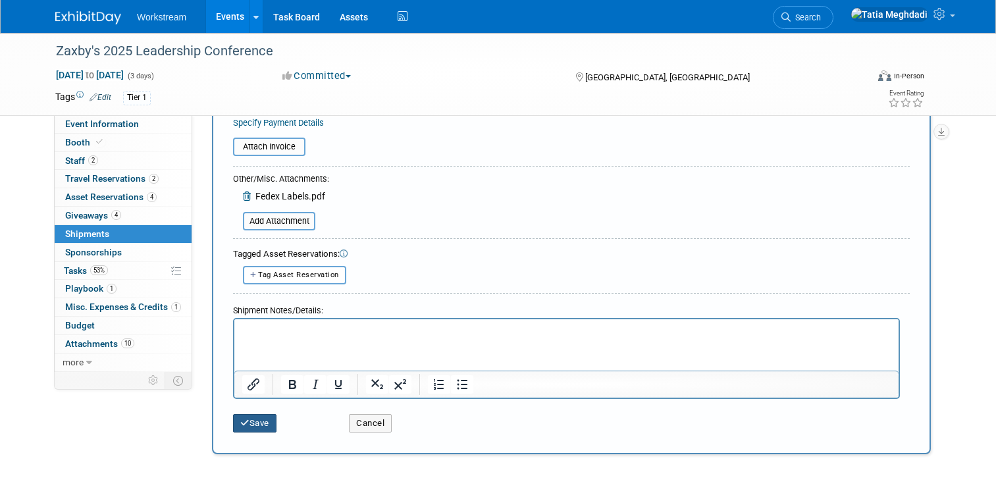
scroll to position [328, 0]
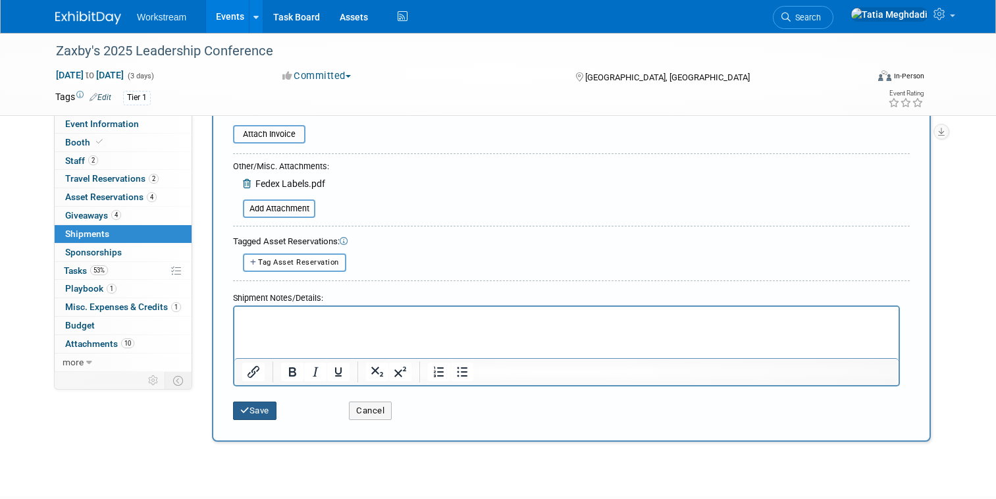
drag, startPoint x: 248, startPoint y: 408, endPoint x: 293, endPoint y: 405, distance: 45.5
click at [248, 407] on icon "submit" at bounding box center [244, 410] width 9 height 9
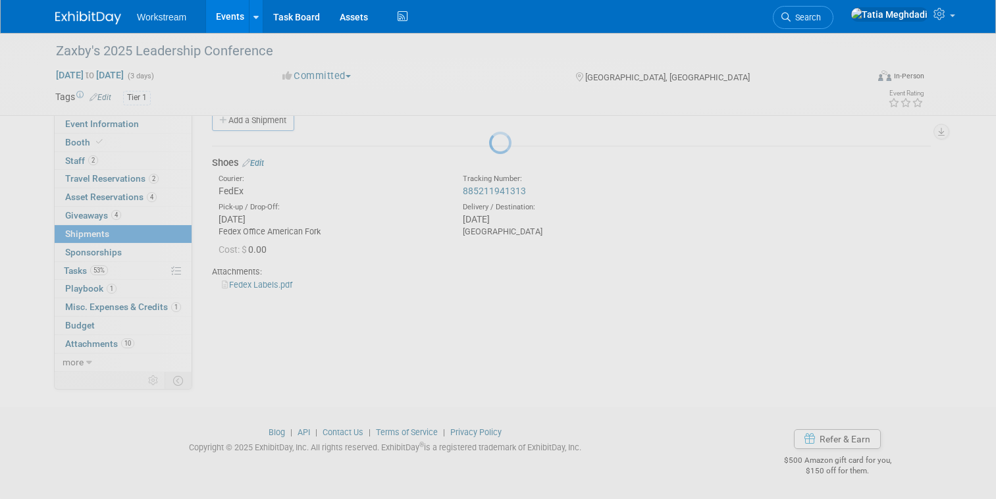
scroll to position [23, 0]
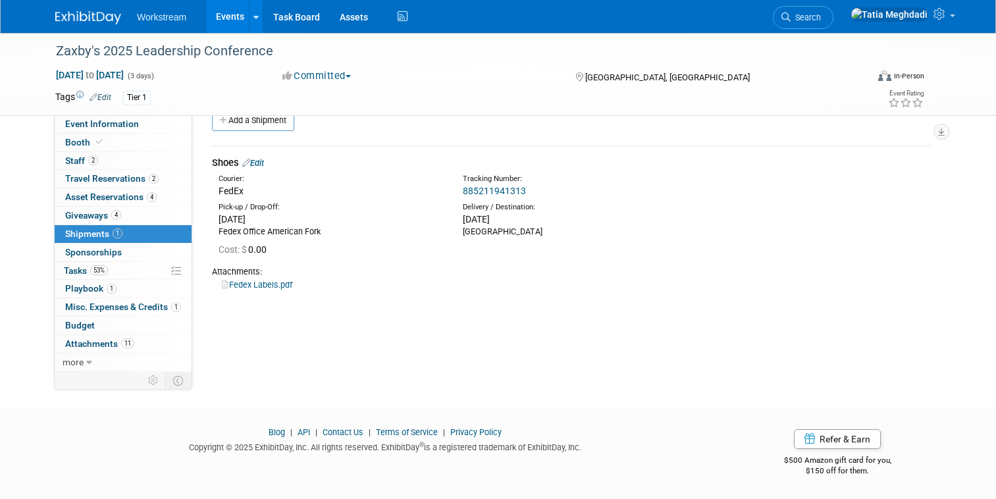
click at [267, 122] on link "Add a Shipment" at bounding box center [253, 120] width 82 height 21
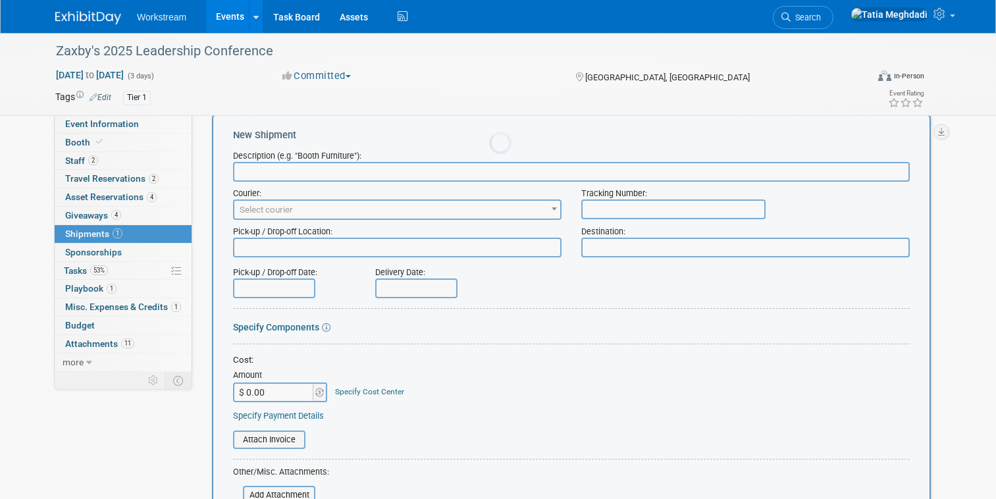
scroll to position [0, 0]
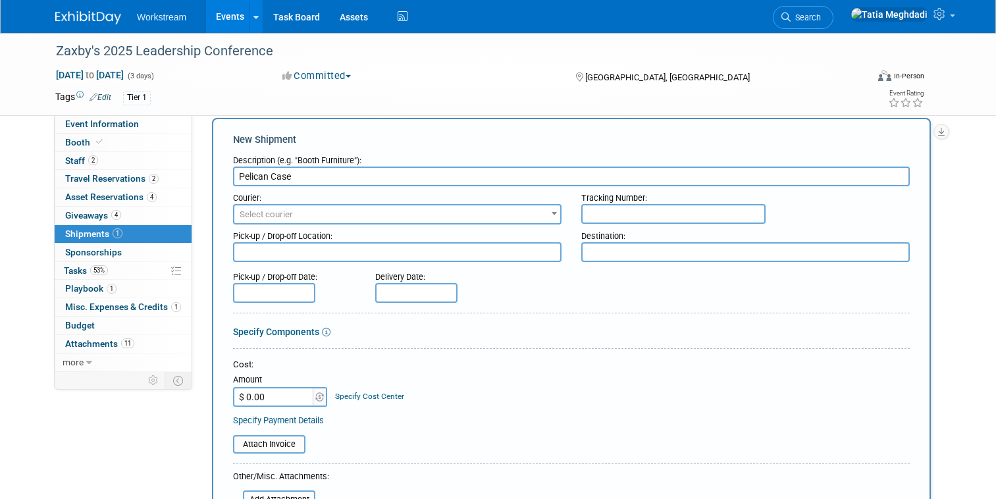
type input "Pelican Case"
click at [266, 212] on span "Select courier" at bounding box center [266, 214] width 53 height 10
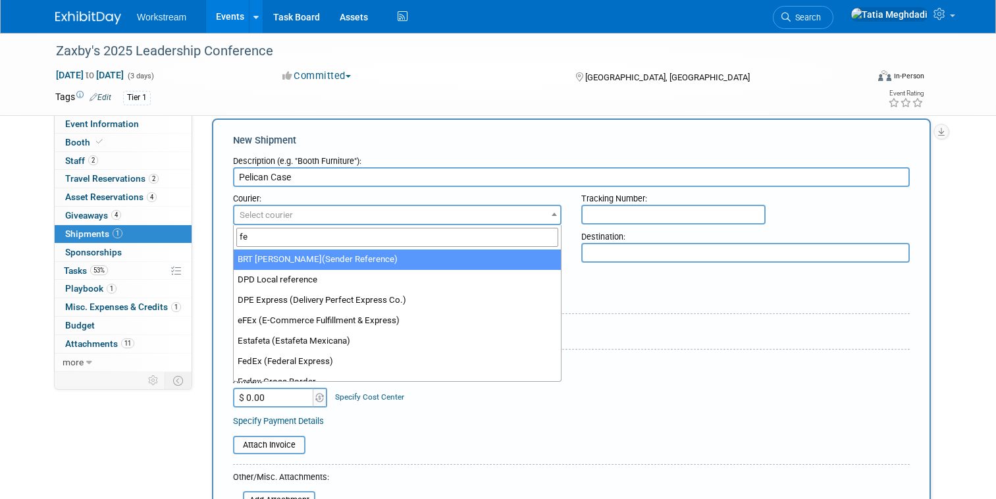
type input "fed"
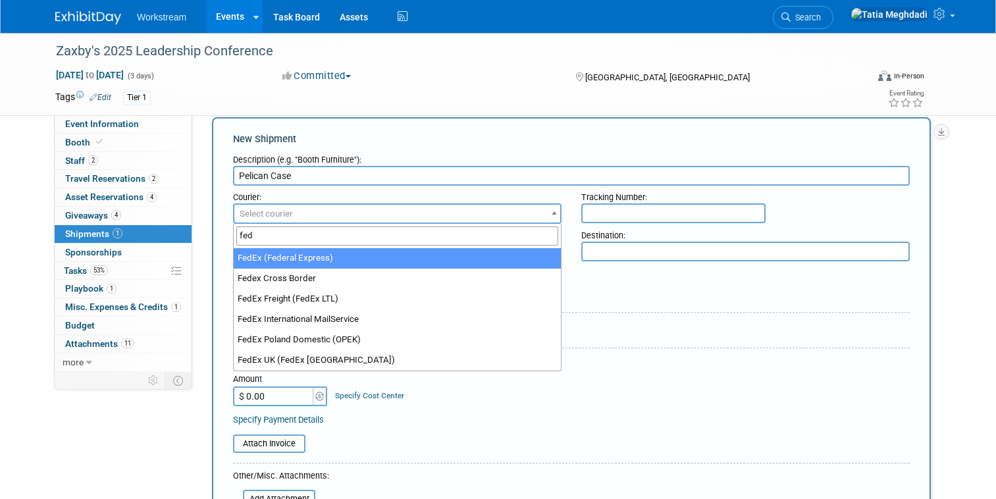
drag, startPoint x: 263, startPoint y: 254, endPoint x: 272, endPoint y: 251, distance: 9.0
select select "206"
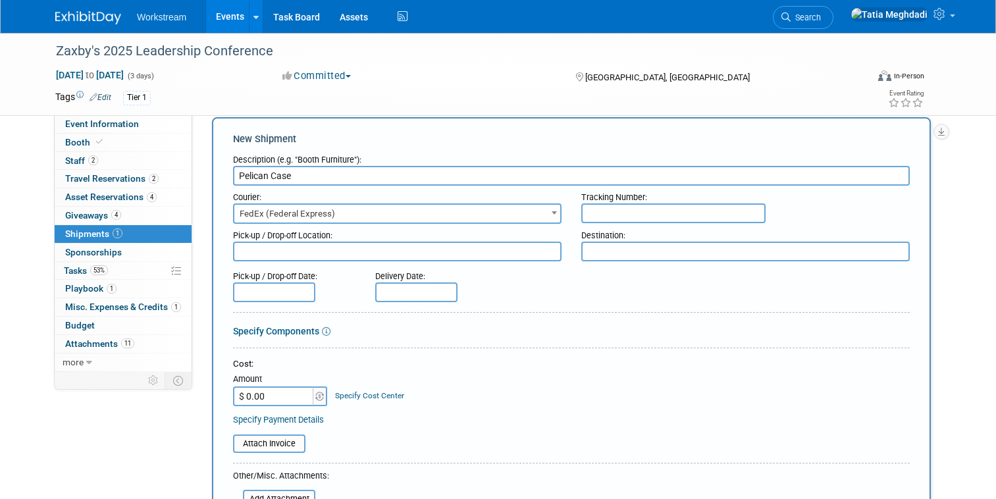
click at [711, 214] on input "text" at bounding box center [673, 213] width 184 height 20
type input "885211941324"
click at [541, 253] on textarea at bounding box center [397, 251] width 328 height 20
type textarea "Fedex Office American Fork"
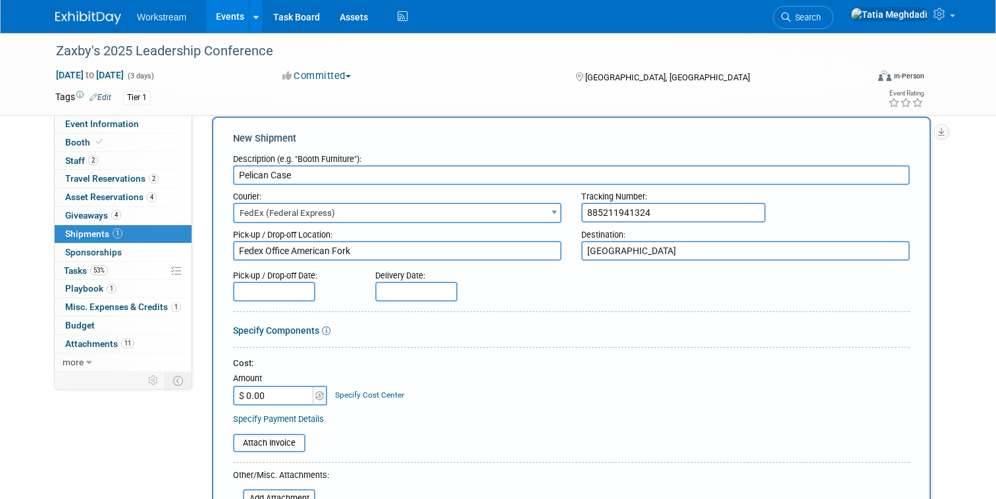
type textarea "Marriott Phoenix Desert Ridge"
click at [281, 290] on input "text" at bounding box center [274, 292] width 82 height 20
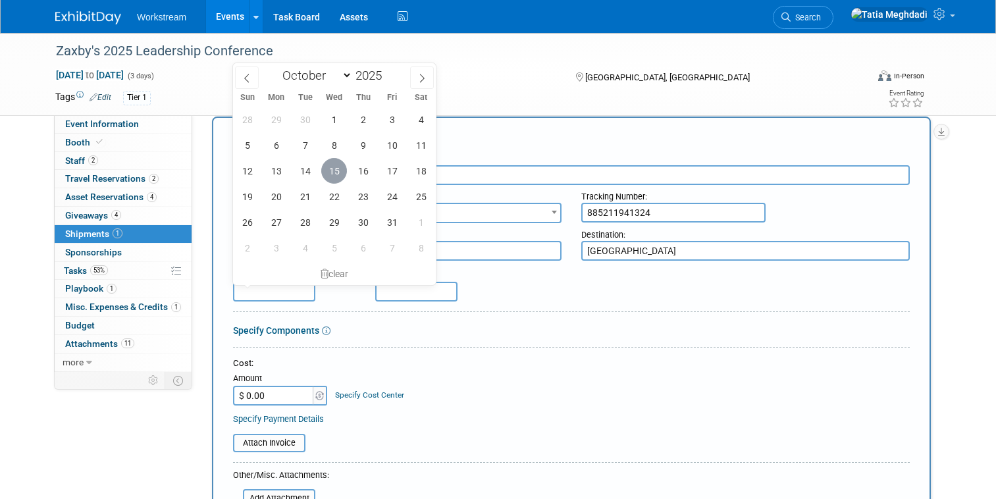
drag, startPoint x: 339, startPoint y: 171, endPoint x: 353, endPoint y: 172, distance: 14.5
click at [339, 171] on span "15" at bounding box center [334, 171] width 26 height 26
type input "Oct 15, 2025"
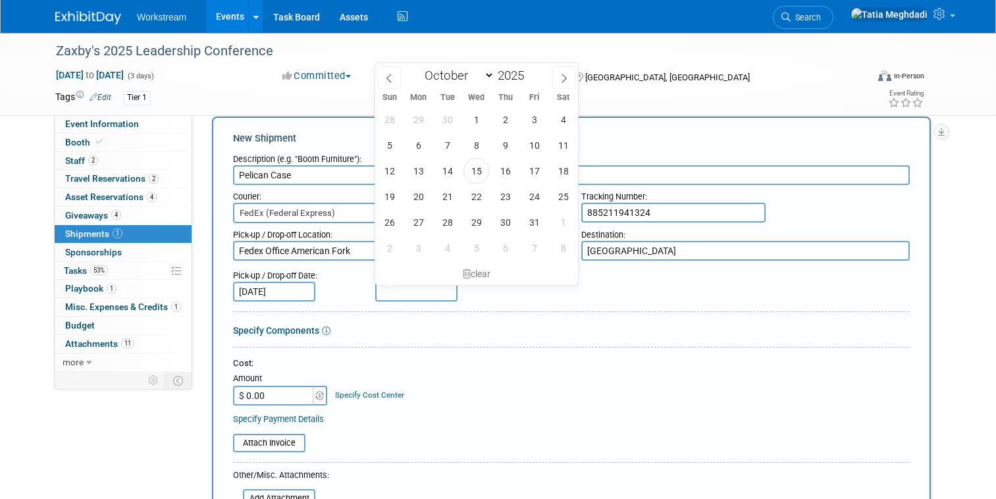
click at [398, 285] on input "text" at bounding box center [416, 292] width 82 height 20
click at [507, 165] on span "16" at bounding box center [505, 171] width 26 height 26
type input "[DATE]"
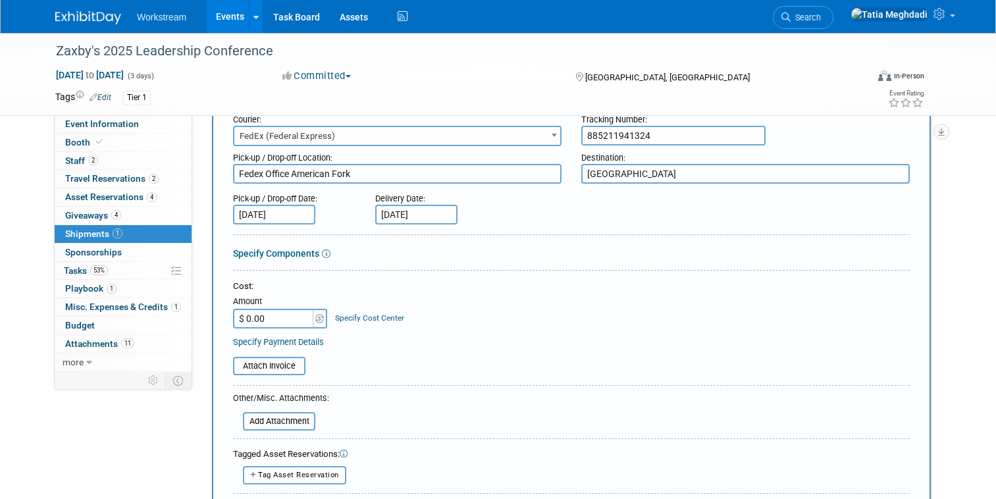
scroll to position [105, 0]
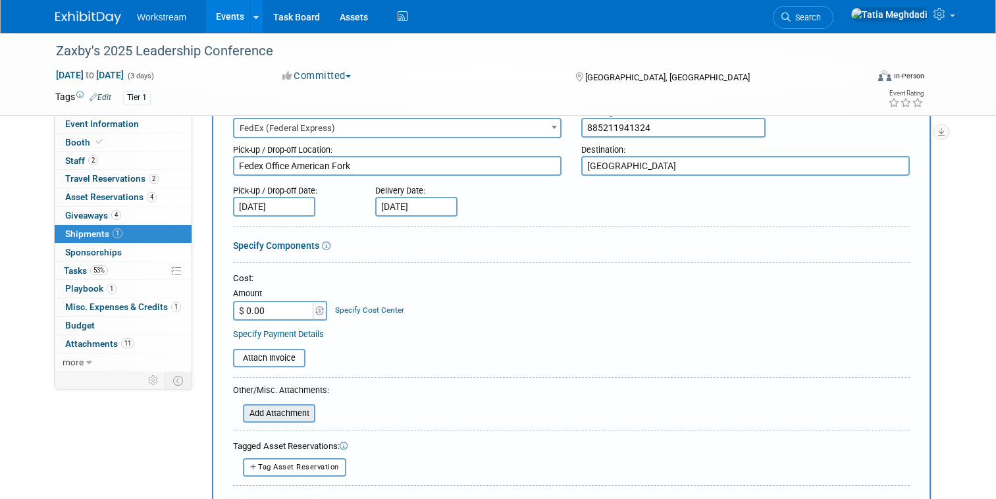
click at [274, 412] on input "file" at bounding box center [235, 413] width 157 height 16
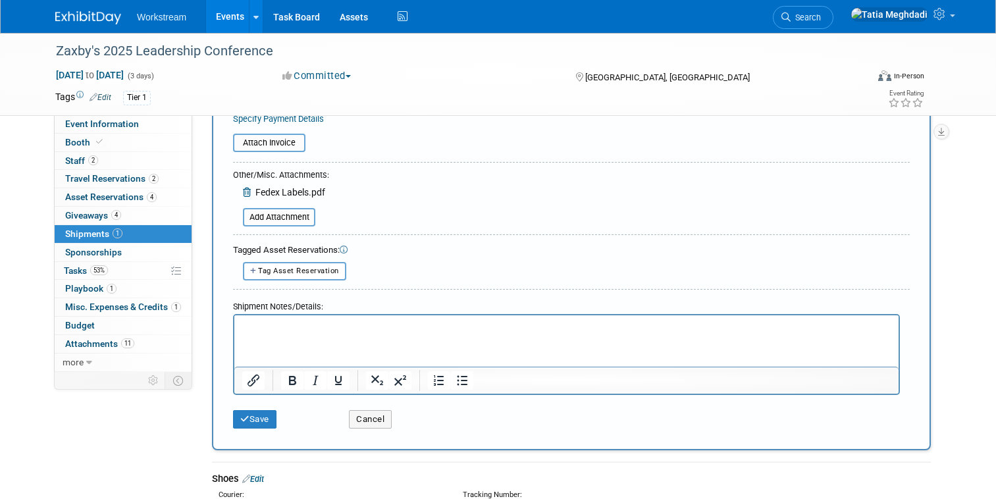
scroll to position [331, 0]
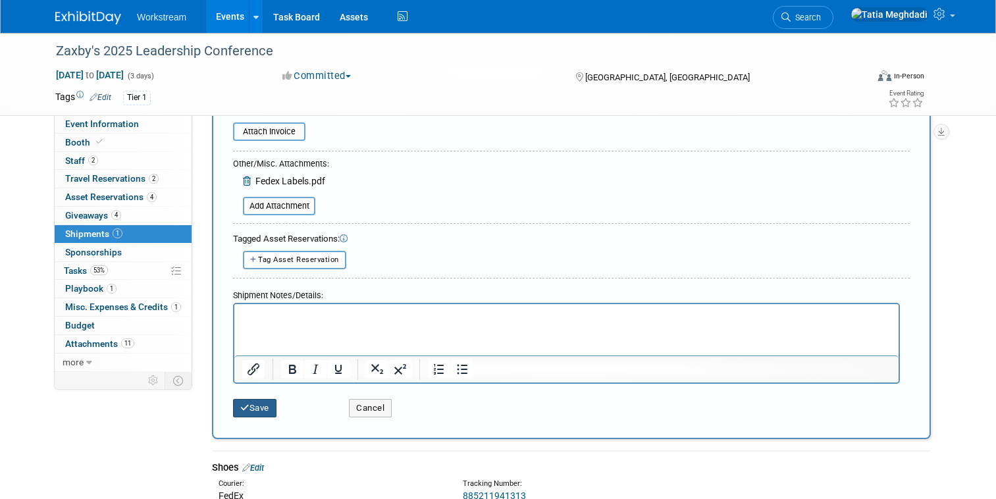
click at [255, 405] on button "Save" at bounding box center [254, 408] width 43 height 18
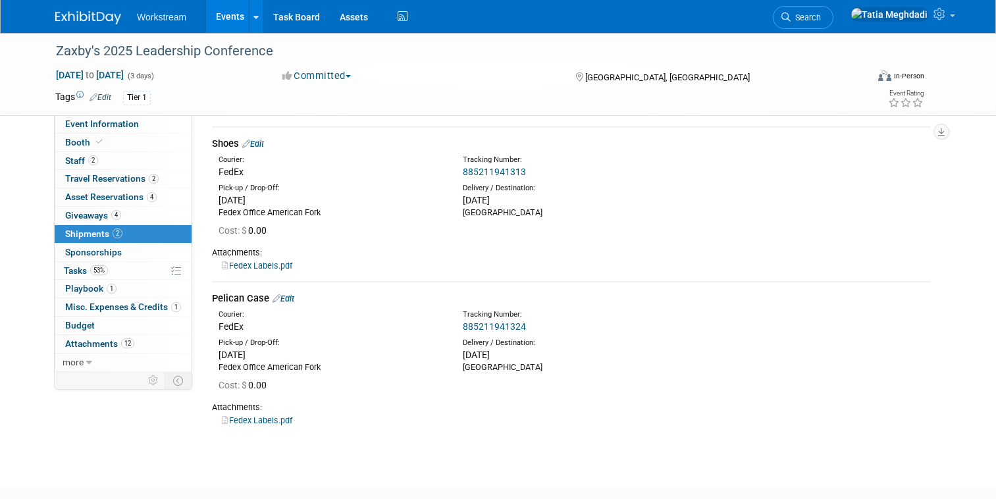
scroll to position [0, 0]
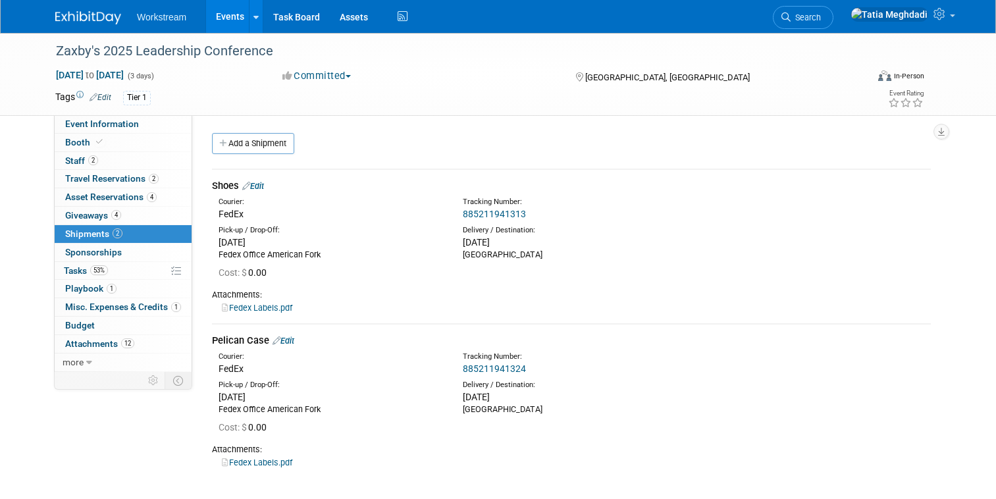
click at [263, 186] on link "Edit" at bounding box center [253, 186] width 22 height 10
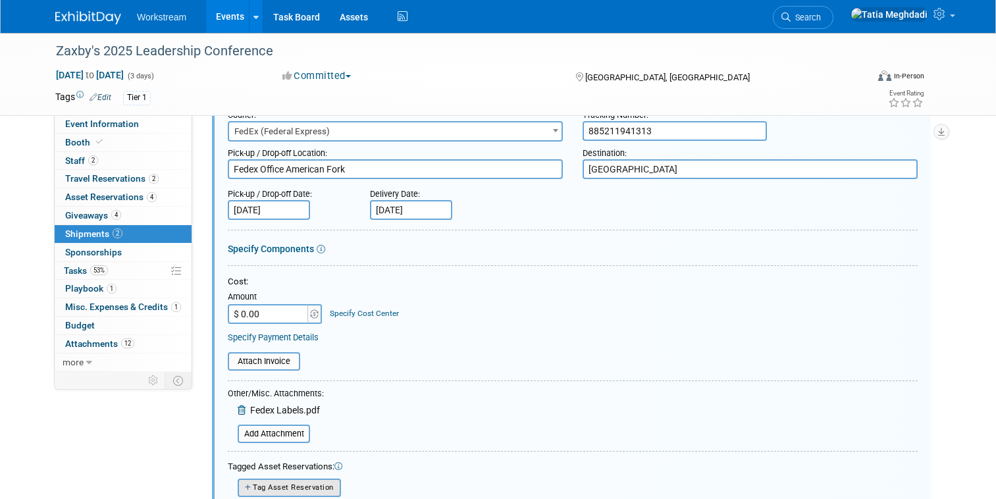
scroll to position [147, 0]
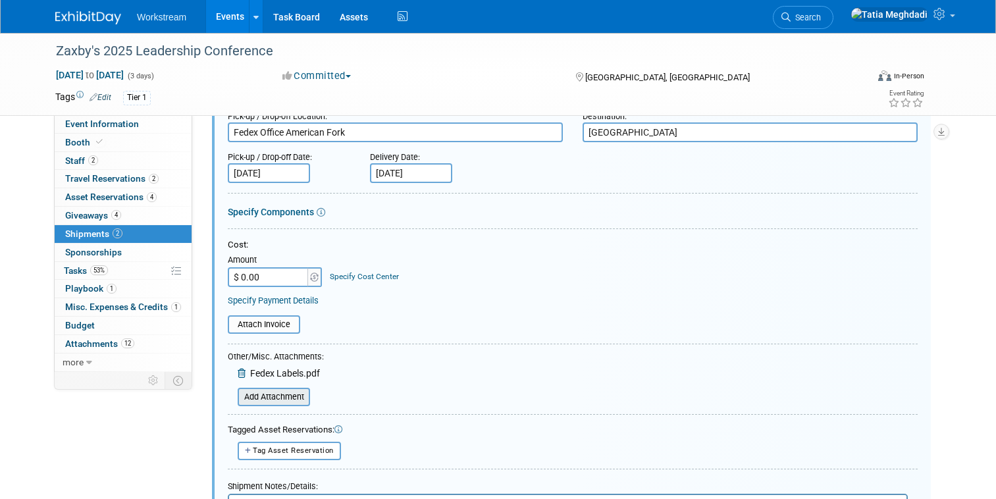
click at [268, 400] on input "file" at bounding box center [230, 397] width 157 height 16
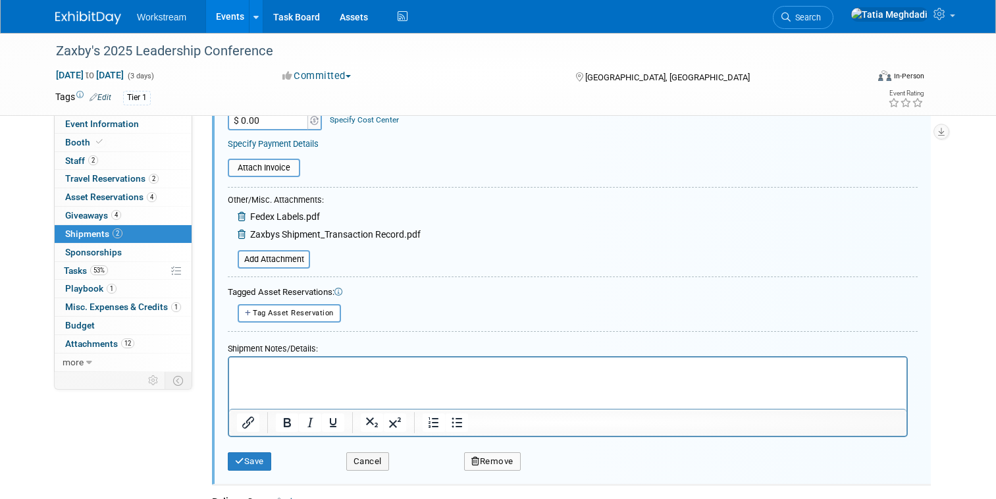
scroll to position [369, 0]
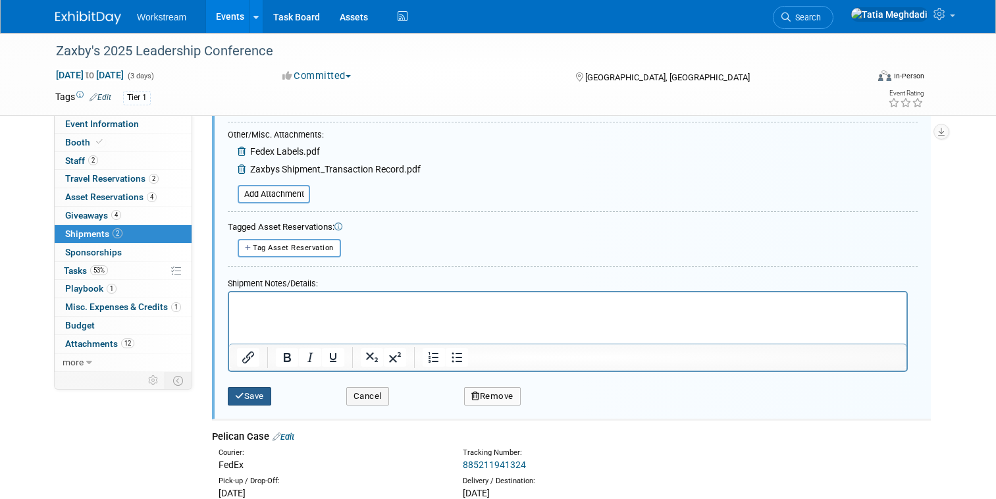
click at [239, 392] on icon "submit" at bounding box center [239, 396] width 9 height 9
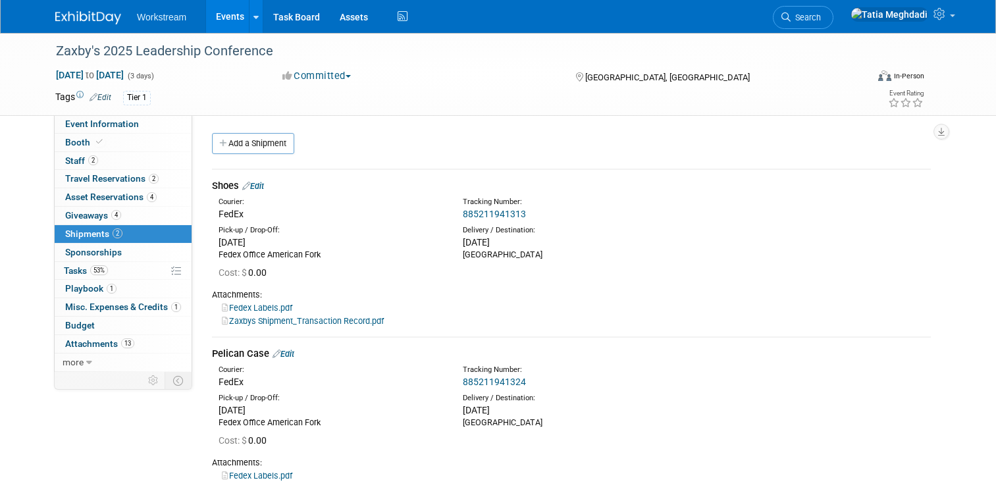
scroll to position [1, 0]
click at [93, 268] on span "53%" at bounding box center [99, 270] width 18 height 10
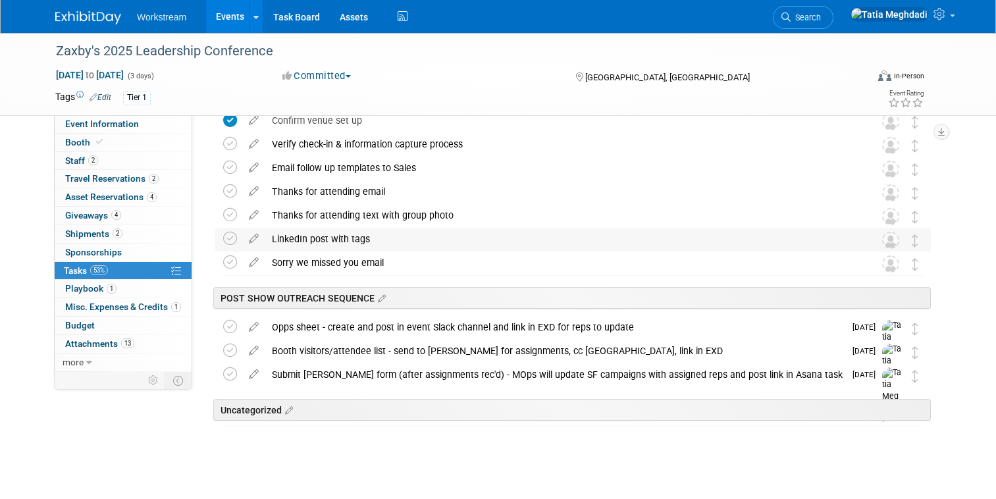
scroll to position [961, 0]
click at [93, 128] on span "Event Information" at bounding box center [102, 123] width 74 height 11
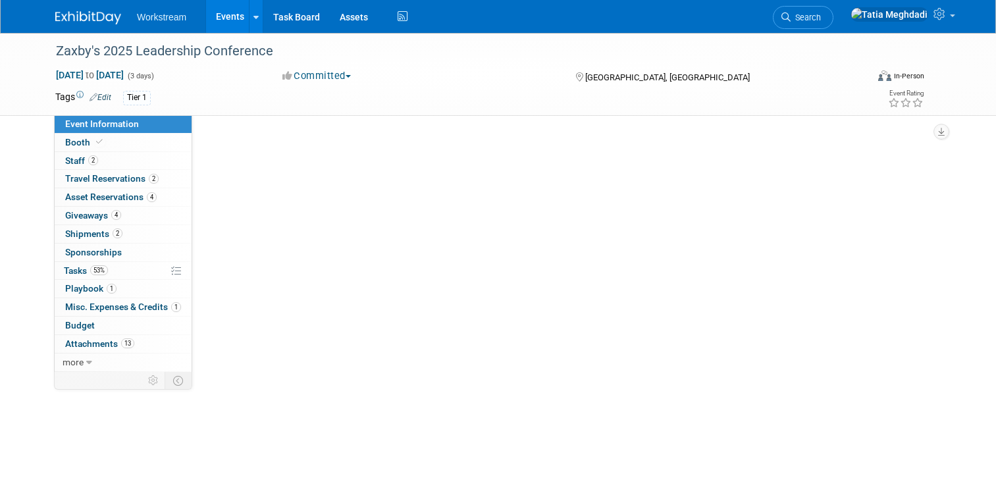
scroll to position [0, 0]
select select "Franchise"
select select "Restaurant"
select select "No"
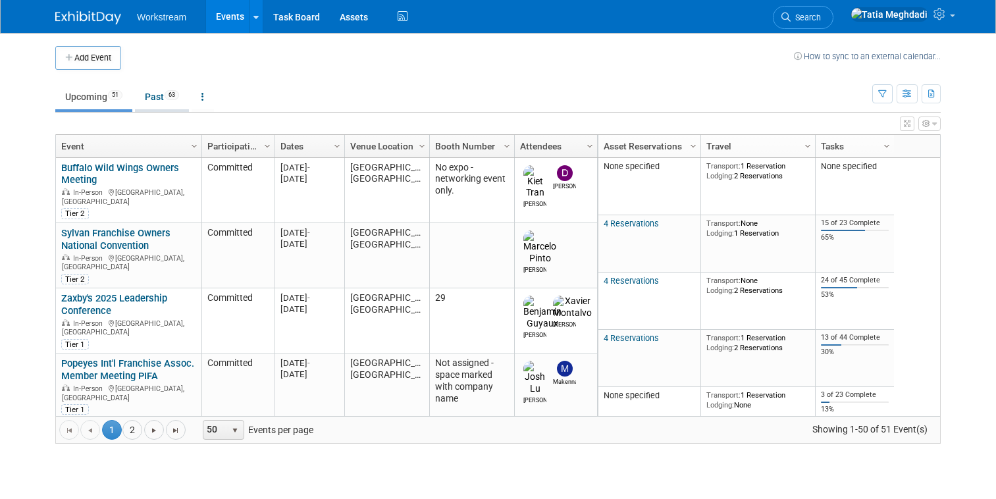
click at [157, 93] on link "Past 63" at bounding box center [162, 96] width 54 height 25
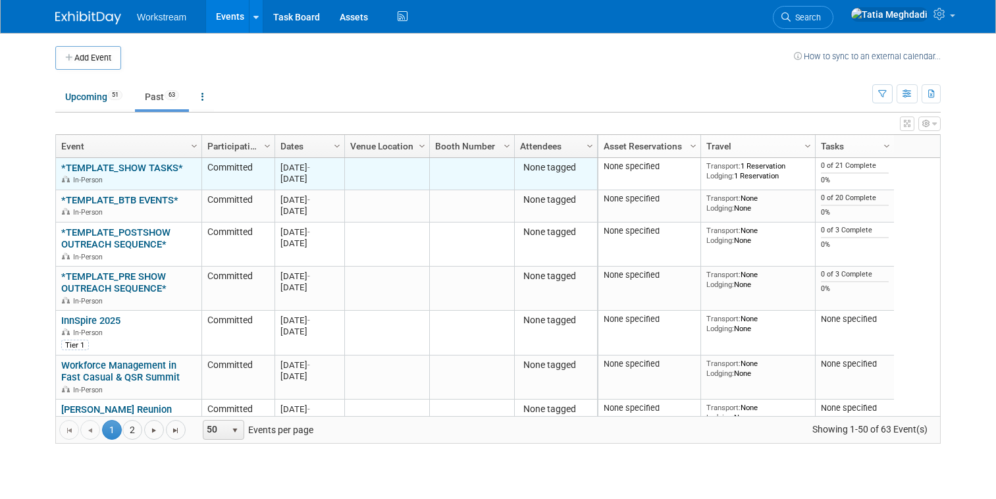
click at [120, 163] on link "*TEMPLATE_SHOW TASKS*" at bounding box center [122, 168] width 122 height 12
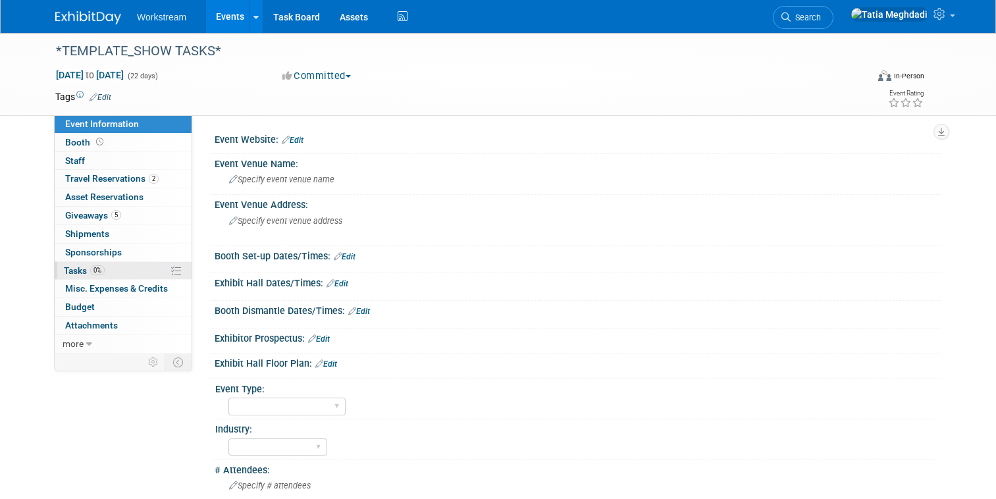
click at [75, 269] on span "Tasks 0%" at bounding box center [84, 270] width 41 height 11
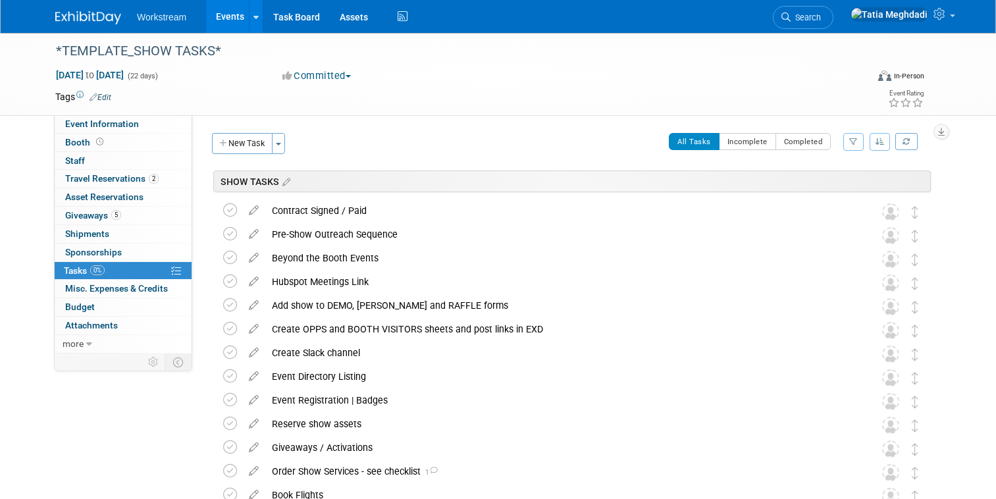
click at [235, 20] on link "Events" at bounding box center [230, 16] width 48 height 33
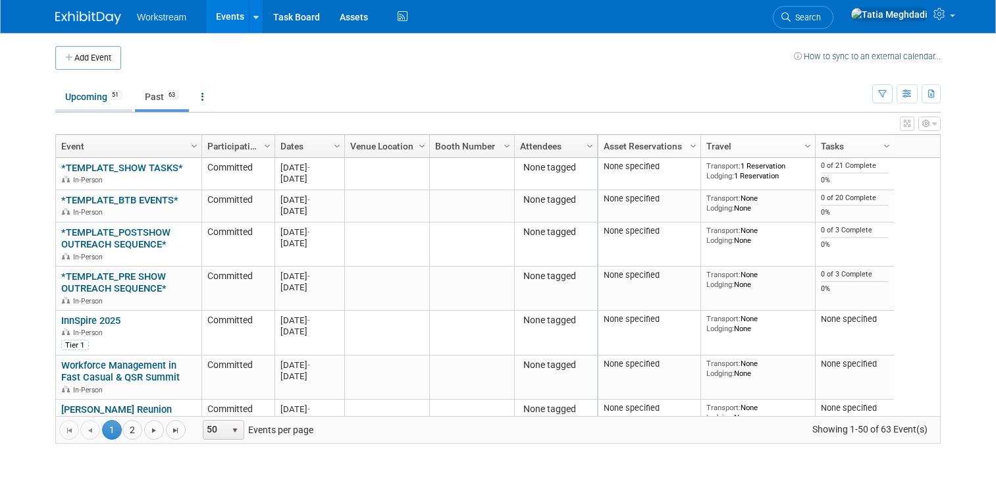
click at [109, 103] on link "Upcoming 51" at bounding box center [93, 96] width 77 height 25
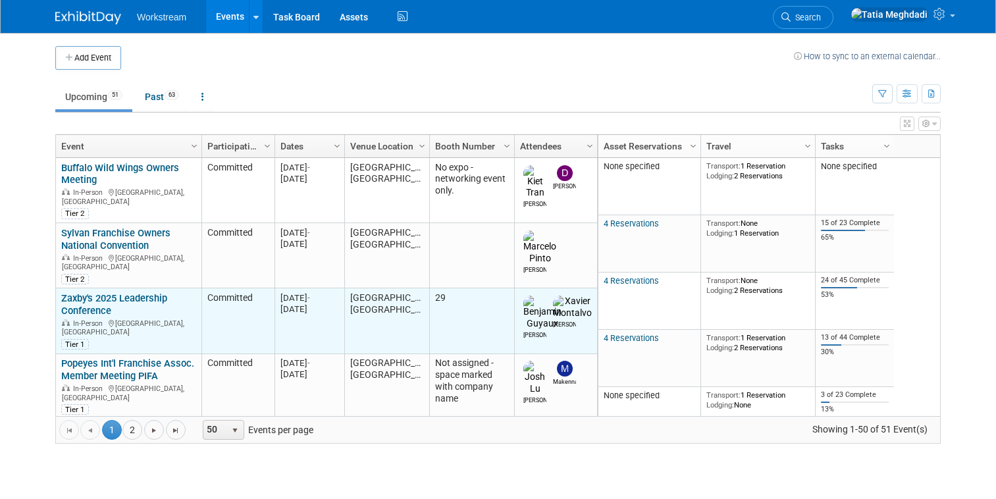
click at [82, 292] on link "Zaxby's 2025 Leadership Conference" at bounding box center [114, 304] width 106 height 24
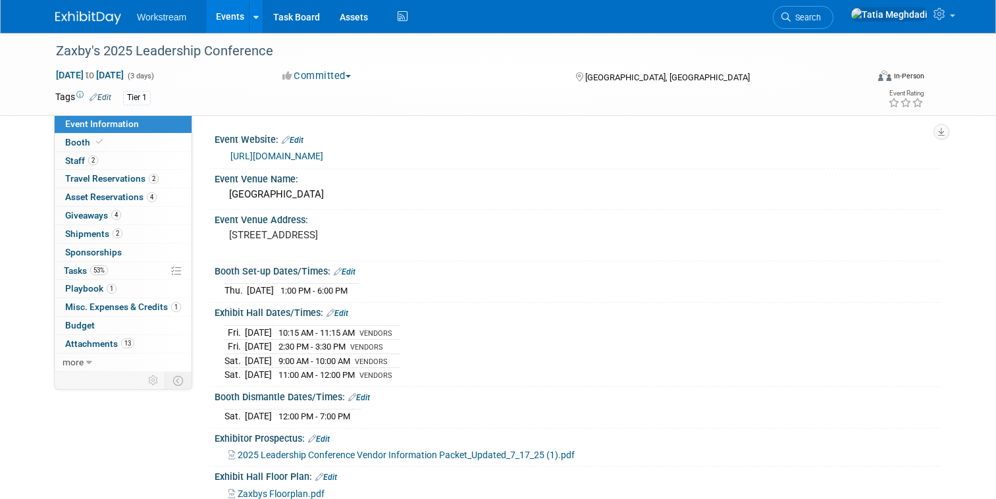
select select "Franchise"
select select "Restaurant"
select select "No"
click at [78, 265] on span "Tasks 53%" at bounding box center [86, 270] width 44 height 11
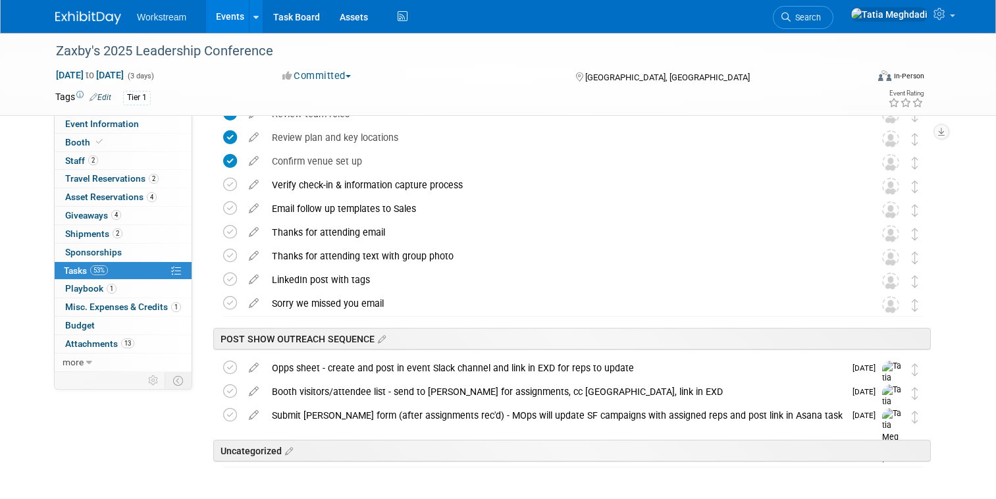
scroll to position [969, 0]
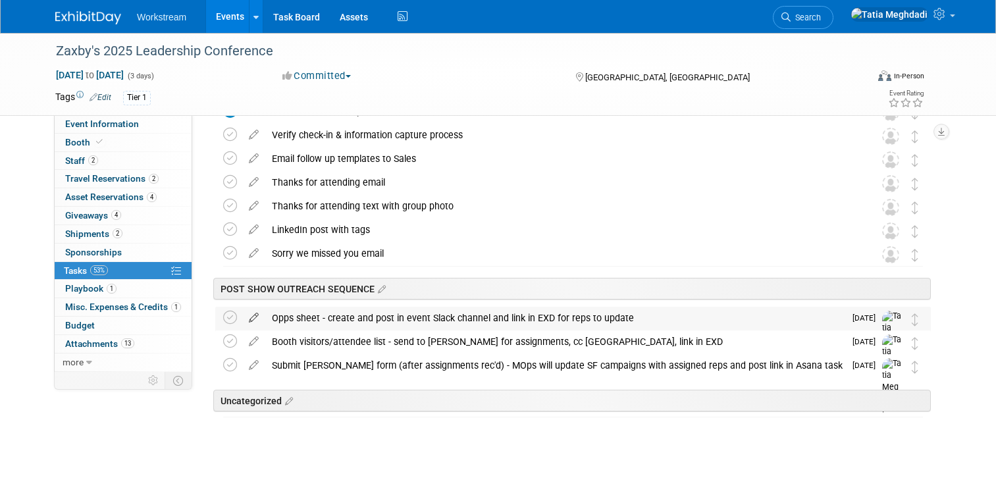
click at [250, 316] on icon at bounding box center [253, 315] width 23 height 16
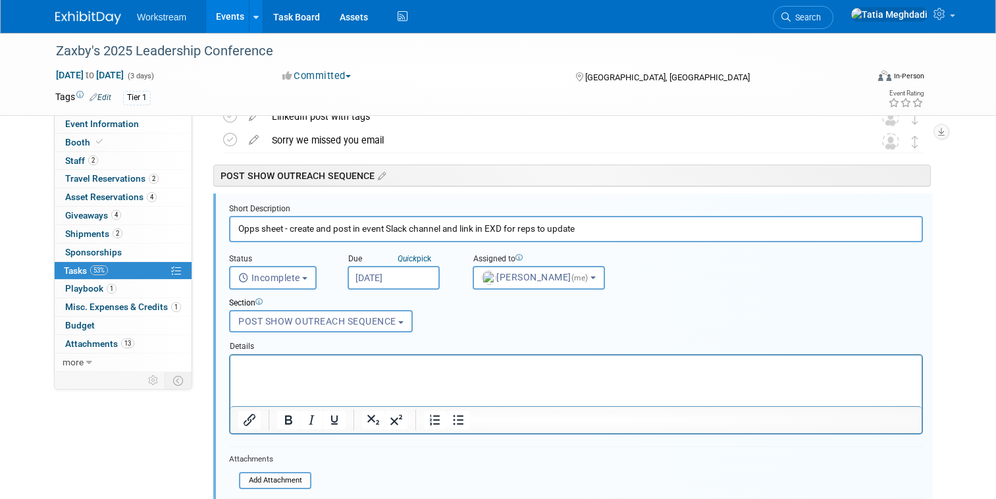
scroll to position [1083, 0]
click at [388, 227] on input "Opps sheet - create and post in event Slack channel and link in EXD for reps to…" at bounding box center [576, 228] width 694 height 26
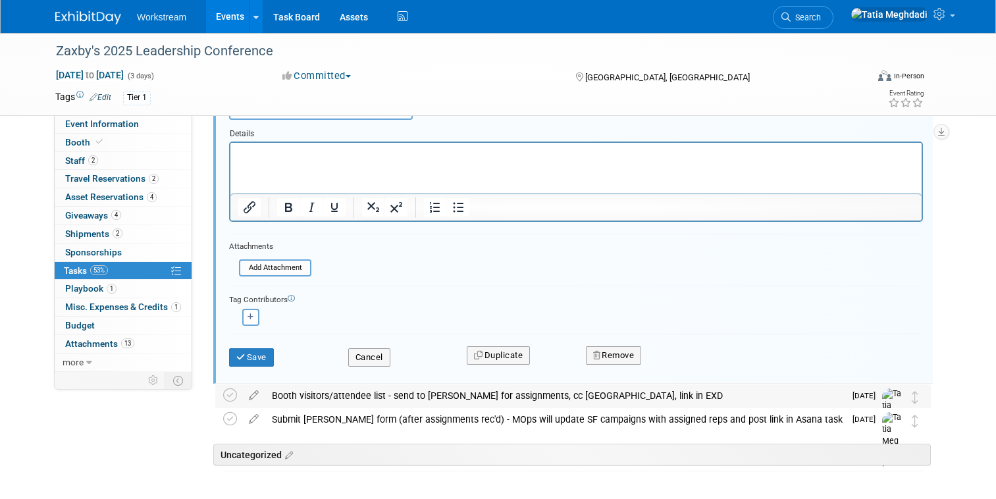
scroll to position [1304, 0]
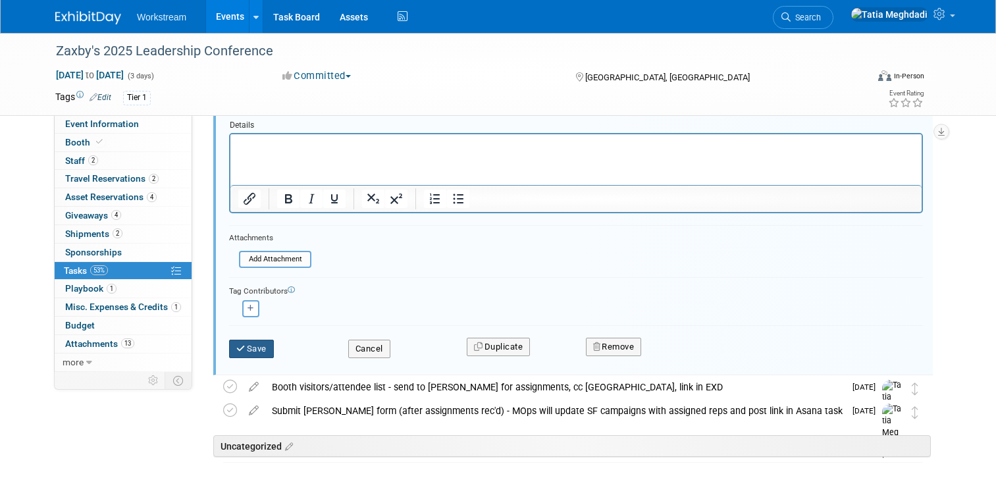
type input "Post event opps sheet & booth visitors links in [GEOGRAPHIC_DATA] - remind reps…"
click at [257, 349] on button "Save" at bounding box center [251, 349] width 45 height 18
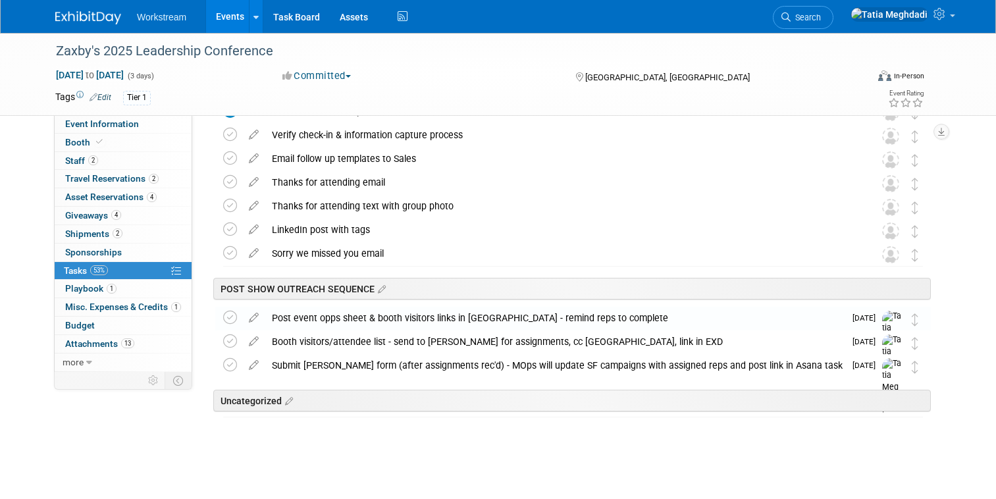
scroll to position [969, 0]
click at [251, 337] on icon at bounding box center [253, 338] width 23 height 16
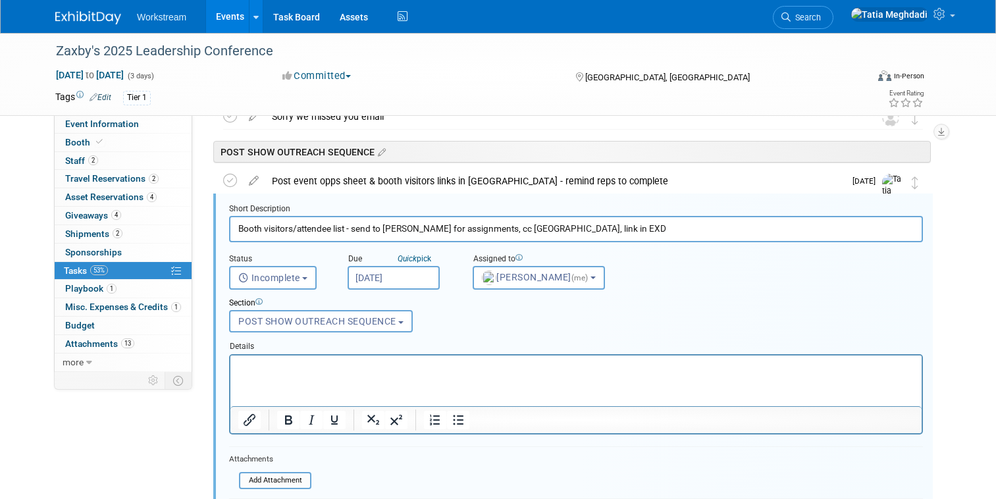
scroll to position [1107, 0]
click at [293, 226] on input "Booth visitors/attendee list - send to [PERSON_NAME] for assignments, cc [GEOGR…" at bounding box center [576, 228] width 694 height 26
type input "Event Opps & Booth Visitors List updates due from reps"
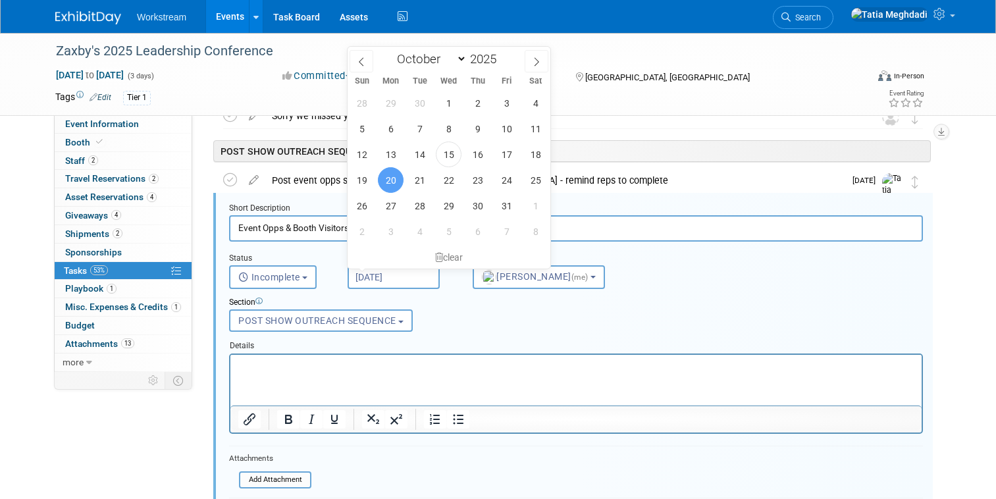
click at [386, 274] on input "[DATE]" at bounding box center [393, 277] width 92 height 24
click at [444, 178] on span "22" at bounding box center [449, 180] width 26 height 26
type input "[DATE]"
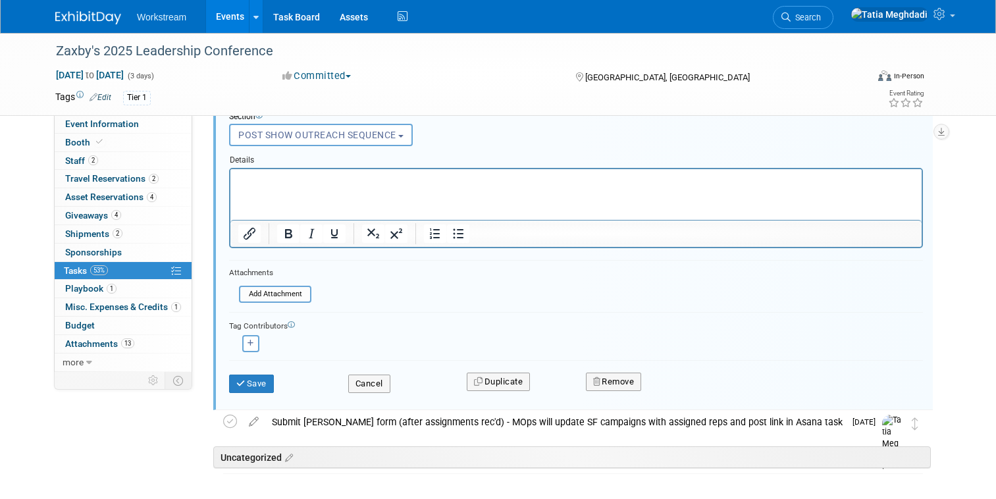
scroll to position [1349, 0]
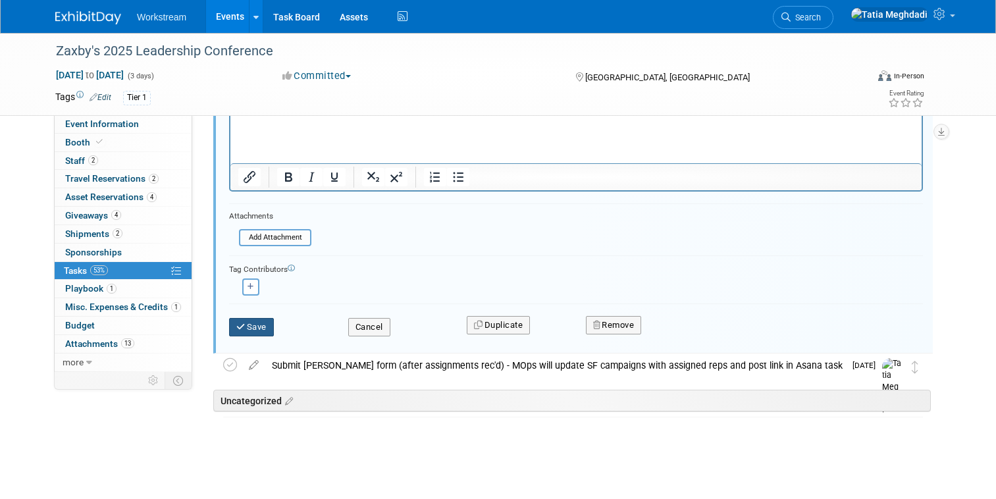
click at [252, 323] on button "Save" at bounding box center [251, 327] width 45 height 18
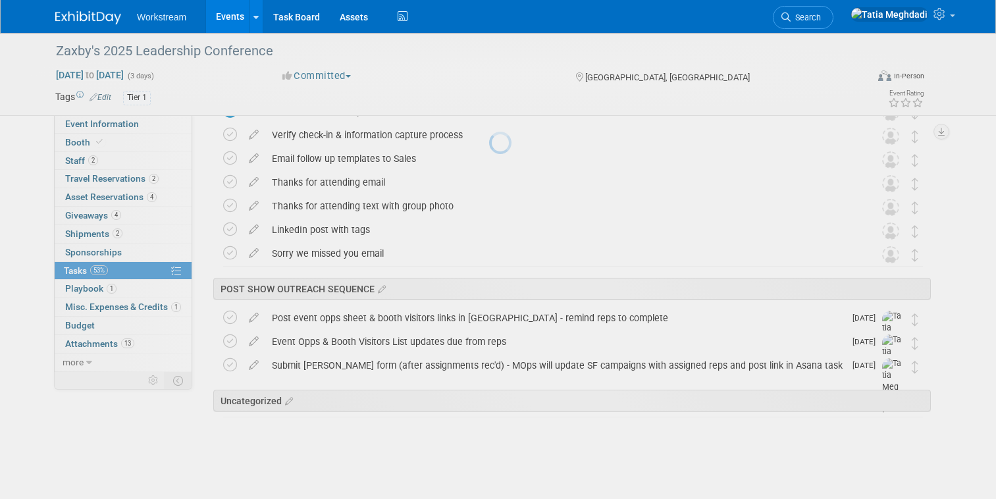
scroll to position [969, 0]
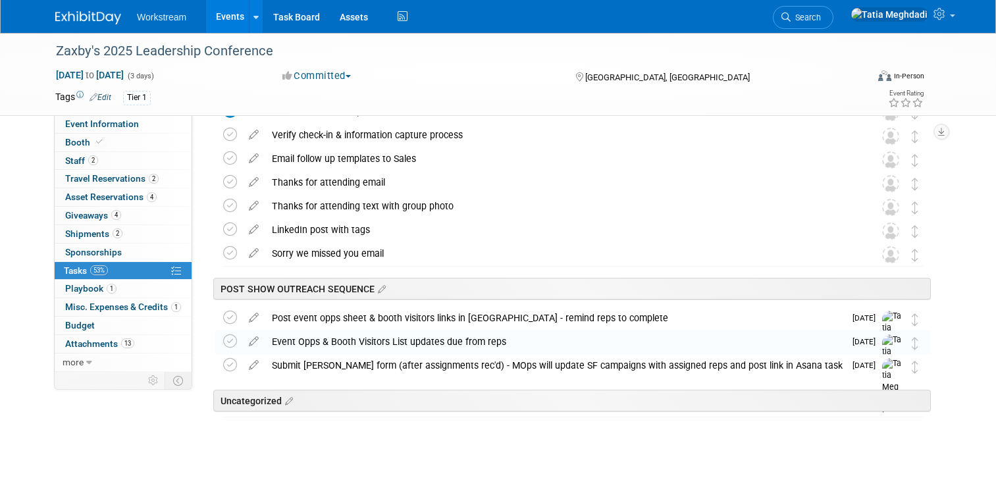
click at [257, 364] on icon at bounding box center [253, 362] width 23 height 16
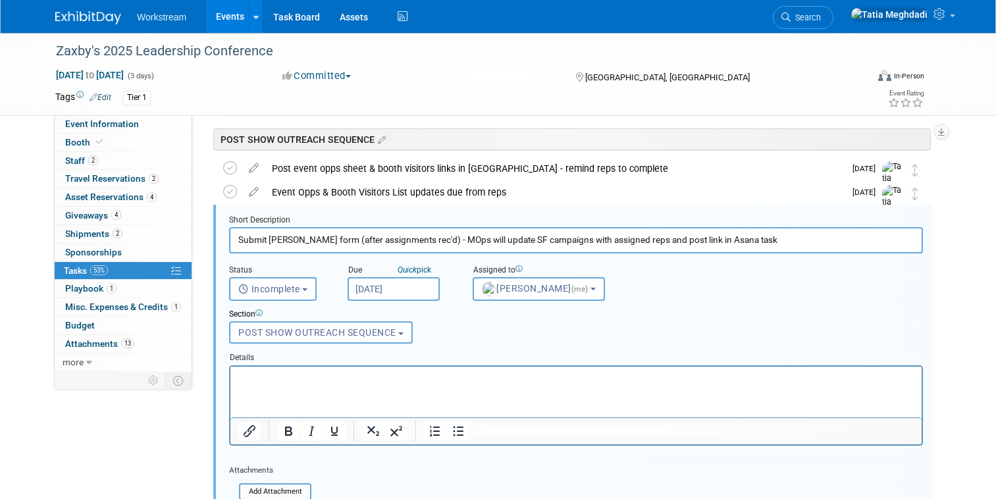
scroll to position [1131, 0]
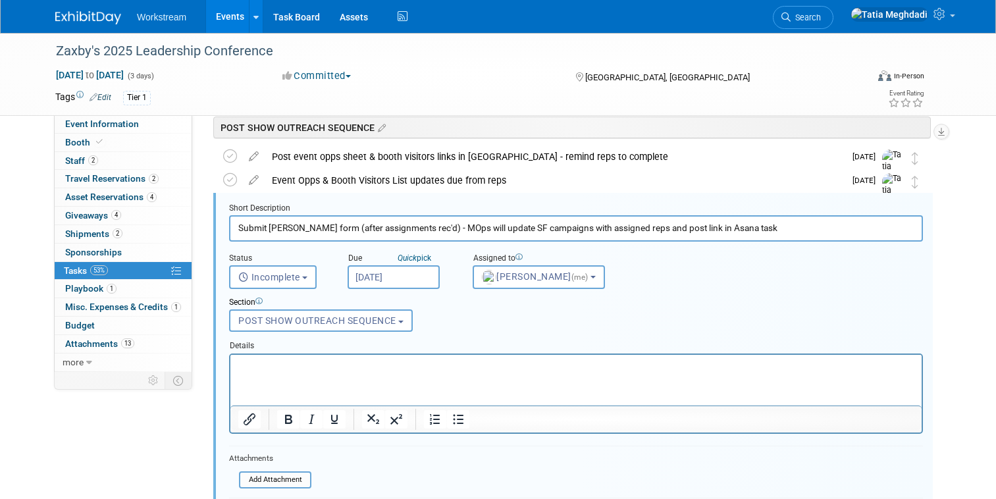
click at [315, 232] on input "Submit [PERSON_NAME] form (after assignments rec'd) - MOps will update SF campa…" at bounding box center [576, 228] width 694 height 26
type input "Submit List upload form to MOps (they will upload list within 24 hours)"
click at [376, 276] on input "[DATE]" at bounding box center [393, 277] width 92 height 24
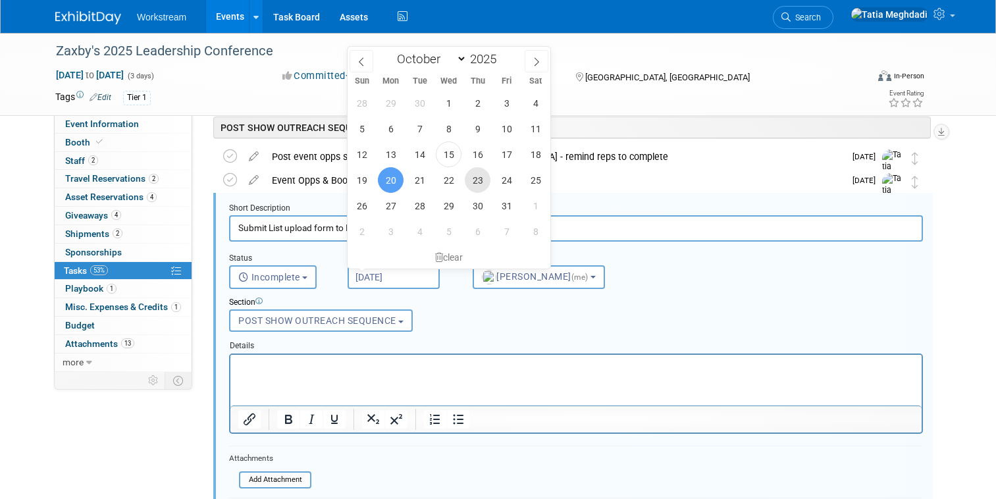
click at [486, 180] on span "23" at bounding box center [478, 180] width 26 height 26
type input "[DATE]"
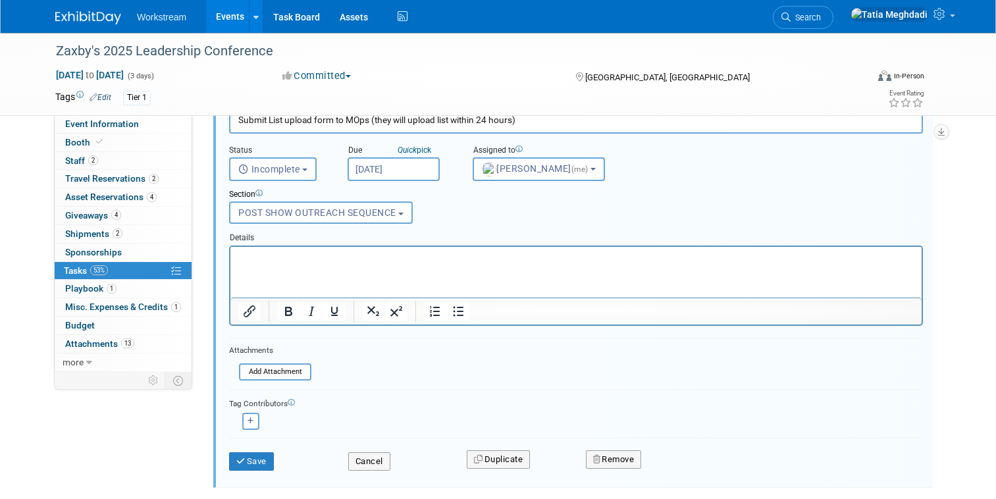
scroll to position [1256, 0]
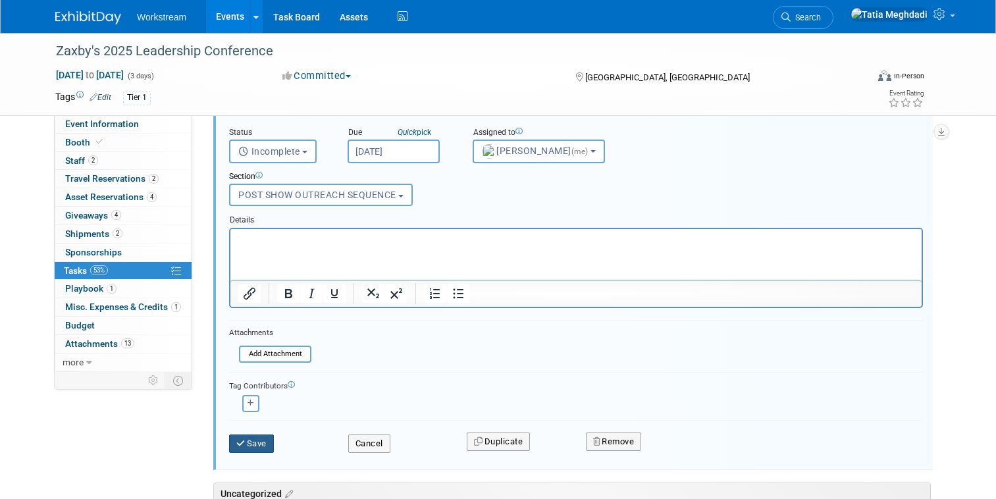
click at [256, 444] on button "Save" at bounding box center [251, 443] width 45 height 18
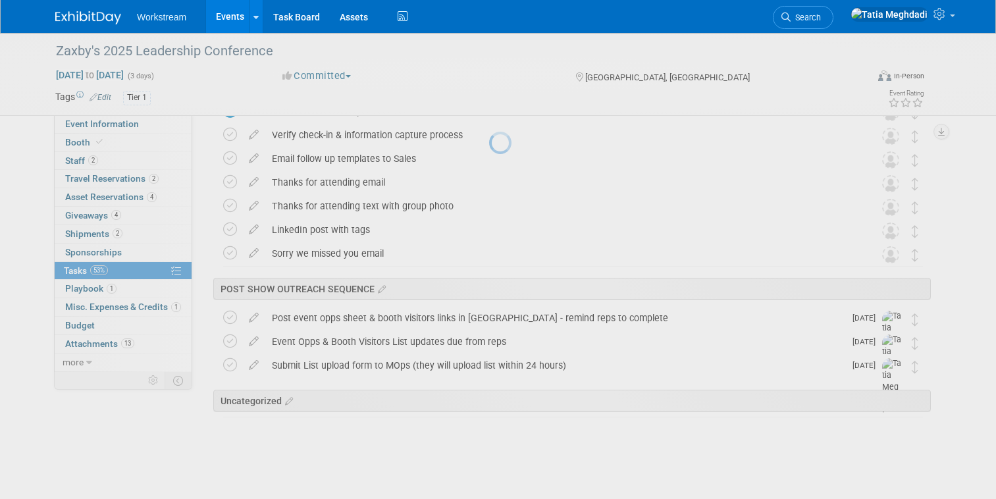
scroll to position [969, 0]
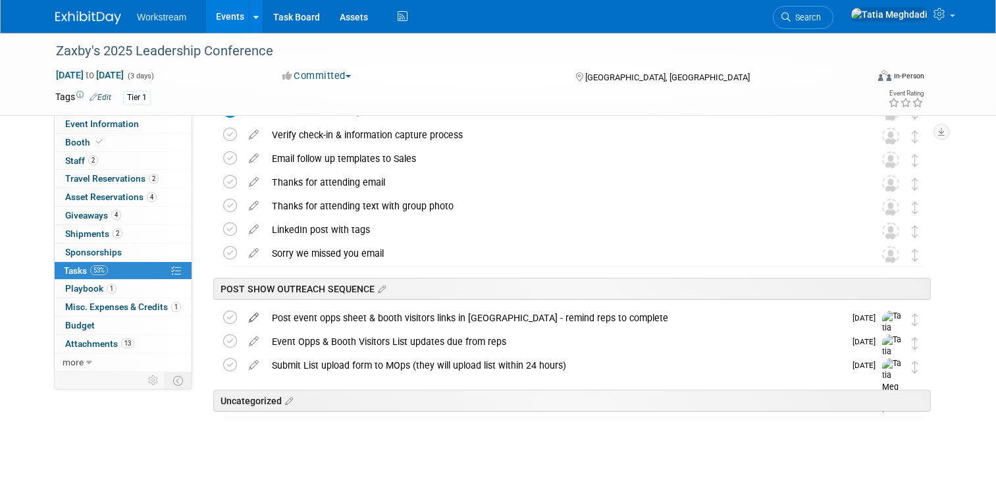
click at [253, 313] on icon at bounding box center [253, 315] width 23 height 16
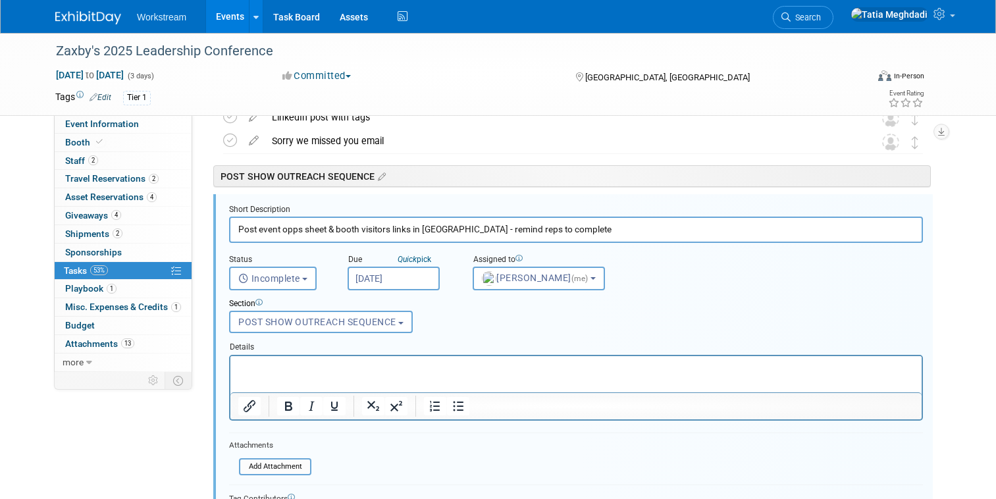
scroll to position [1083, 0]
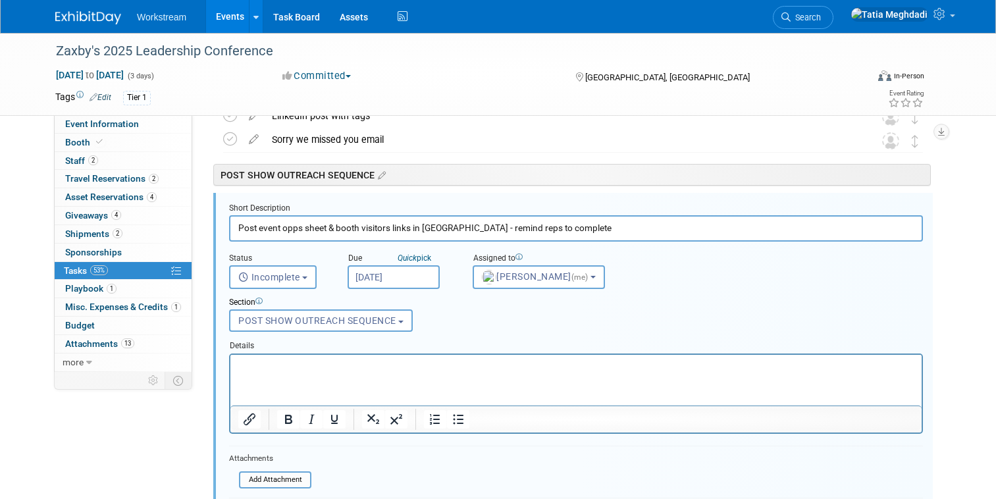
click at [288, 226] on input "Post event opps sheet & booth visitors links in [GEOGRAPHIC_DATA] - remind reps…" at bounding box center [576, 228] width 694 height 26
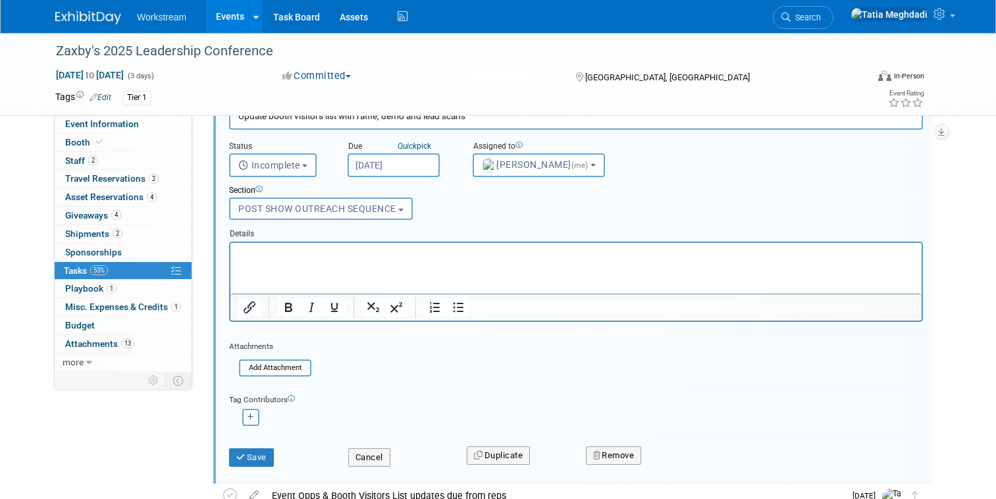
scroll to position [1218, 0]
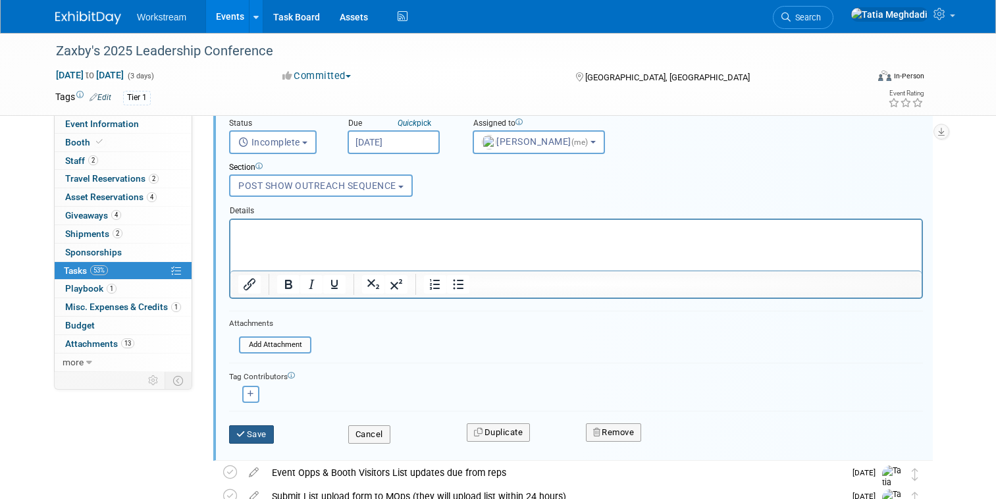
type input "Update booth visitors list with raffle, demo and lead scans"
click at [255, 435] on button "Save" at bounding box center [251, 434] width 45 height 18
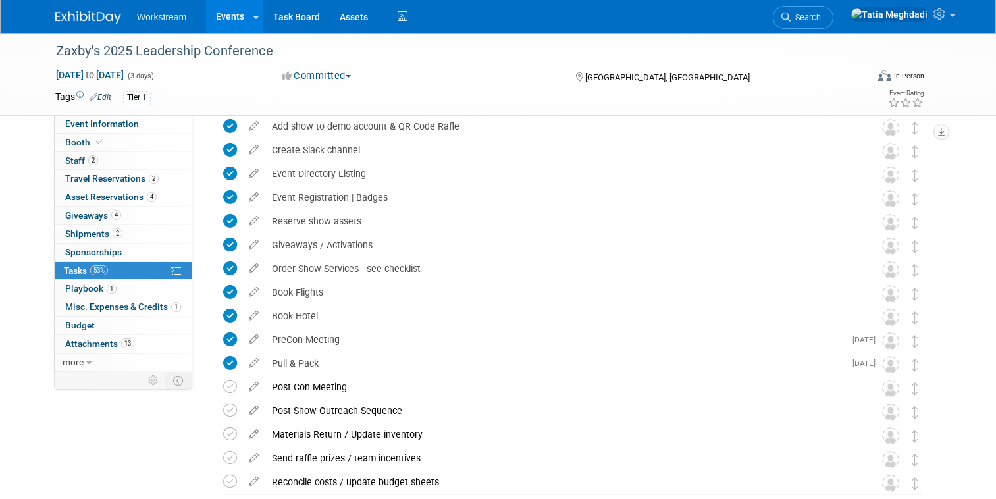
scroll to position [0, 0]
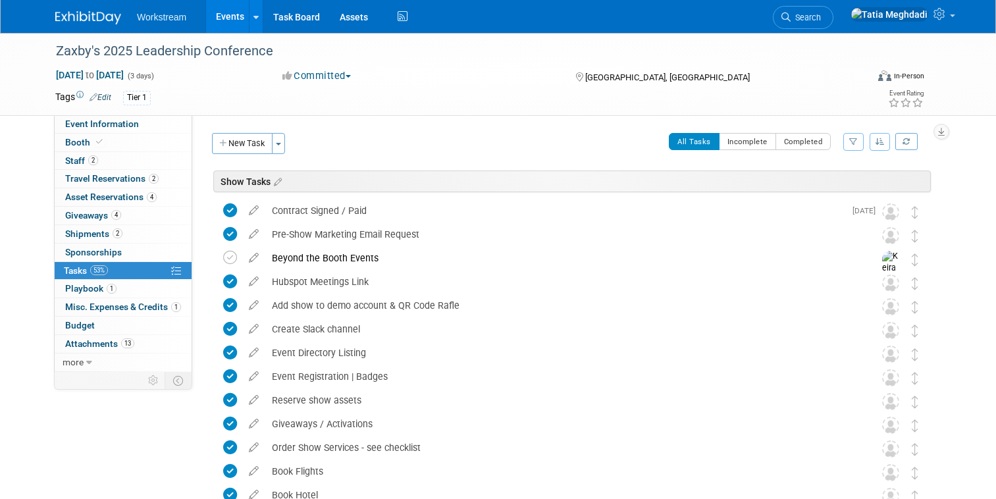
click at [245, 139] on button "New Task" at bounding box center [242, 143] width 61 height 21
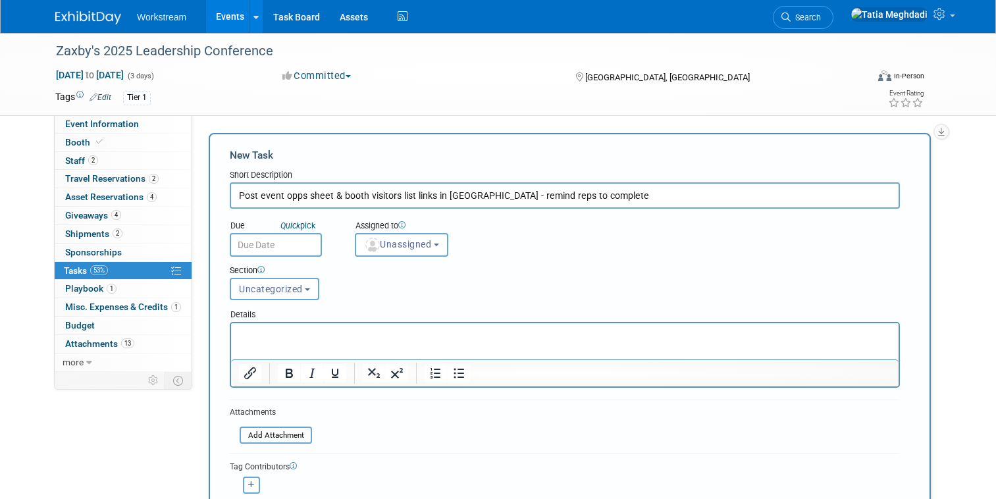
type input "Post event opps sheet & booth visitors list links in [GEOGRAPHIC_DATA] - remind…"
click at [282, 245] on input "text" at bounding box center [276, 245] width 92 height 24
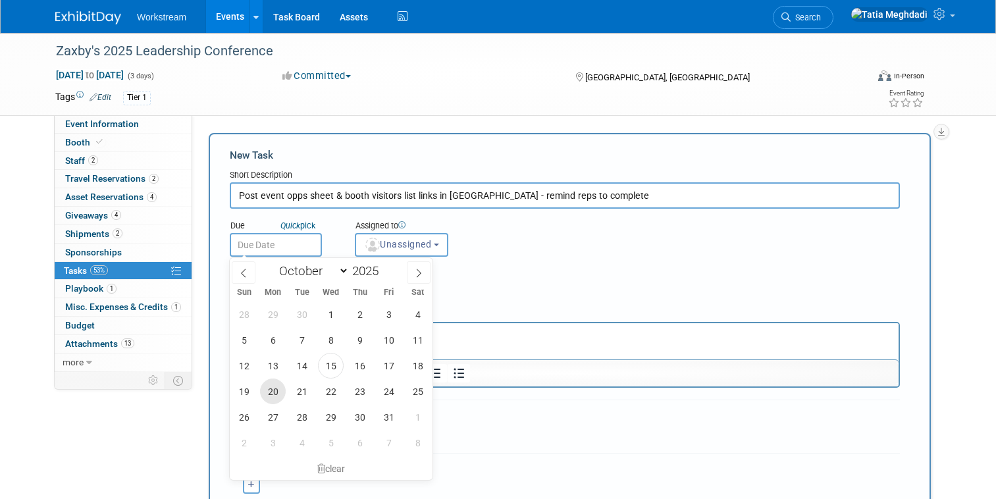
click at [273, 390] on span "20" at bounding box center [273, 391] width 26 height 26
type input "[DATE]"
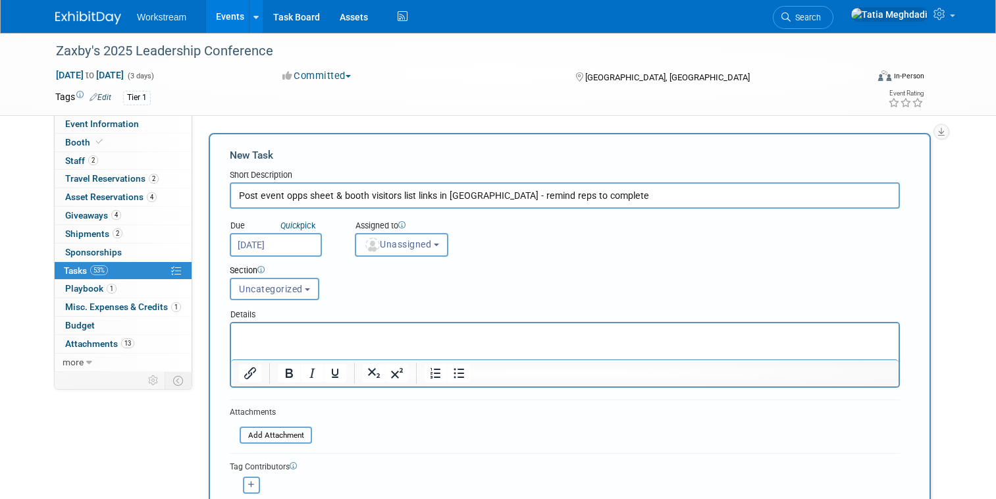
click at [407, 247] on span "Unassigned" at bounding box center [397, 244] width 67 height 11
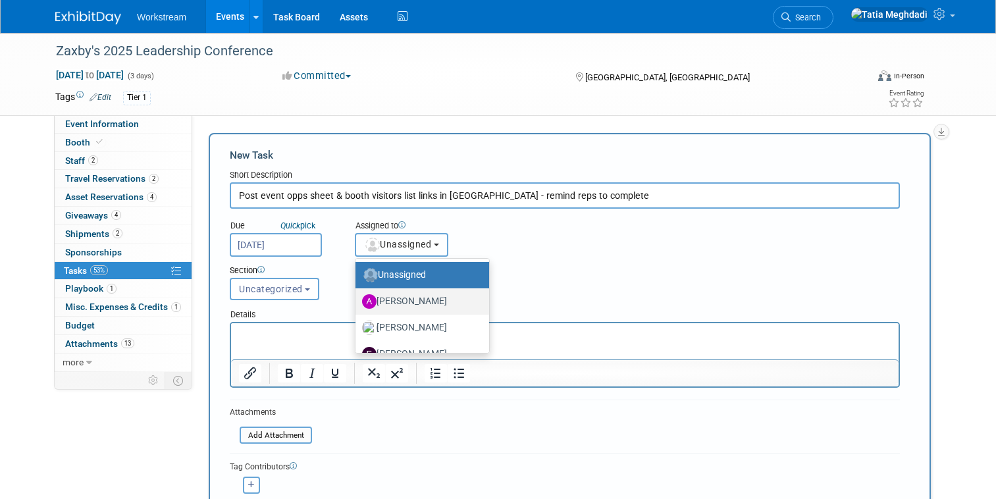
scroll to position [70, 0]
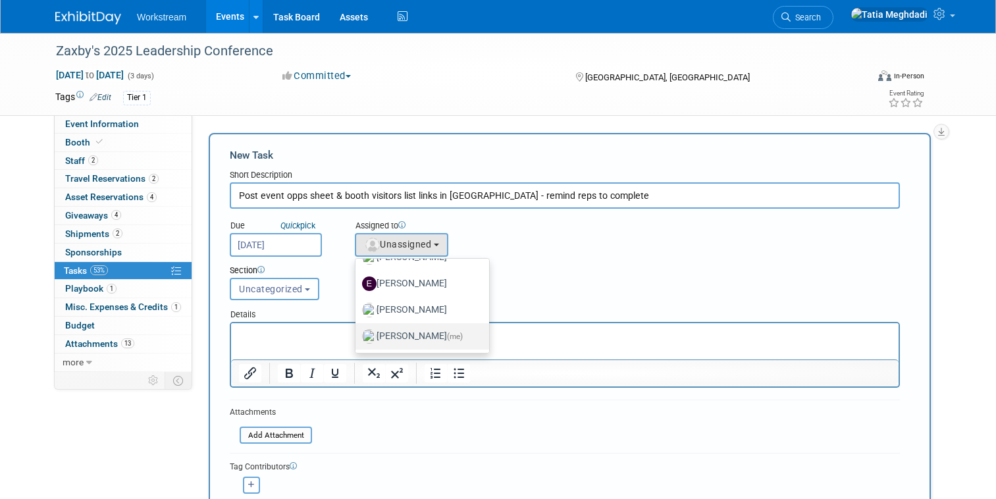
drag, startPoint x: 399, startPoint y: 339, endPoint x: 167, endPoint y: 22, distance: 393.1
click at [399, 339] on label "[PERSON_NAME] (me)" at bounding box center [419, 336] width 114 height 21
click at [357, 339] on input "[PERSON_NAME] (me)" at bounding box center [353, 334] width 9 height 9
select select "b902a942-28d6-4fba-8668-6eaa2e055ed5"
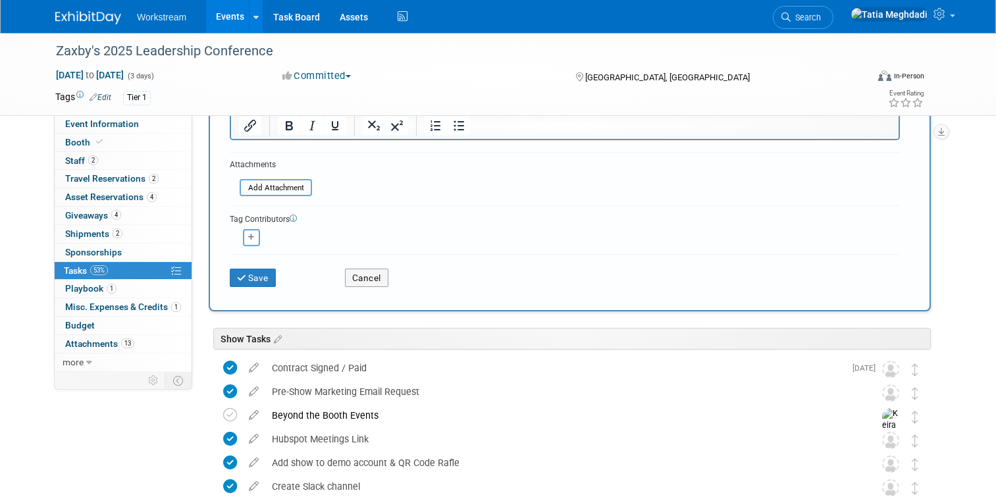
scroll to position [0, 0]
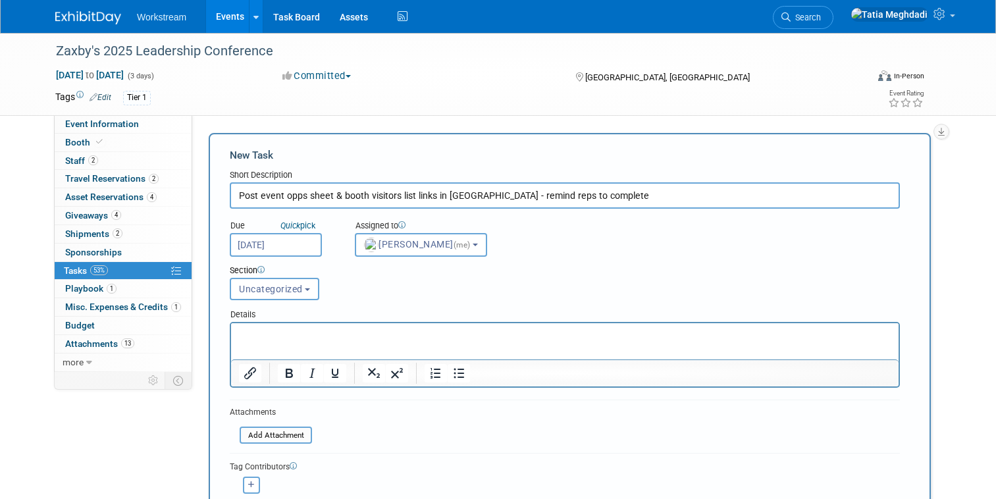
click at [265, 264] on div "Section Uncategorized Show Tasks BTB Events Tasks POST SHOW OUTREACH SEQUENCE U…" at bounding box center [536, 280] width 632 height 46
click at [267, 281] on button "Uncategorized" at bounding box center [274, 289] width 89 height 22
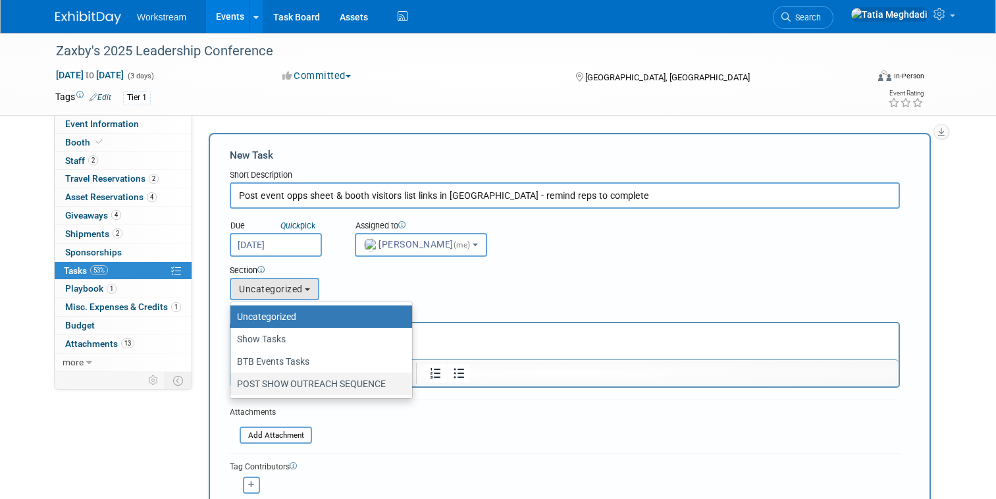
click at [293, 380] on label "POST SHOW OUTREACH SEQUENCE" at bounding box center [318, 383] width 162 height 17
click at [232, 380] on input "POST SHOW OUTREACH SEQUENCE" at bounding box center [228, 384] width 9 height 9
select select "11275999"
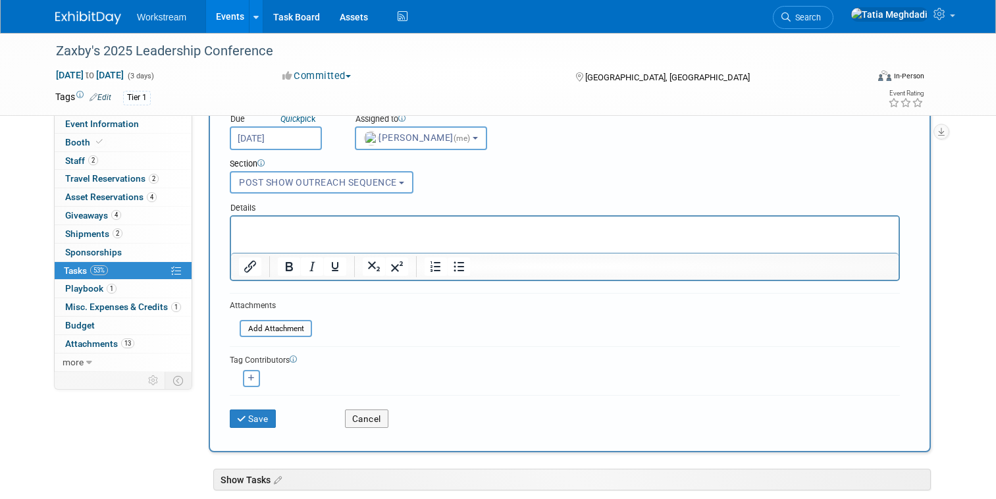
scroll to position [231, 0]
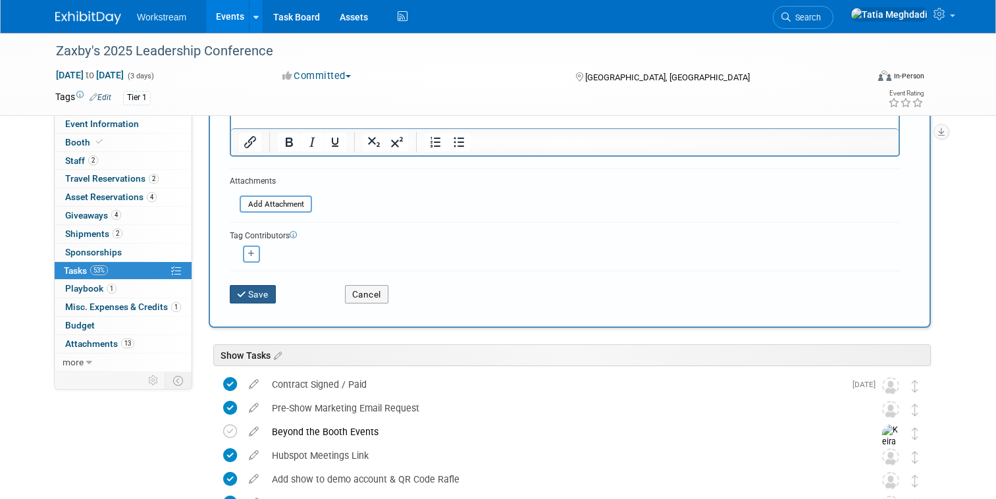
click at [258, 293] on button "Save" at bounding box center [253, 294] width 46 height 18
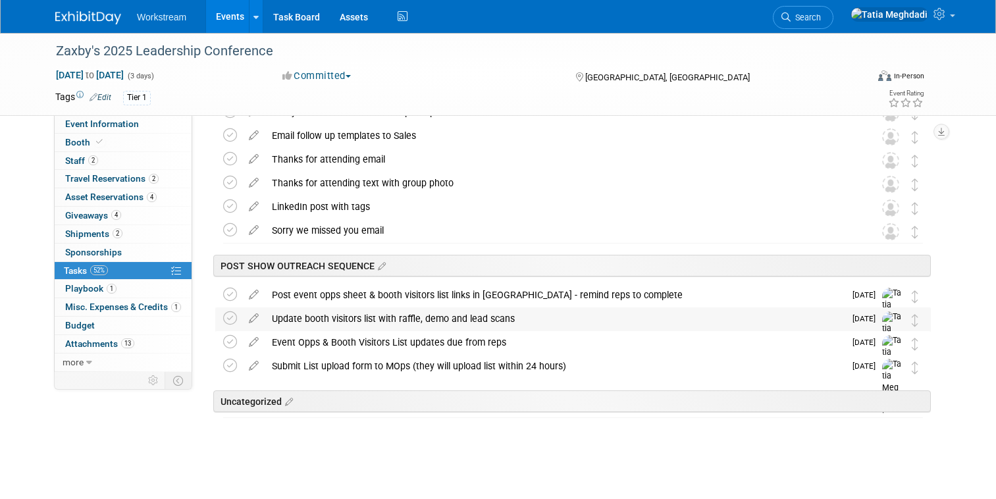
scroll to position [993, 0]
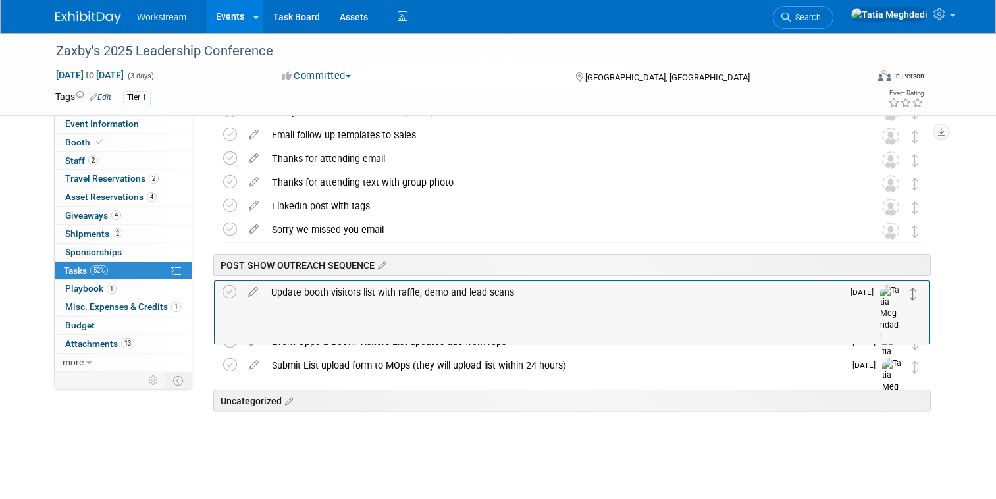
drag, startPoint x: 915, startPoint y: 317, endPoint x: 913, endPoint y: 287, distance: 30.3
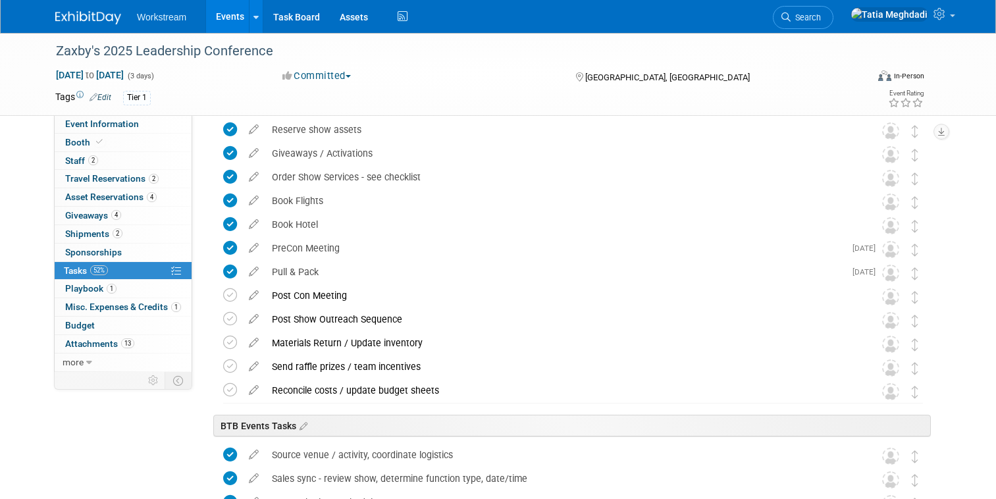
scroll to position [0, 0]
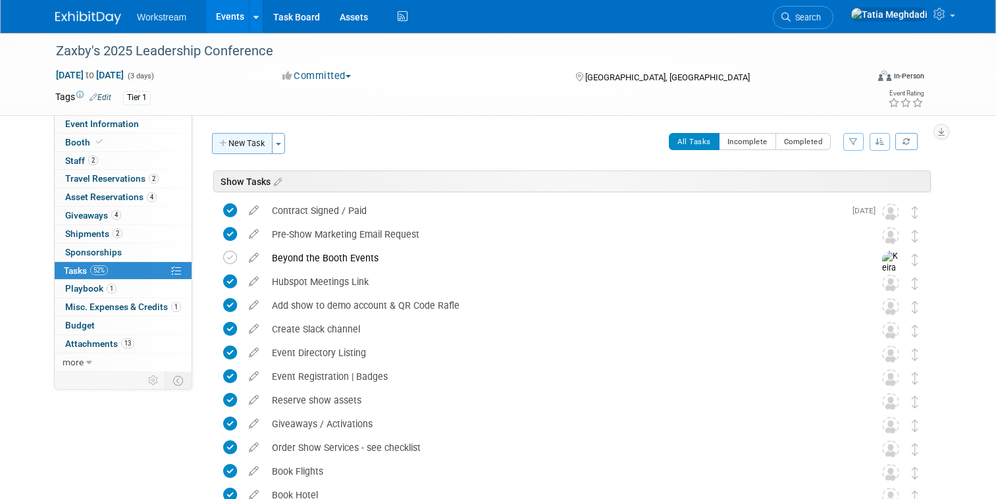
click at [239, 143] on button "New Task" at bounding box center [242, 143] width 61 height 21
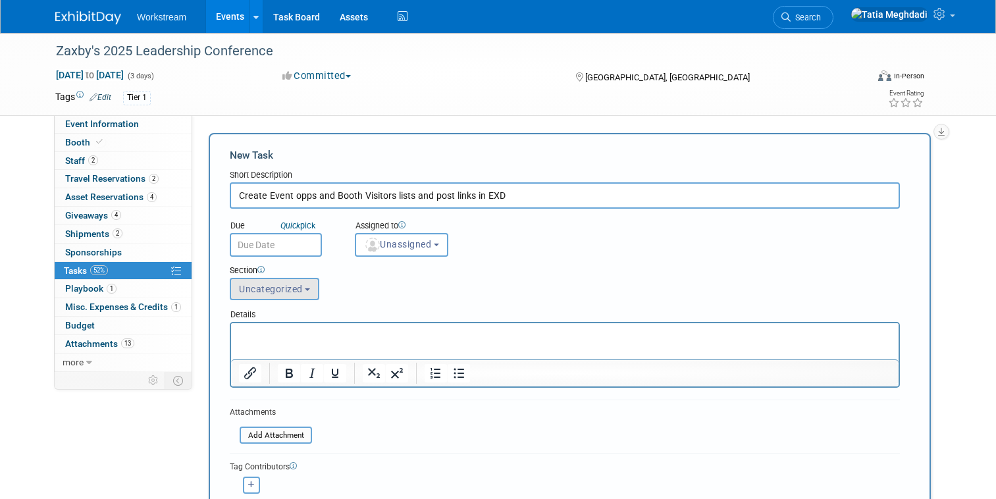
type input "Create Event opps and Booth Visitors lists and post links in EXD"
click at [282, 282] on button "Uncategorized" at bounding box center [274, 289] width 89 height 22
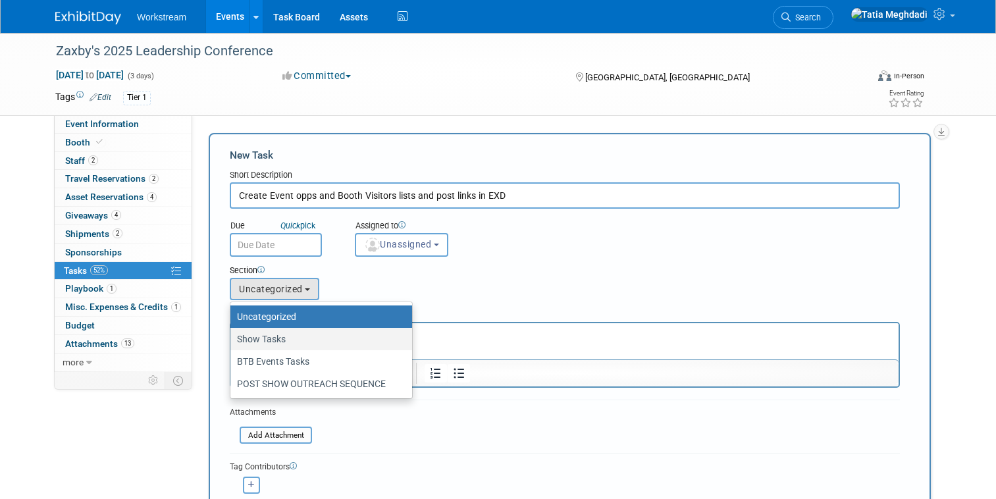
drag, startPoint x: 266, startPoint y: 335, endPoint x: 35, endPoint y: 13, distance: 396.6
click at [266, 335] on label "Show Tasks" at bounding box center [318, 338] width 162 height 17
click at [232, 335] on input "Show Tasks" at bounding box center [228, 339] width 9 height 9
select select "11275549"
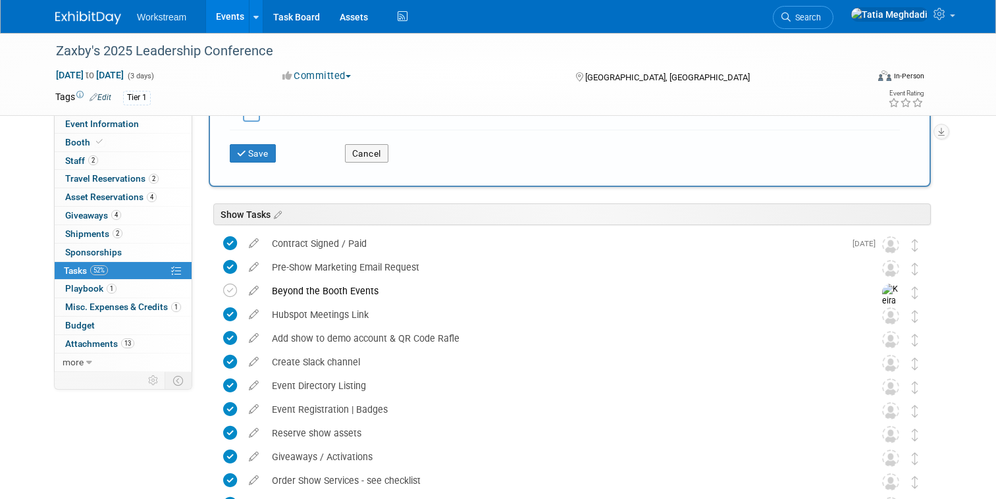
scroll to position [388, 0]
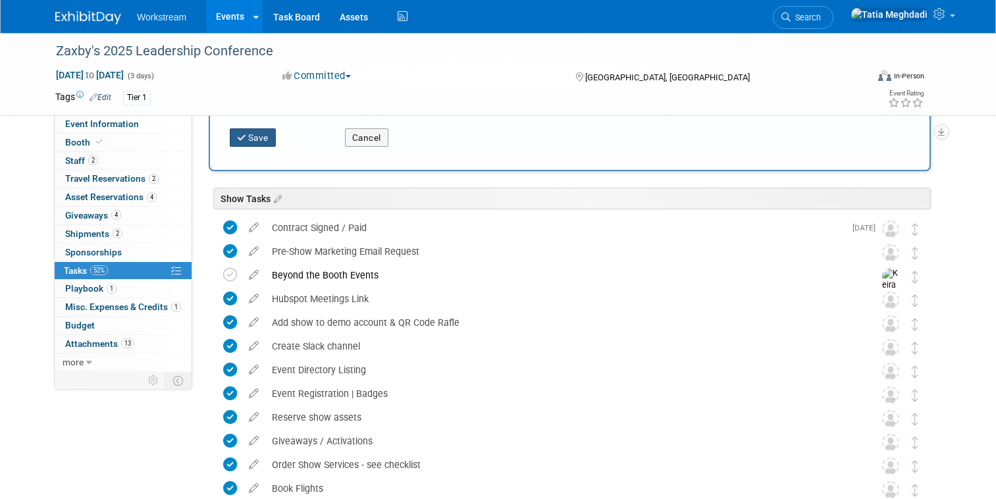
click at [251, 144] on button "Save" at bounding box center [253, 137] width 46 height 18
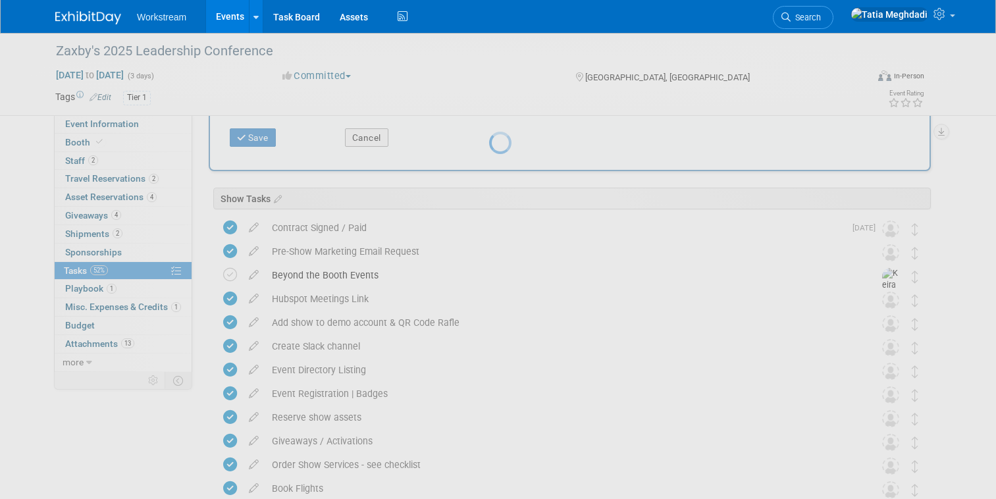
scroll to position [0, 0]
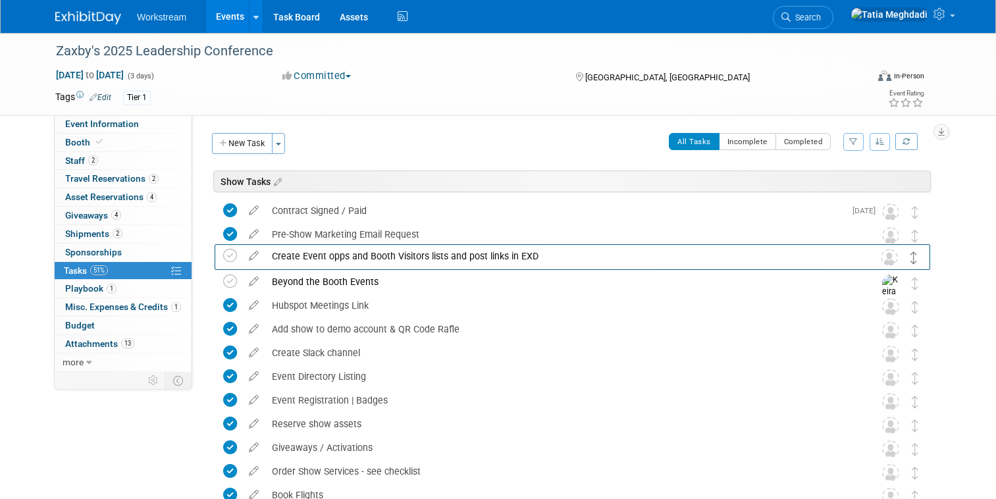
drag, startPoint x: 913, startPoint y: 233, endPoint x: 914, endPoint y: 261, distance: 27.6
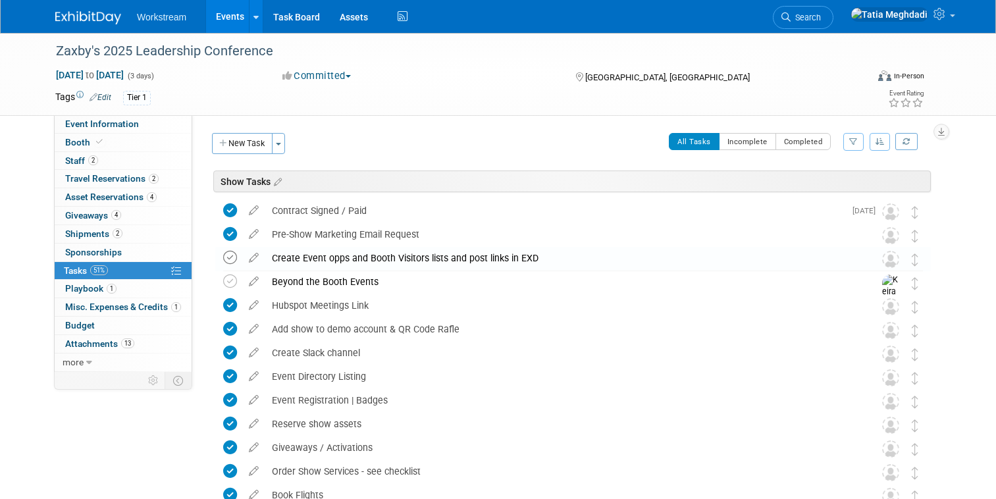
click at [223, 257] on icon at bounding box center [230, 258] width 14 height 14
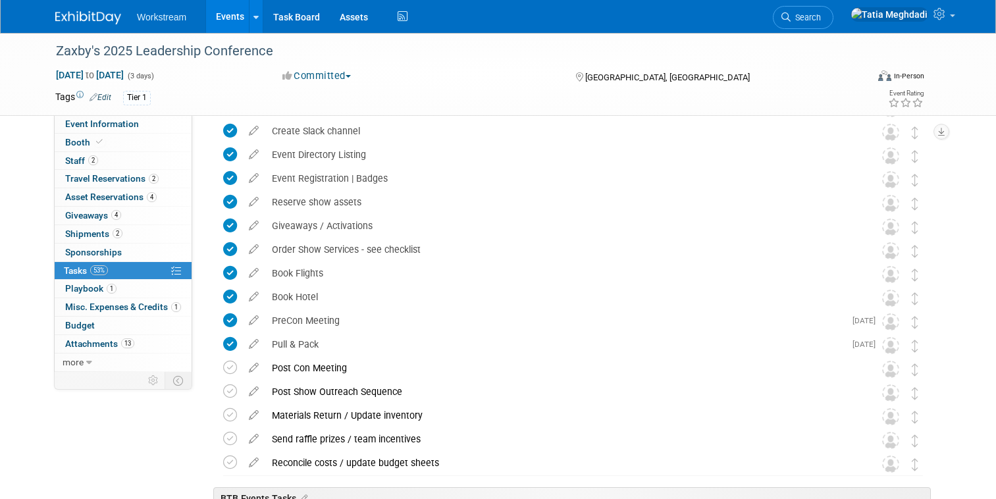
scroll to position [223, 0]
click at [286, 367] on div "Post Con Meeting" at bounding box center [560, 366] width 590 height 22
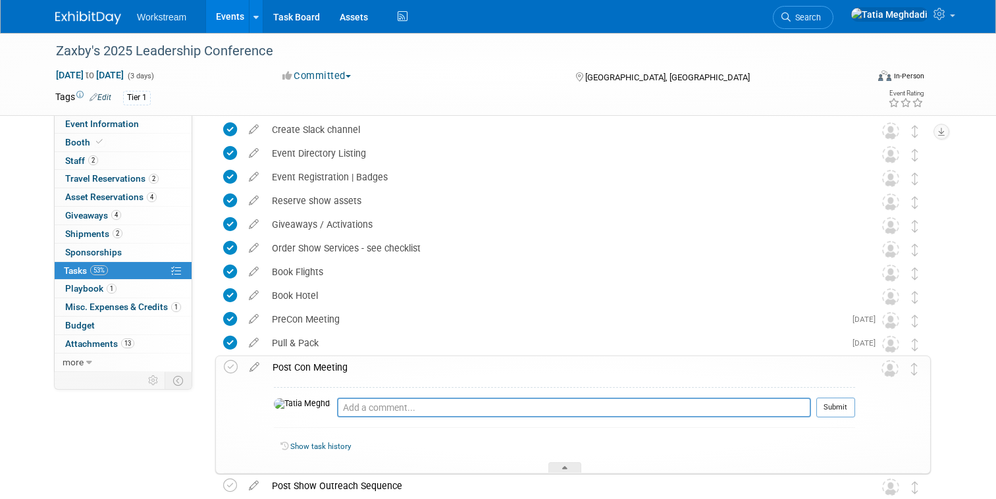
click at [245, 361] on icon at bounding box center [254, 364] width 23 height 16
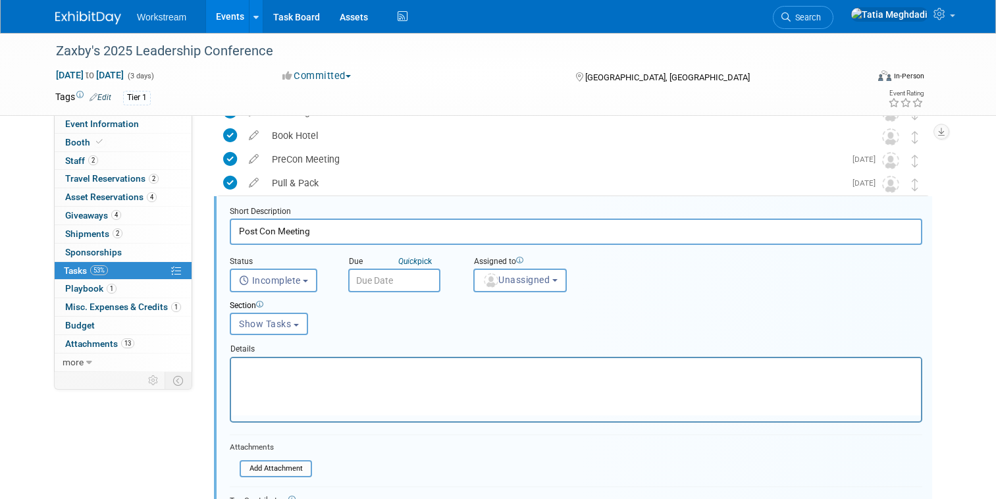
scroll to position [386, 0]
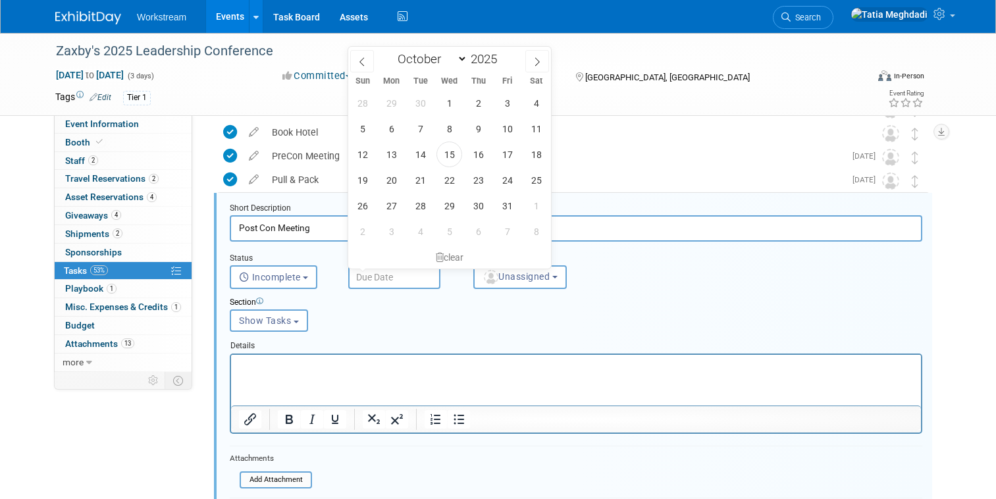
click at [363, 278] on input "text" at bounding box center [394, 277] width 92 height 24
click at [429, 178] on span "21" at bounding box center [420, 180] width 26 height 26
type input "[DATE]"
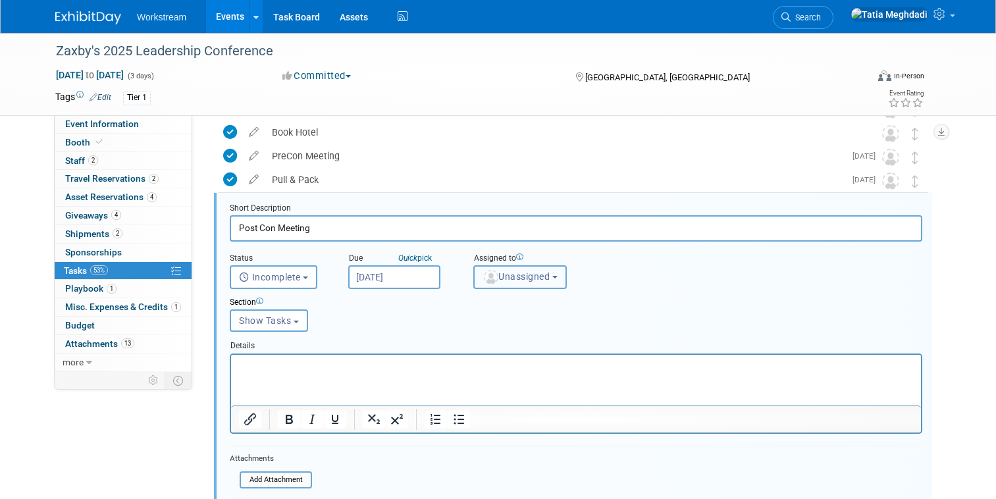
click at [524, 280] on span "Unassigned" at bounding box center [515, 276] width 67 height 11
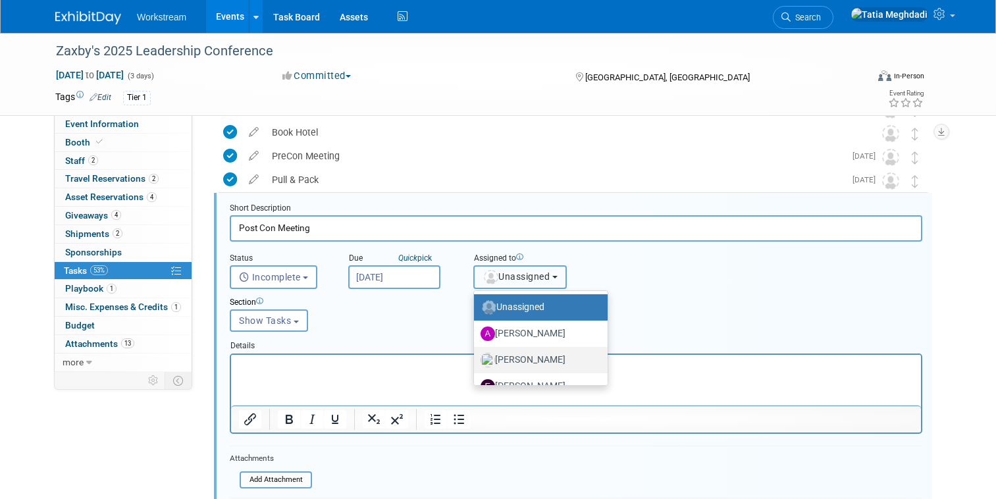
scroll to position [70, 0]
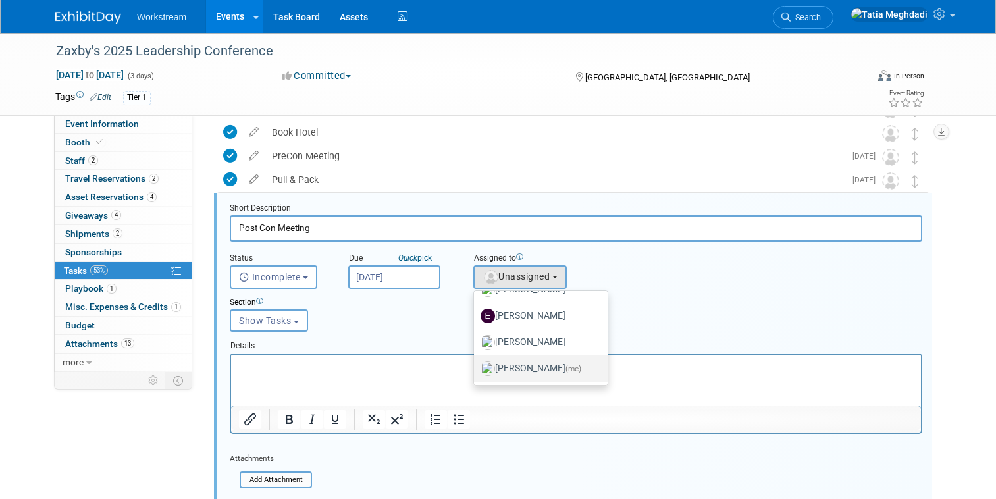
click at [530, 365] on label "[PERSON_NAME] (me)" at bounding box center [537, 368] width 114 height 21
click at [476, 365] on input "[PERSON_NAME] (me)" at bounding box center [471, 367] width 9 height 9
select select "b902a942-28d6-4fba-8668-6eaa2e055ed5"
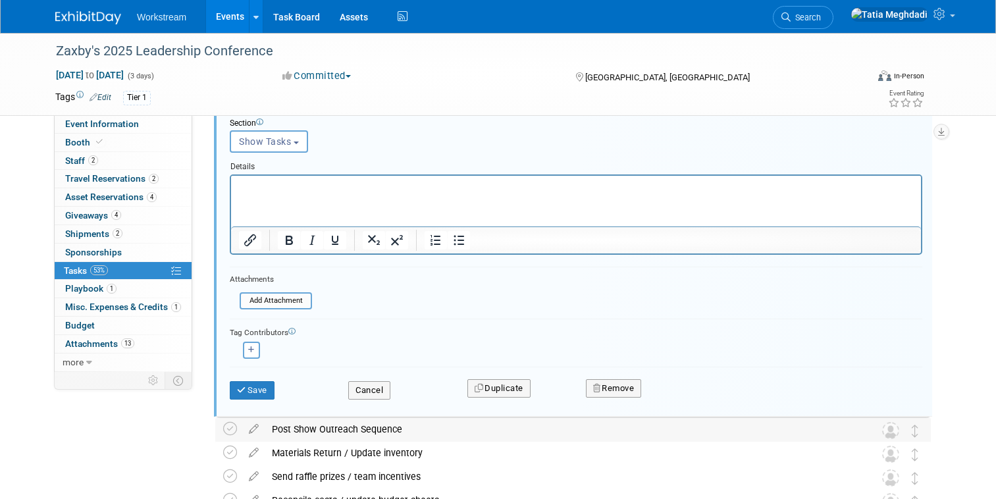
scroll to position [573, 0]
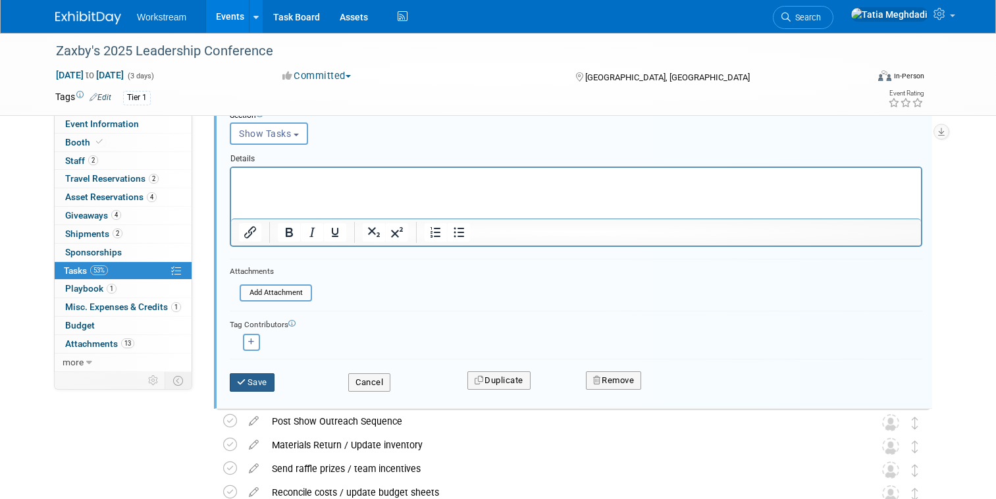
drag, startPoint x: 261, startPoint y: 387, endPoint x: 276, endPoint y: 386, distance: 15.2
click at [261, 387] on button "Save" at bounding box center [252, 382] width 45 height 18
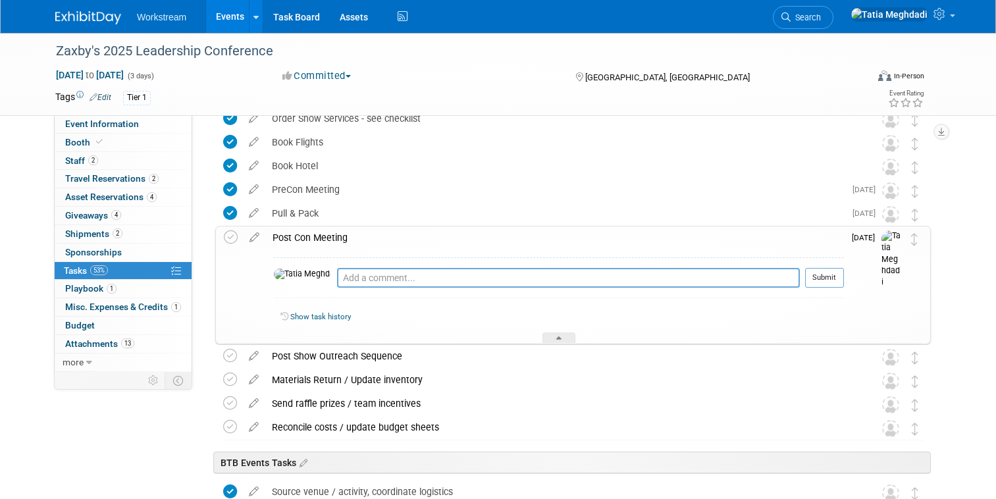
scroll to position [332, 0]
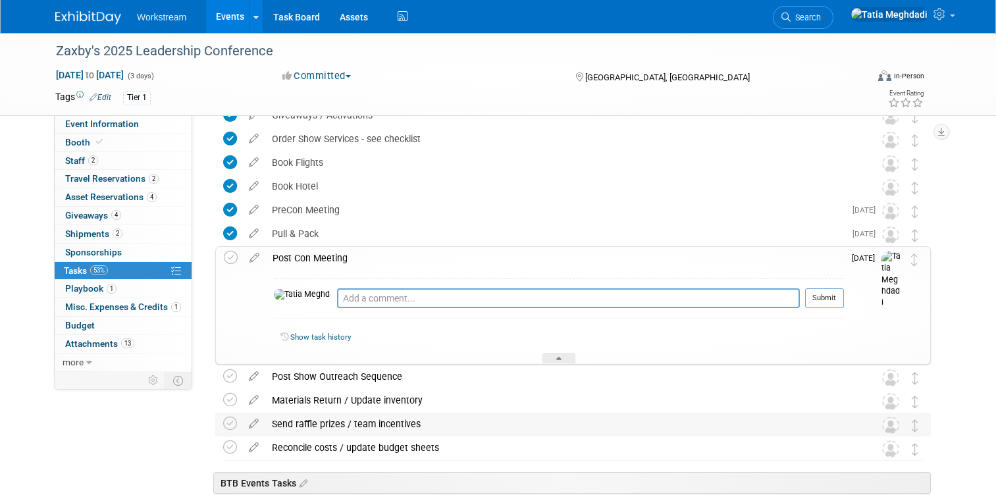
drag, startPoint x: 565, startPoint y: 358, endPoint x: 569, endPoint y: 364, distance: 7.1
click at [565, 358] on div at bounding box center [558, 358] width 33 height 11
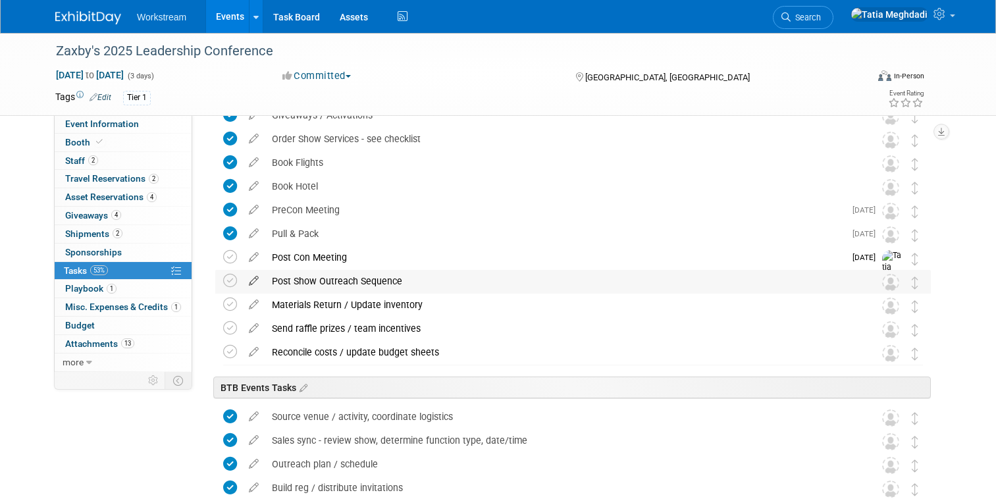
click at [253, 282] on icon at bounding box center [253, 278] width 23 height 16
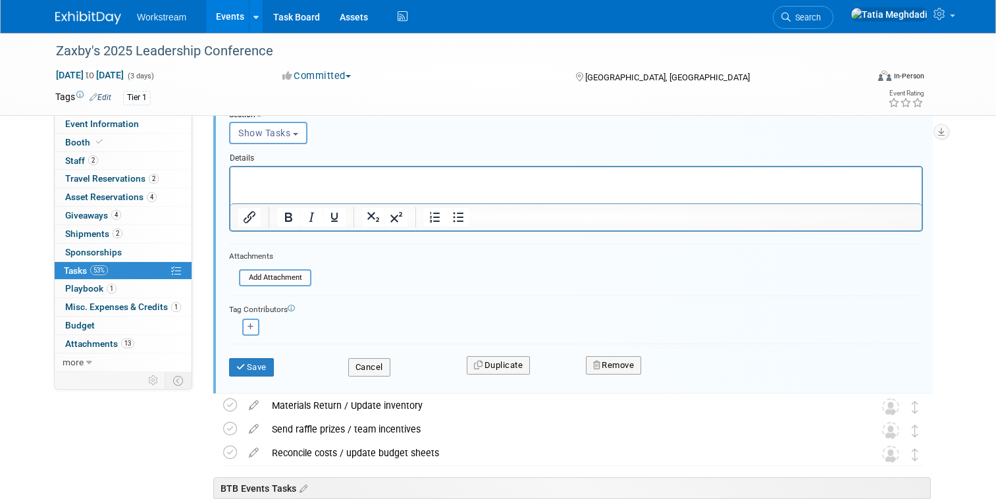
scroll to position [619, 0]
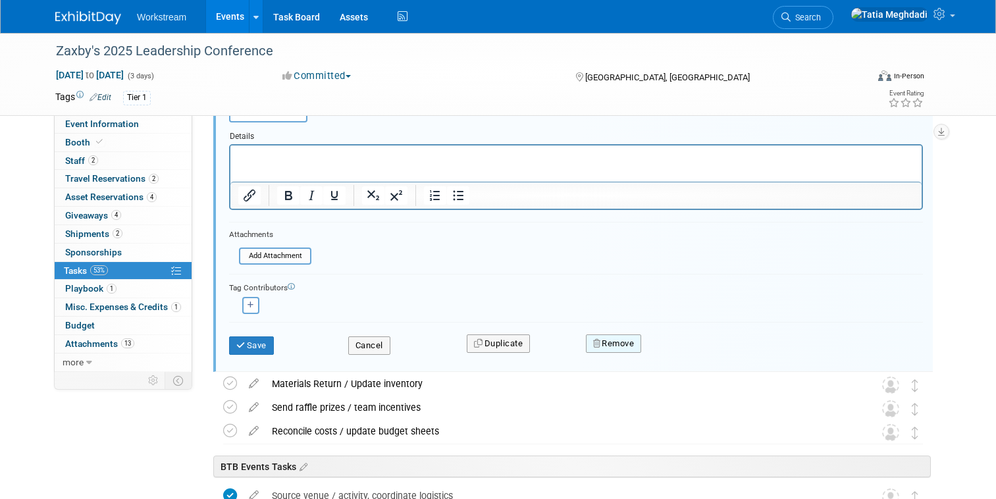
click at [607, 342] on button "Remove" at bounding box center [614, 343] width 56 height 18
click at [693, 349] on link "Yes" at bounding box center [688, 353] width 38 height 21
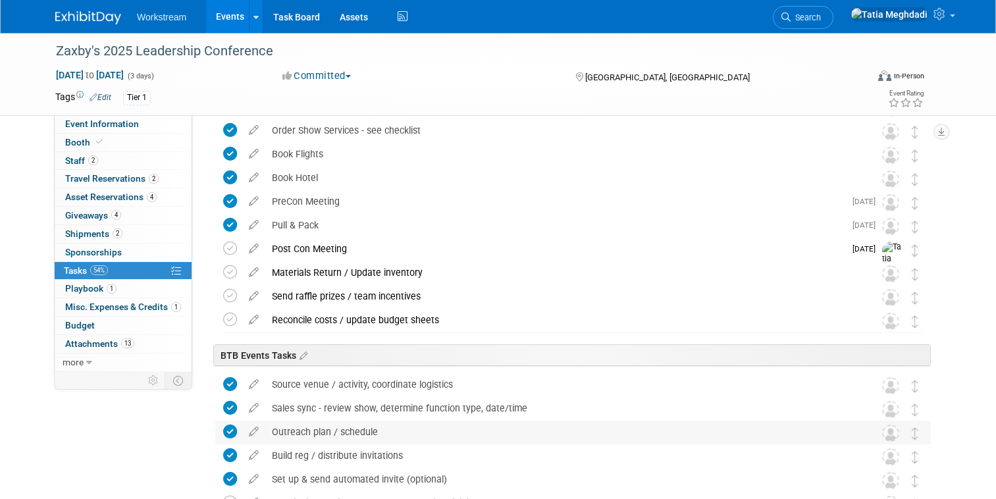
scroll to position [340, 0]
click at [255, 124] on icon at bounding box center [253, 128] width 23 height 16
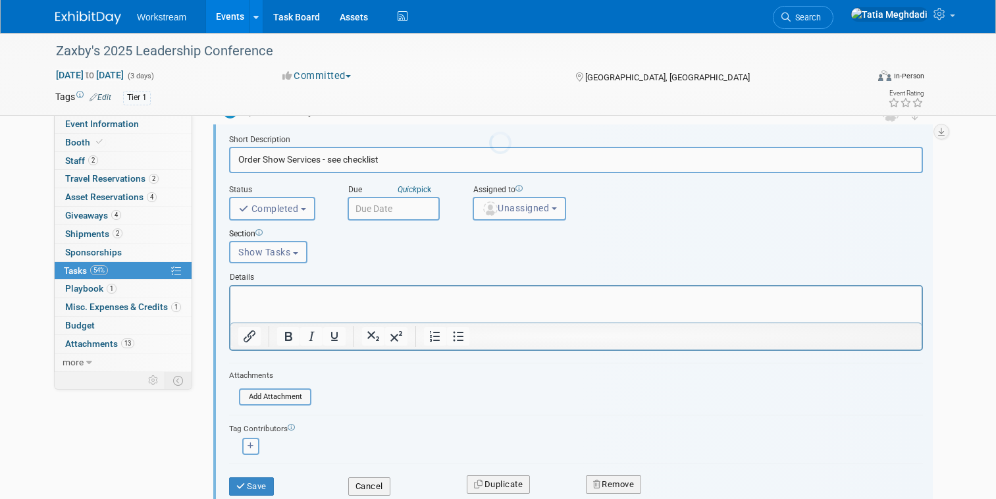
scroll to position [267, 0]
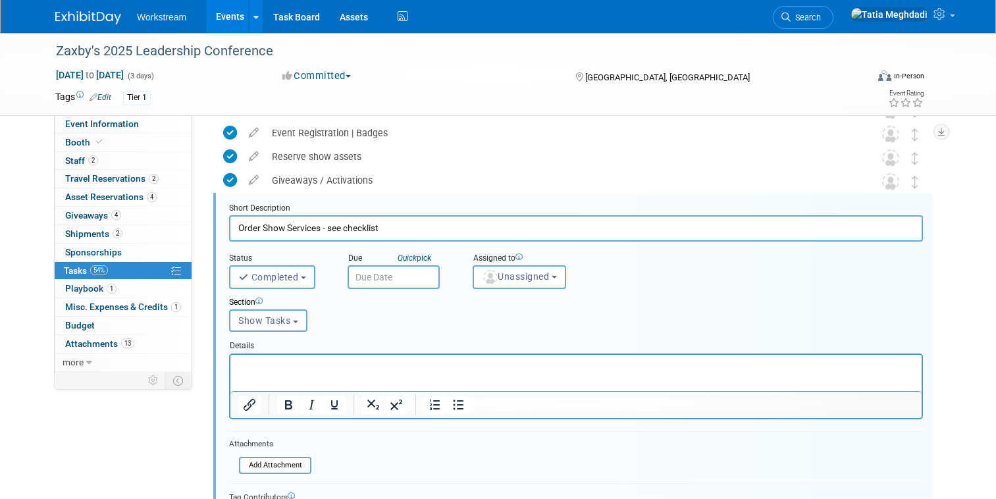
drag, startPoint x: 322, startPoint y: 228, endPoint x: 399, endPoint y: 231, distance: 77.7
click at [399, 231] on input "Order Show Services - see checklist" at bounding box center [576, 228] width 694 height 26
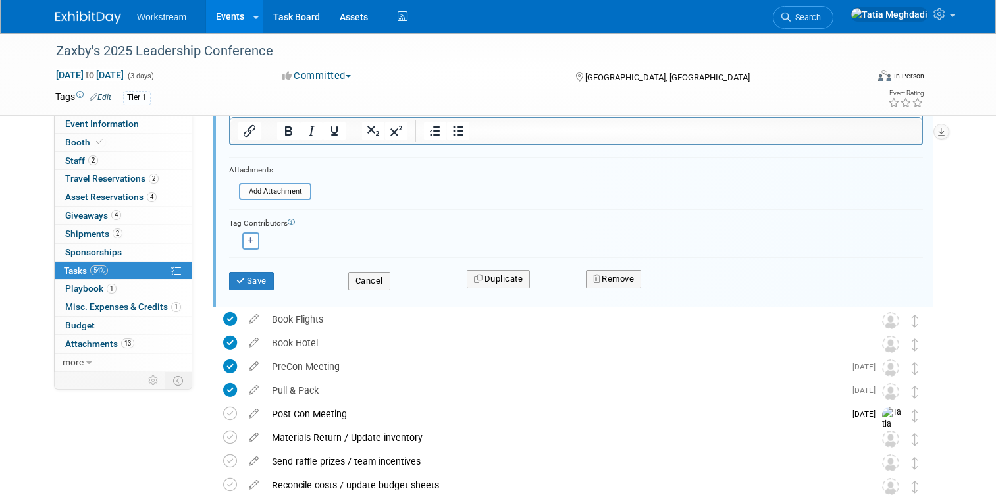
scroll to position [538, 0]
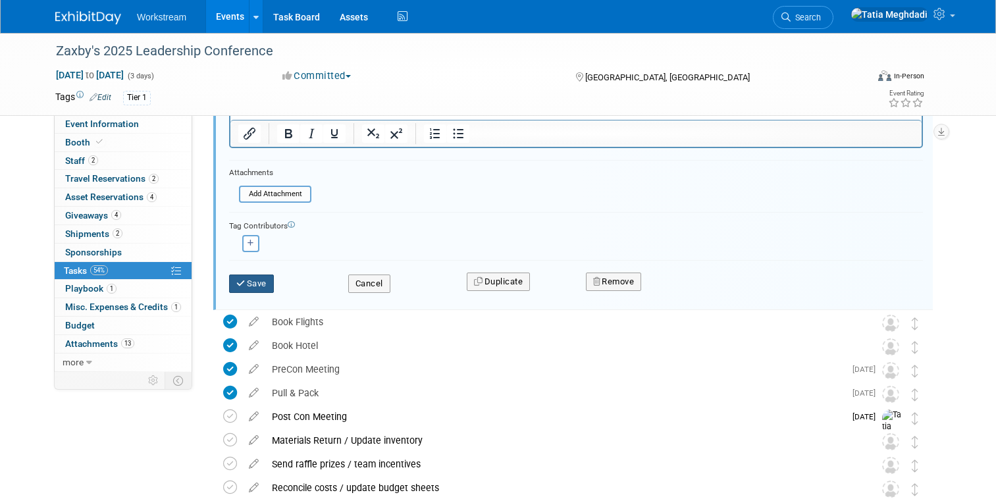
type input "Order Show Services"
click at [255, 285] on button "Save" at bounding box center [251, 283] width 45 height 18
